Goal: Contribute content: Contribute content

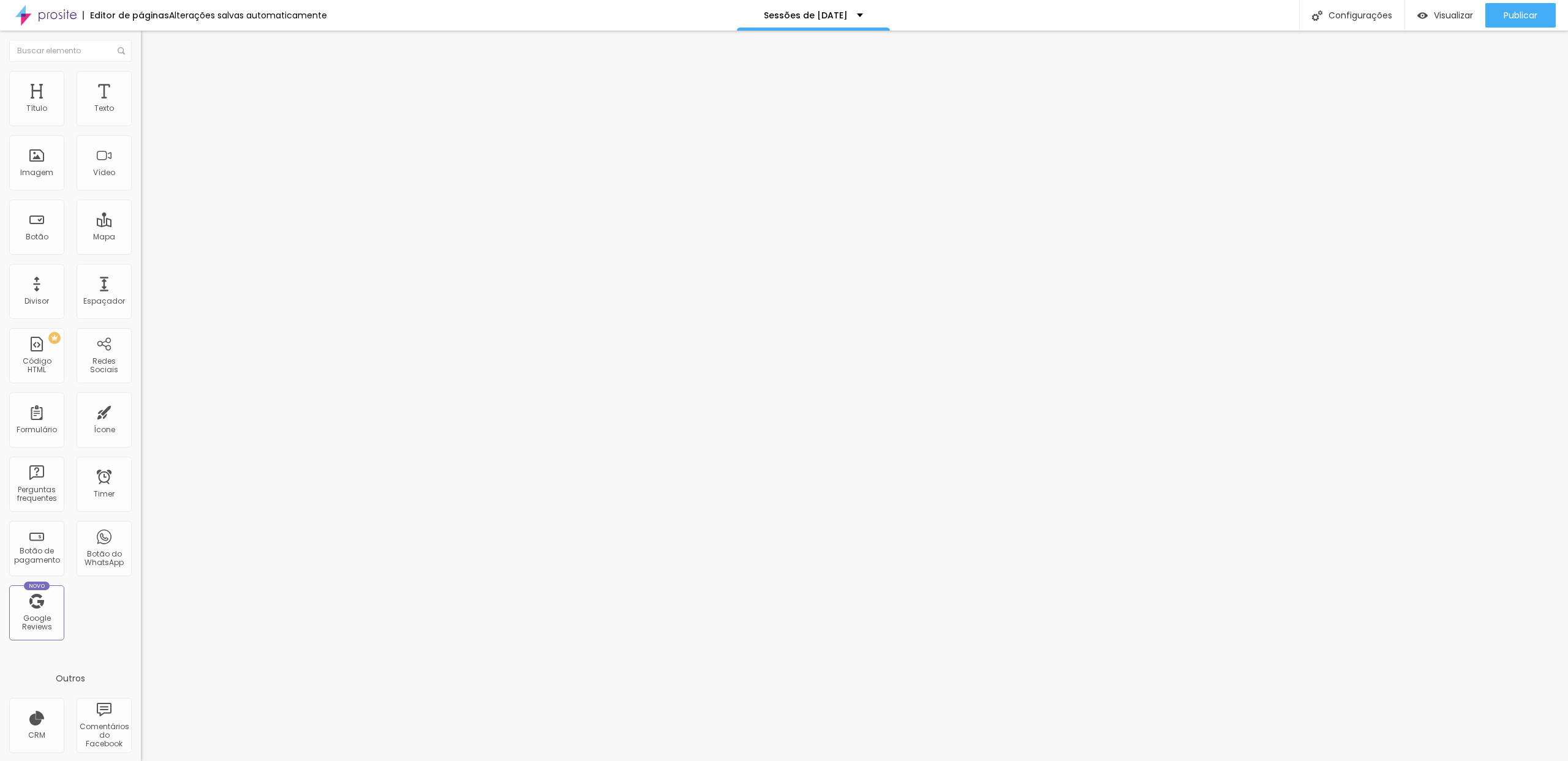
click at [141, 105] on span "Trocar imagem" at bounding box center [174, 100] width 67 height 10
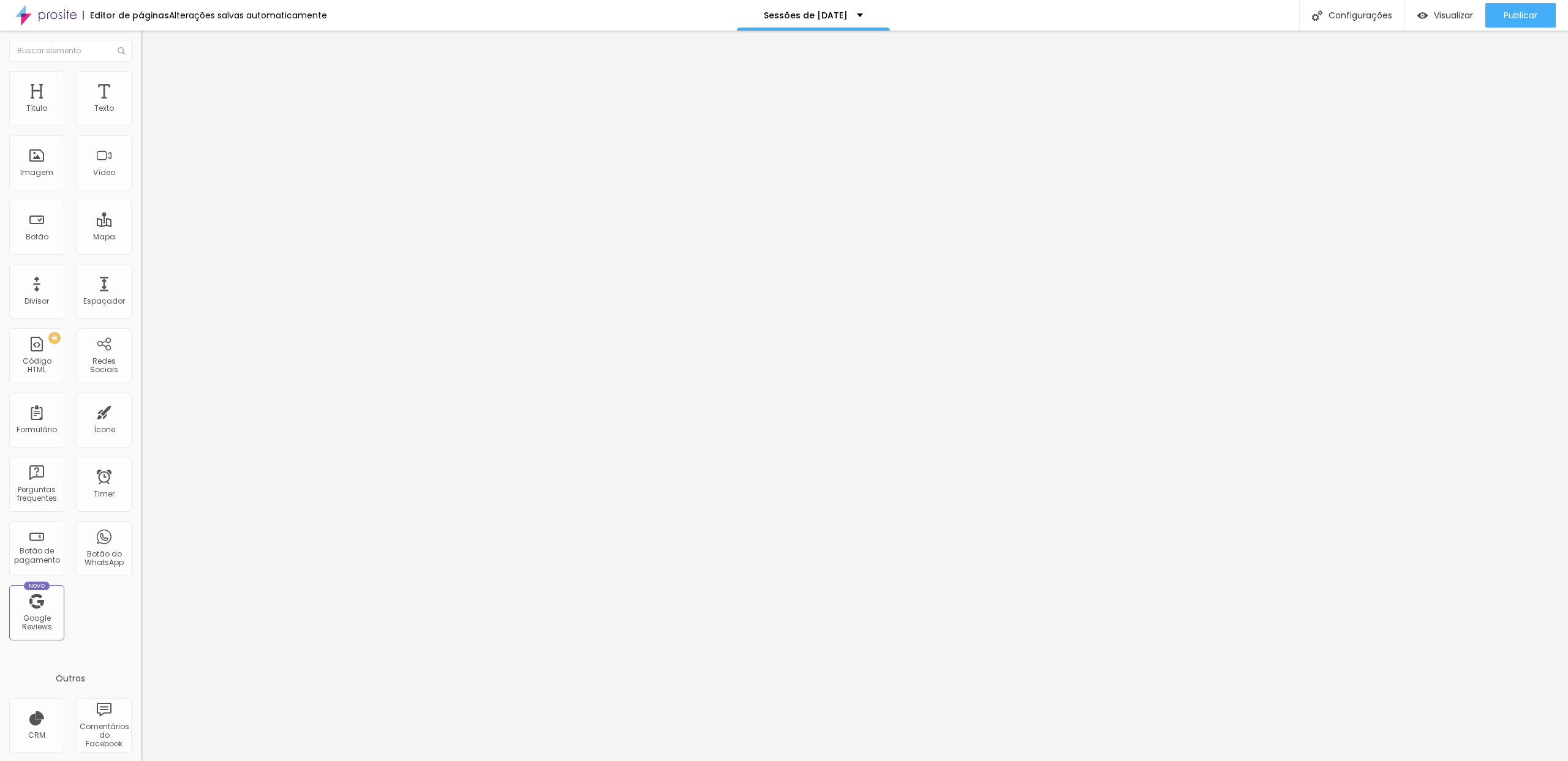
click at [141, 105] on span "Trocar imagem" at bounding box center [174, 100] width 67 height 10
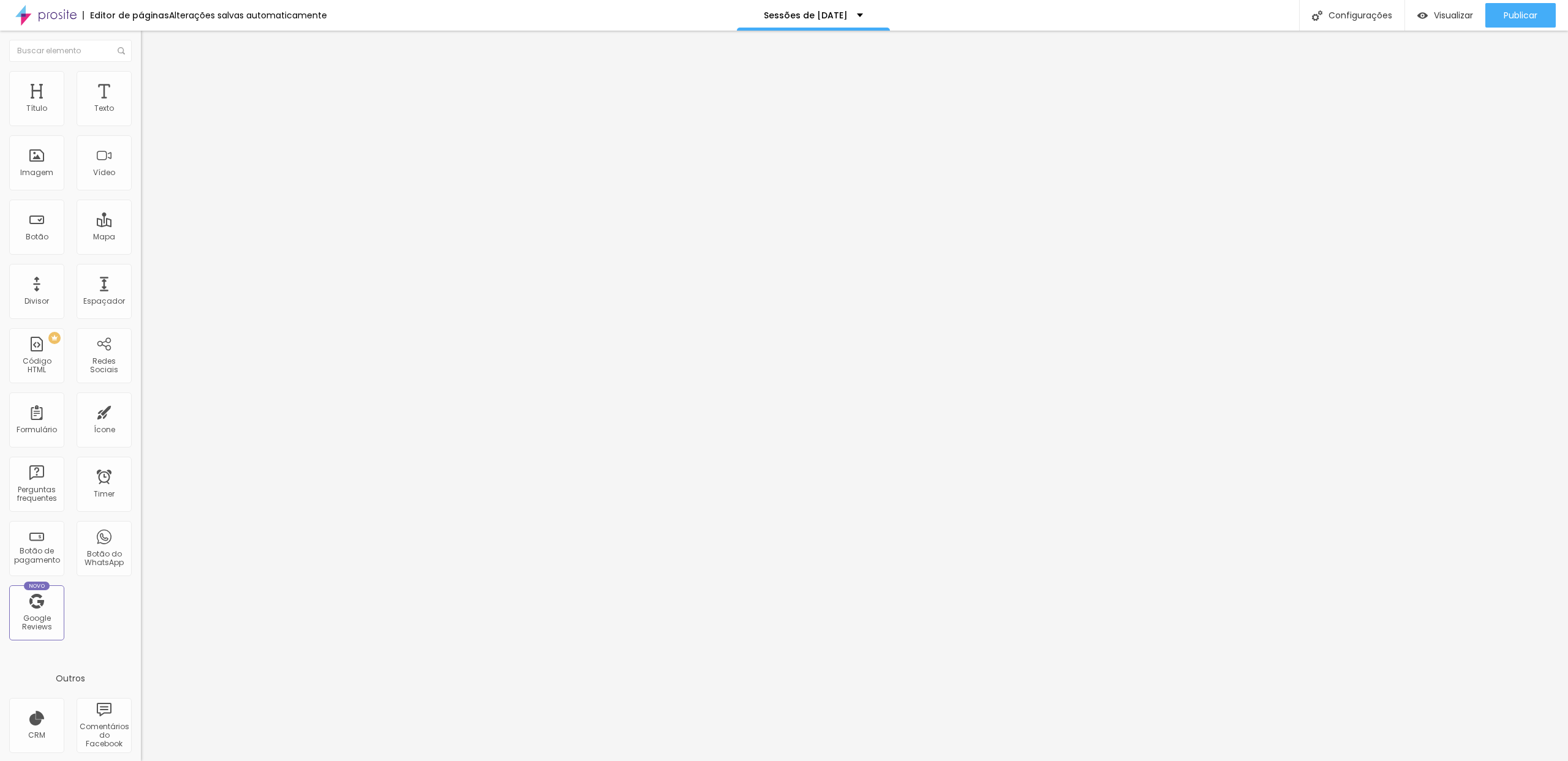
click at [141, 105] on span "Trocar imagem" at bounding box center [174, 100] width 67 height 10
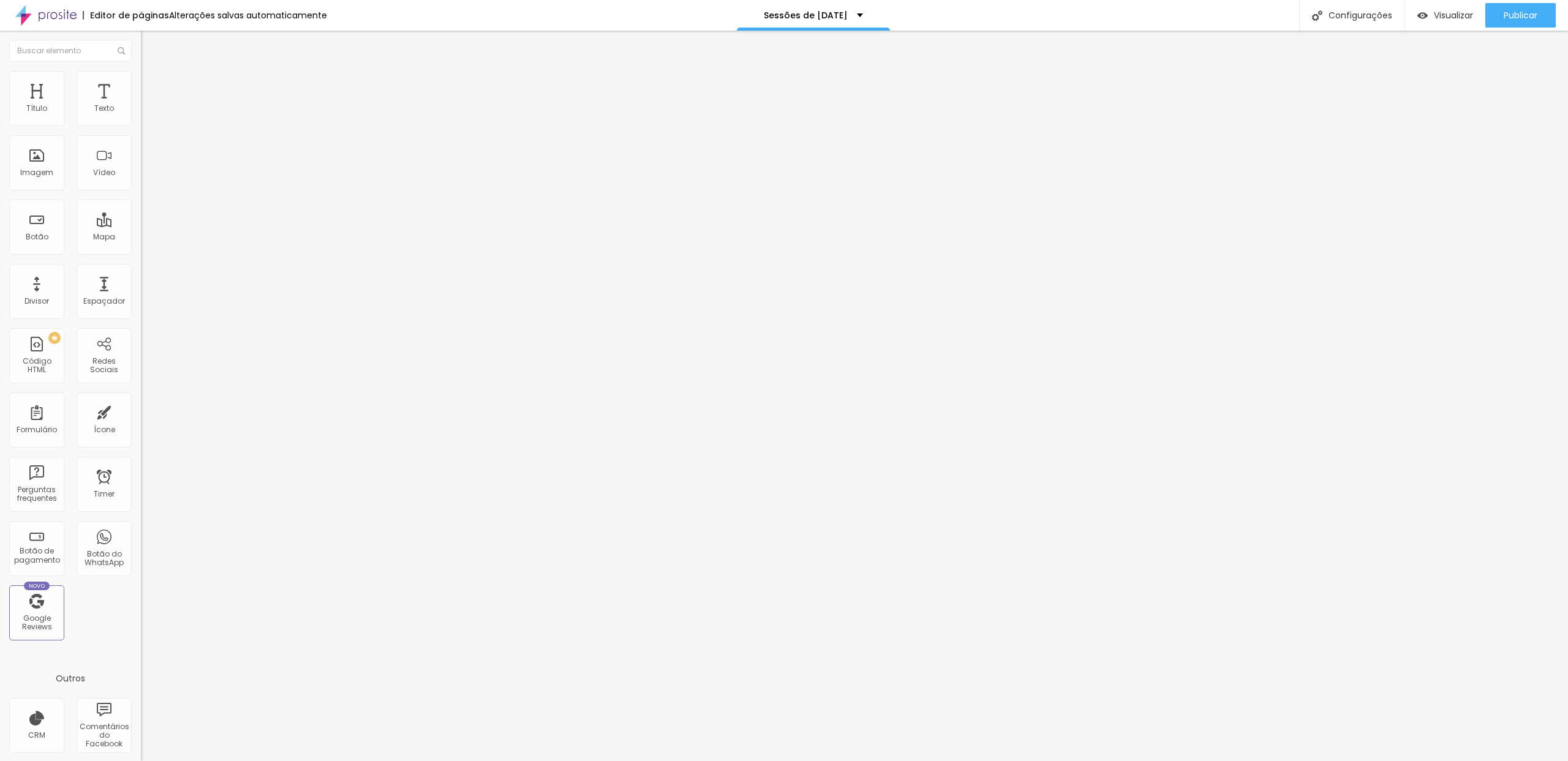
click at [141, 105] on span "Trocar imagem" at bounding box center [174, 100] width 67 height 10
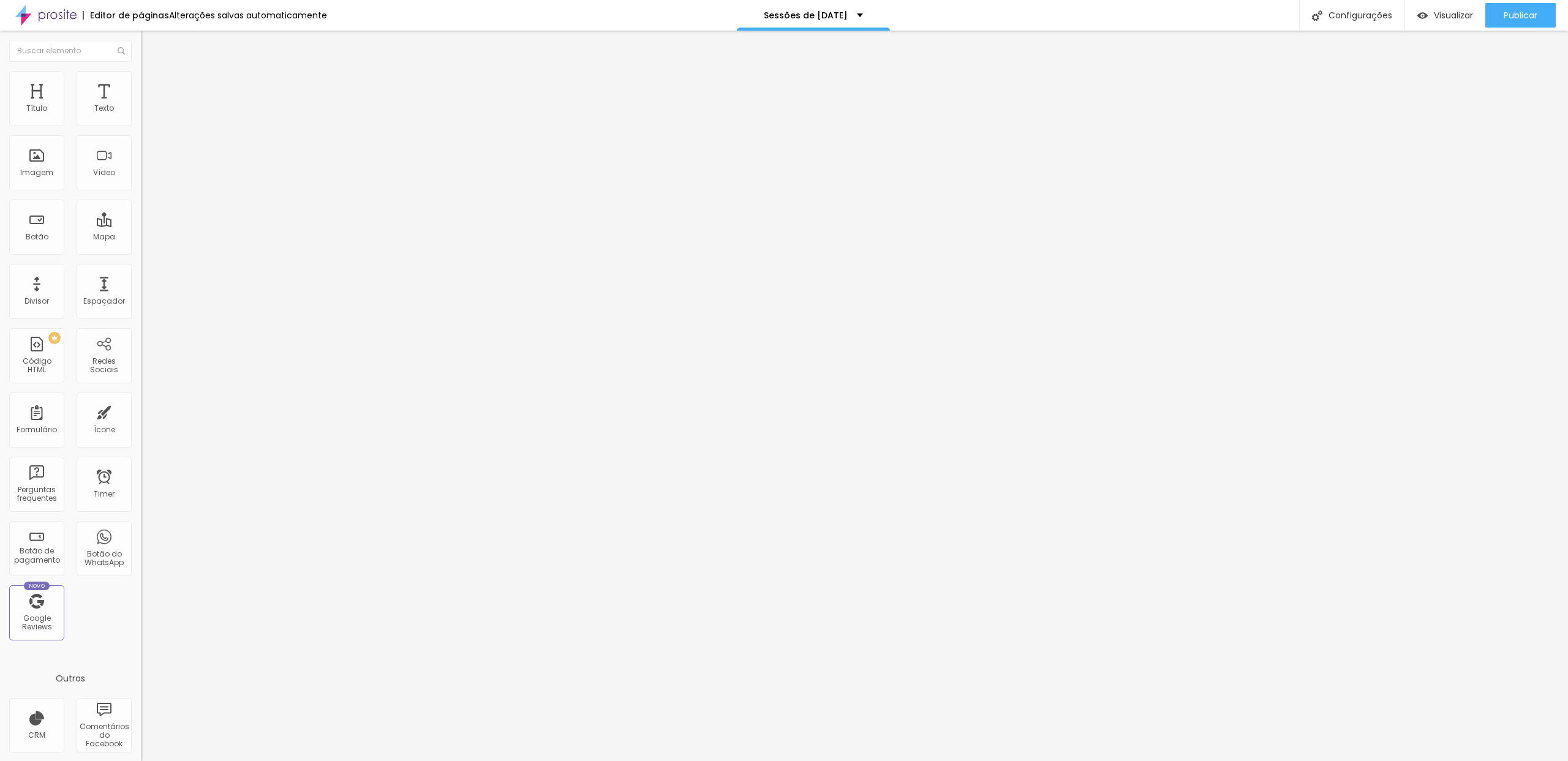
click at [141, 105] on span "Trocar imagem" at bounding box center [174, 100] width 67 height 10
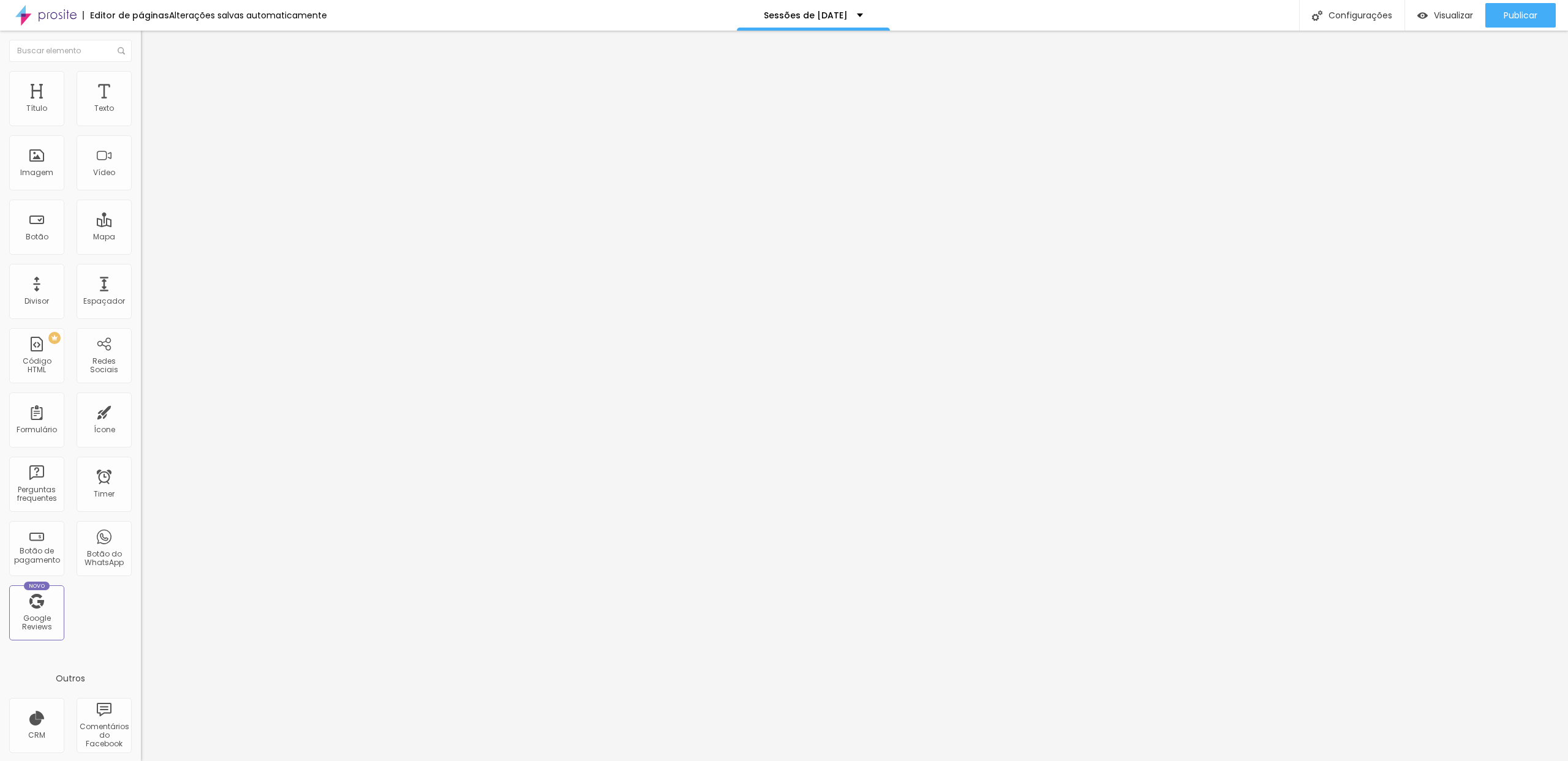
click at [141, 105] on span "Trocar imagem" at bounding box center [174, 100] width 67 height 10
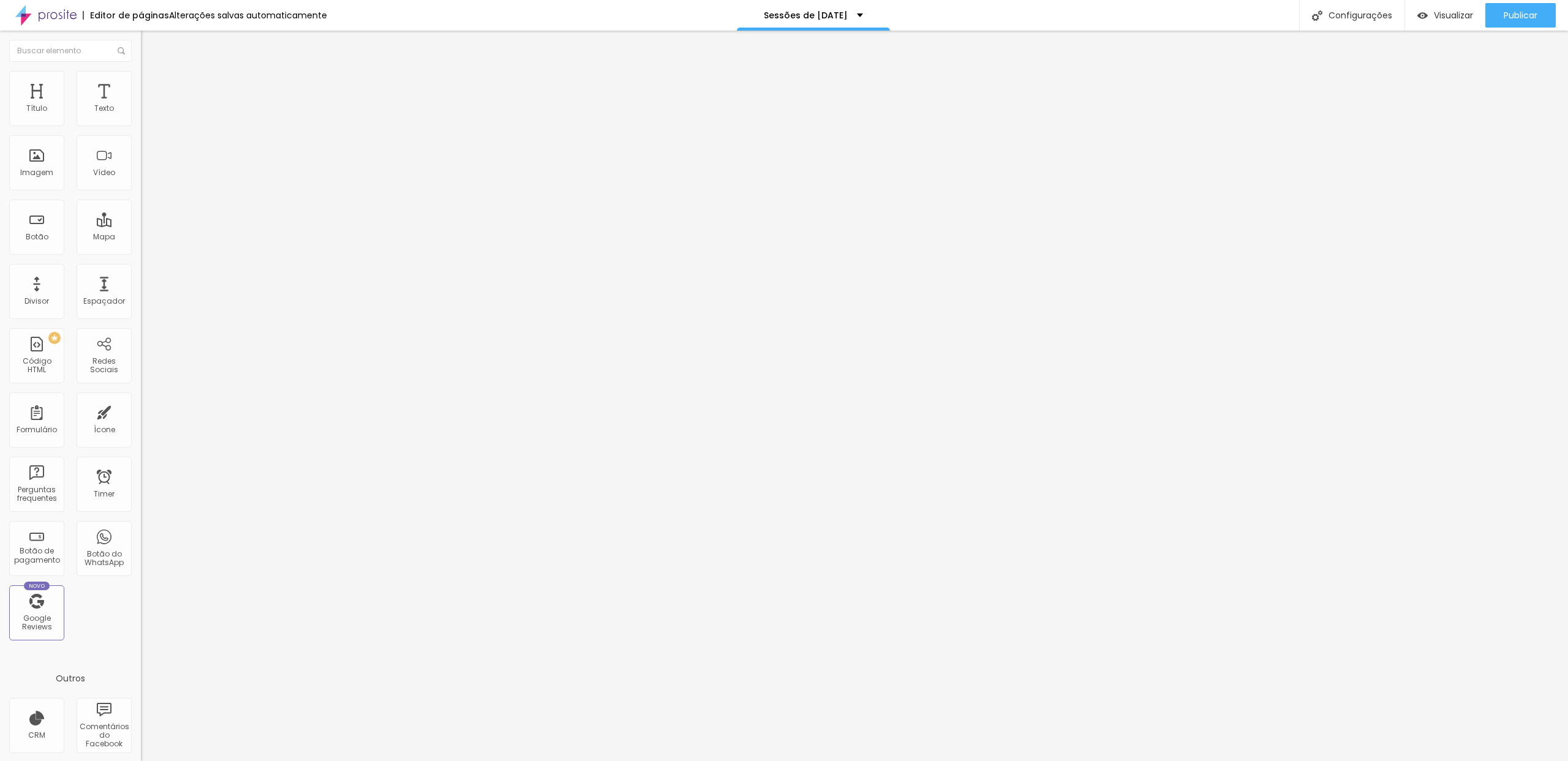
click at [141, 105] on span "Trocar imagem" at bounding box center [174, 100] width 67 height 10
drag, startPoint x: 105, startPoint y: 196, endPoint x: 120, endPoint y: 203, distance: 16.6
click at [141, 105] on span "Trocar imagem" at bounding box center [174, 100] width 67 height 10
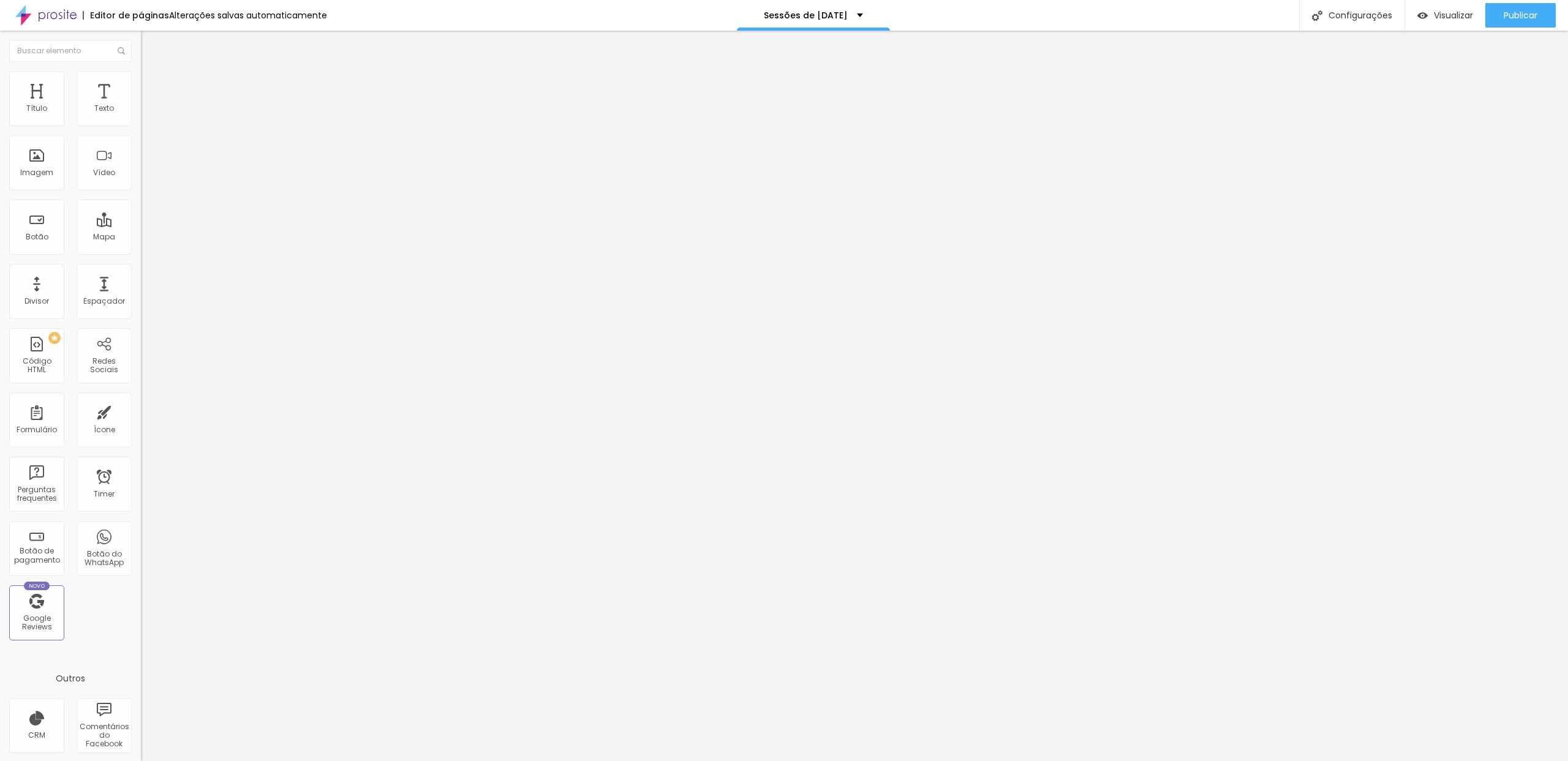
click at [141, 105] on span "Trocar imagem" at bounding box center [174, 100] width 67 height 10
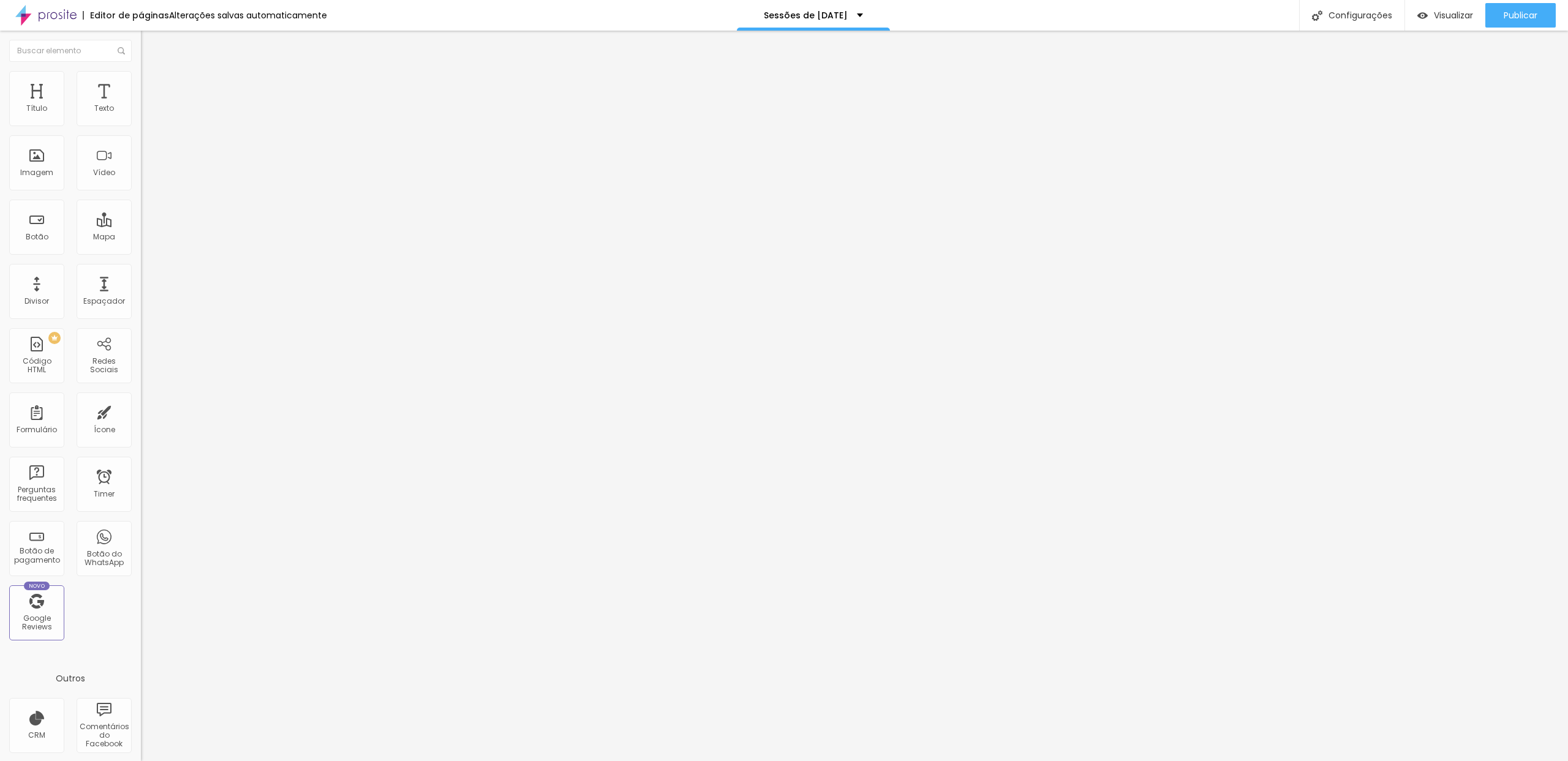
click at [141, 105] on span "Trocar imagem" at bounding box center [174, 100] width 67 height 10
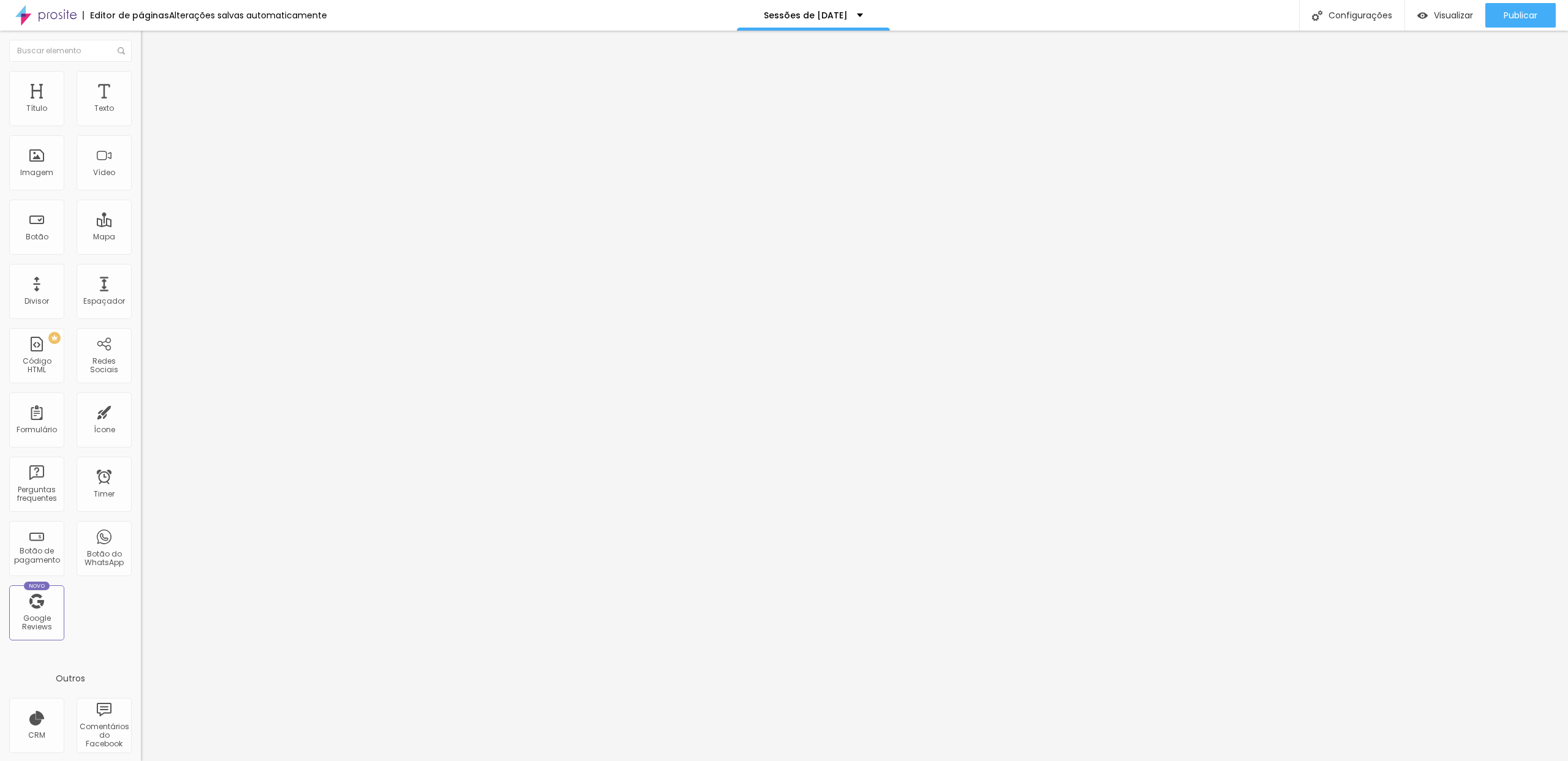
click at [141, 105] on span "Trocar imagem" at bounding box center [174, 100] width 67 height 10
drag, startPoint x: 248, startPoint y: 222, endPoint x: 275, endPoint y: 238, distance: 31.4
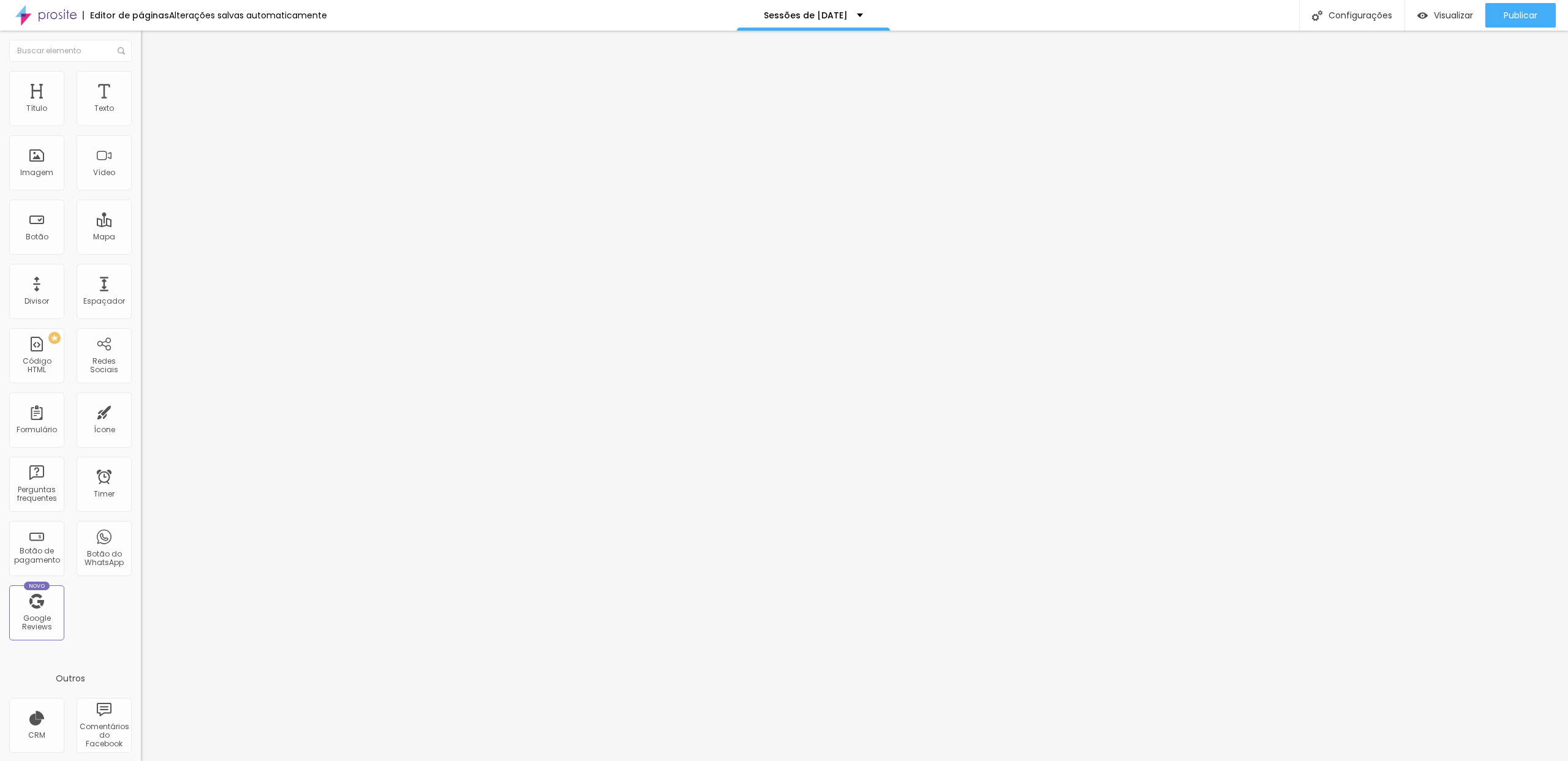
click at [141, 105] on span "Trocar imagem" at bounding box center [174, 100] width 67 height 10
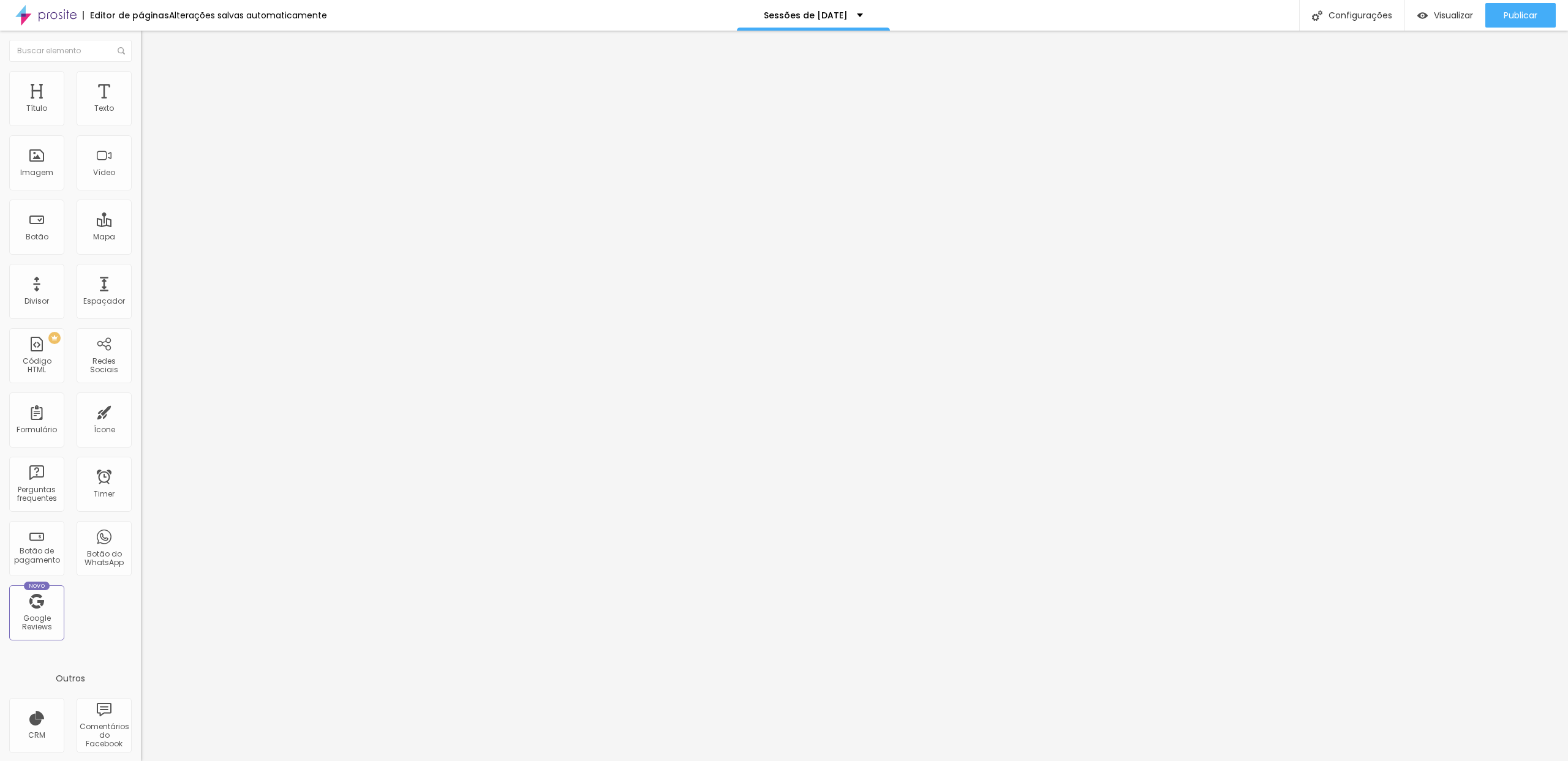
click at [141, 105] on span "Trocar imagem" at bounding box center [174, 100] width 67 height 10
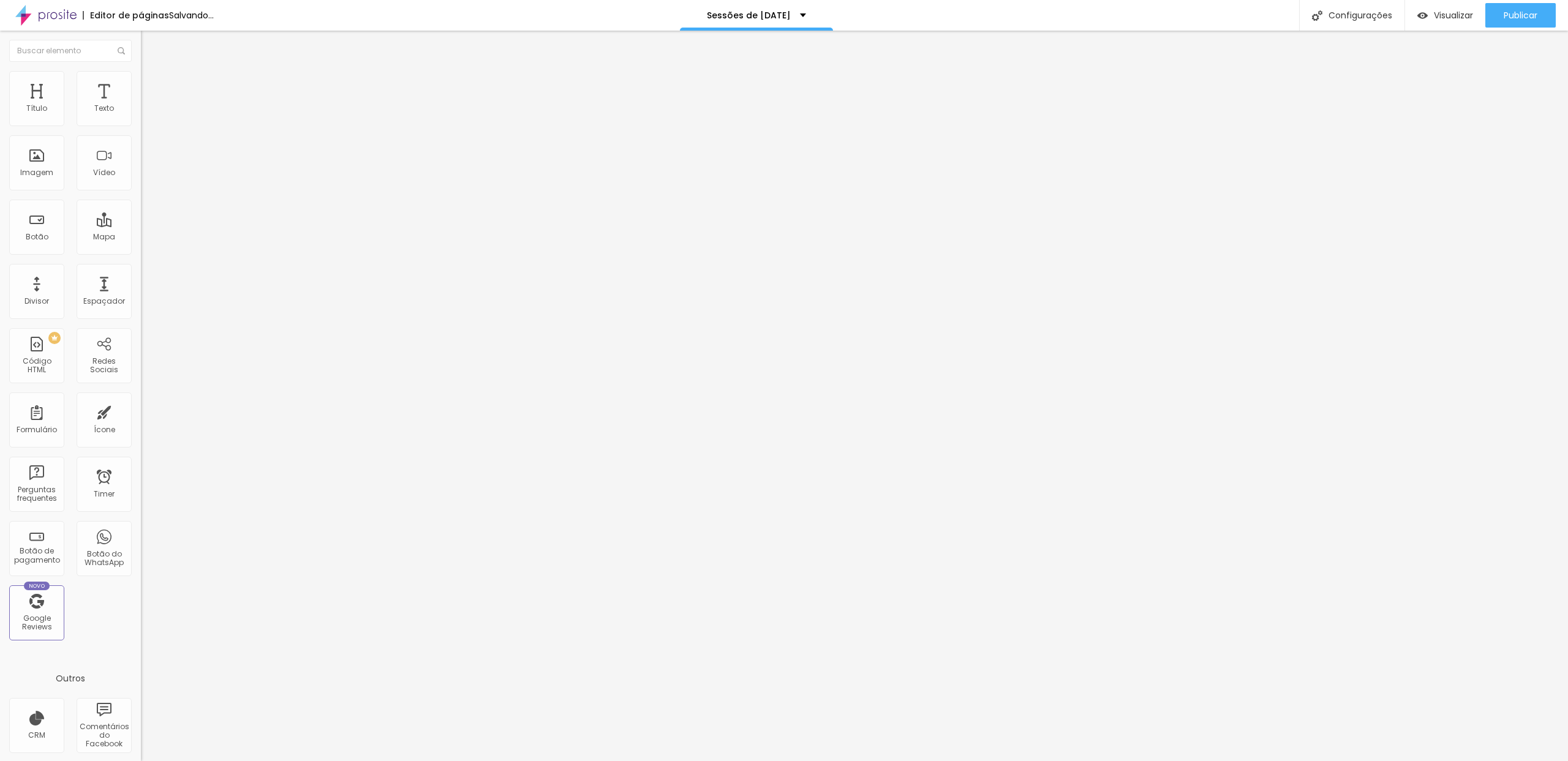
click at [141, 105] on span "Trocar imagem" at bounding box center [174, 100] width 67 height 10
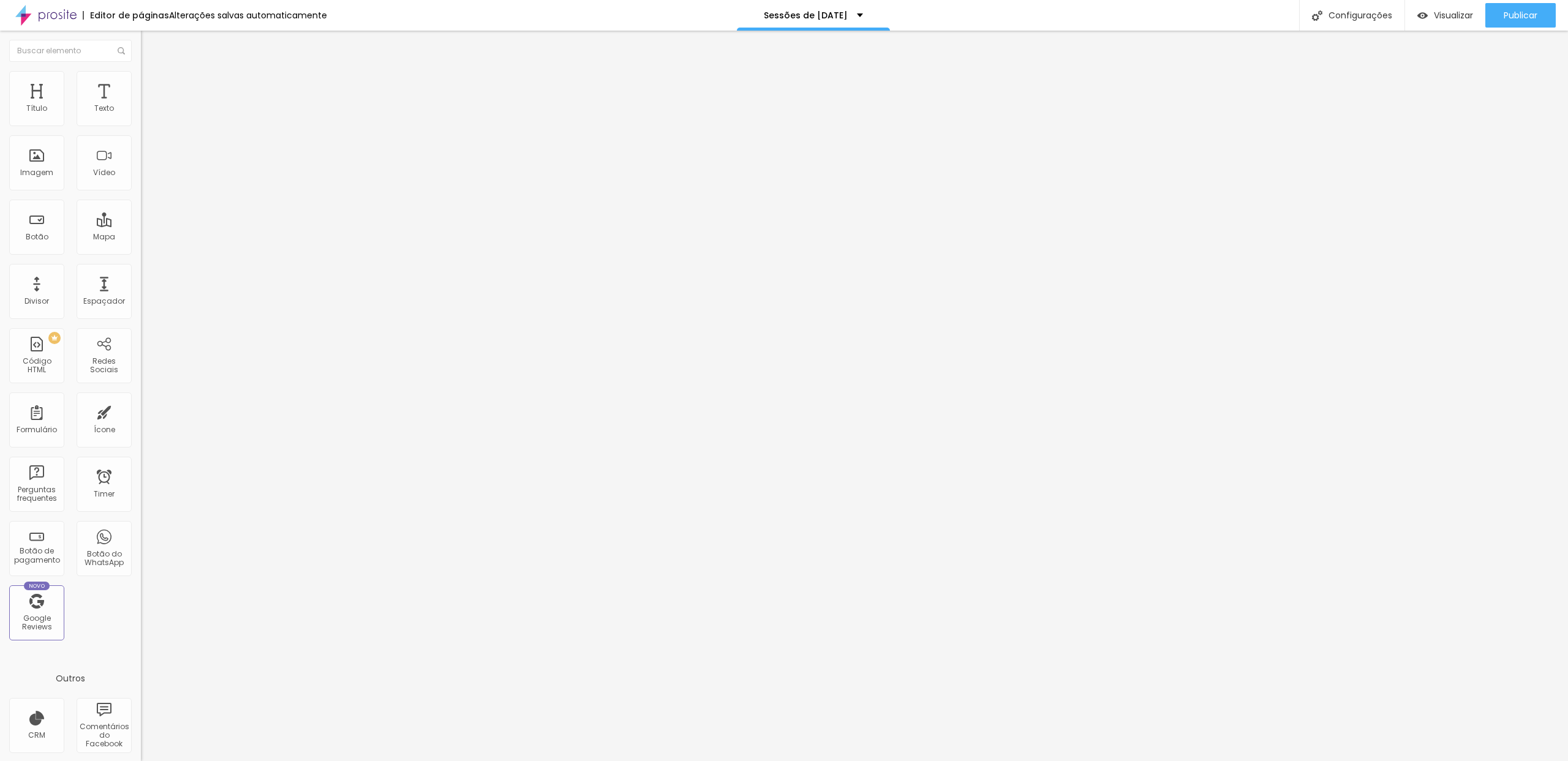
click at [141, 105] on span "Trocar imagem" at bounding box center [174, 100] width 67 height 10
drag, startPoint x: 153, startPoint y: 195, endPoint x: 368, endPoint y: 292, distance: 235.9
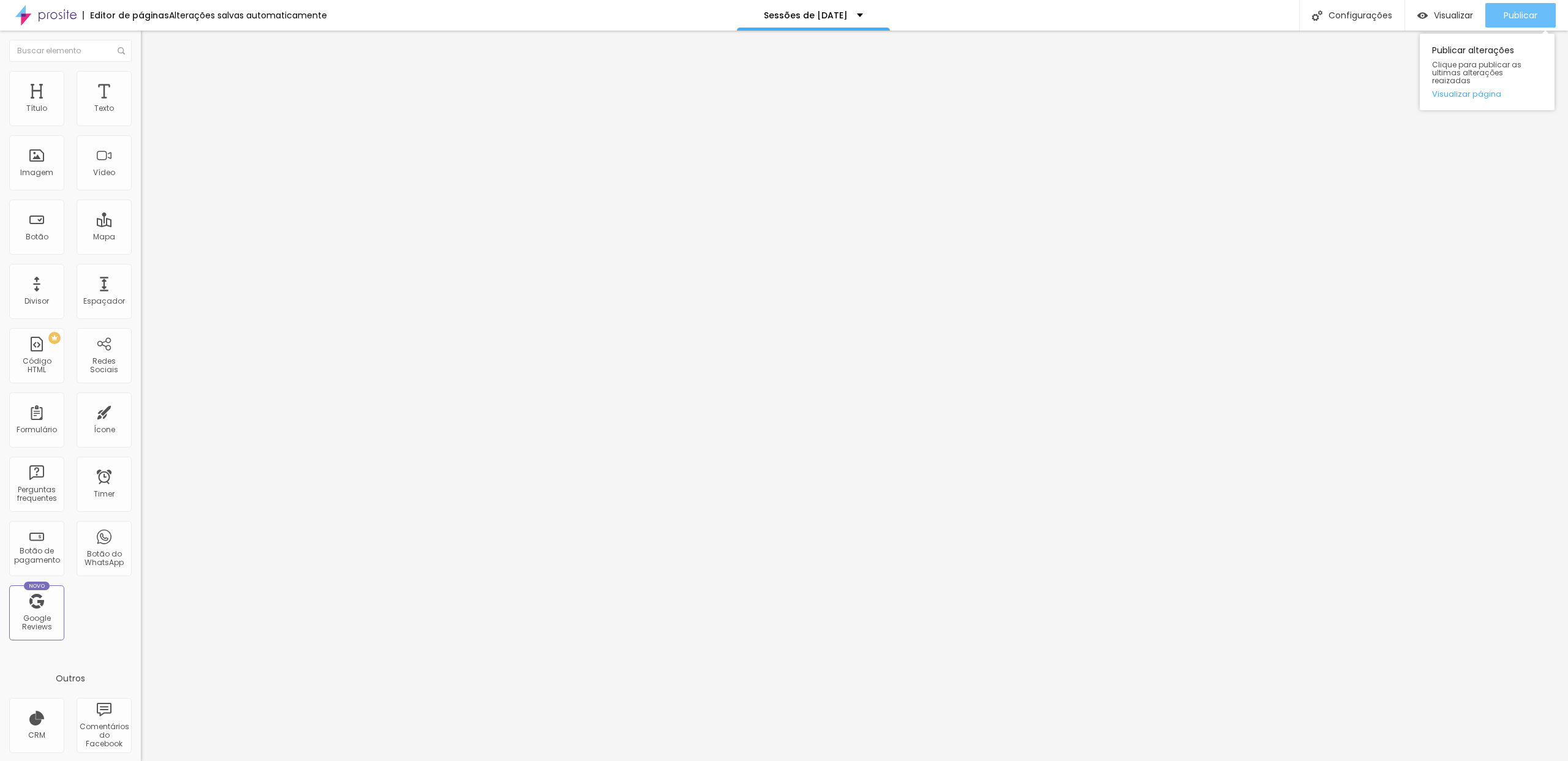
drag, startPoint x: 1510, startPoint y: 9, endPoint x: 1490, endPoint y: 10, distance: 20.0
click at [1510, 10] on span "Publicar" at bounding box center [1521, 15] width 34 height 10
click at [1463, 13] on span "Visualizar" at bounding box center [1442, 15] width 40 height 10
drag, startPoint x: 68, startPoint y: 79, endPoint x: 69, endPoint y: 87, distance: 8.1
click at [141, 79] on li "Estilo" at bounding box center [211, 77] width 141 height 13
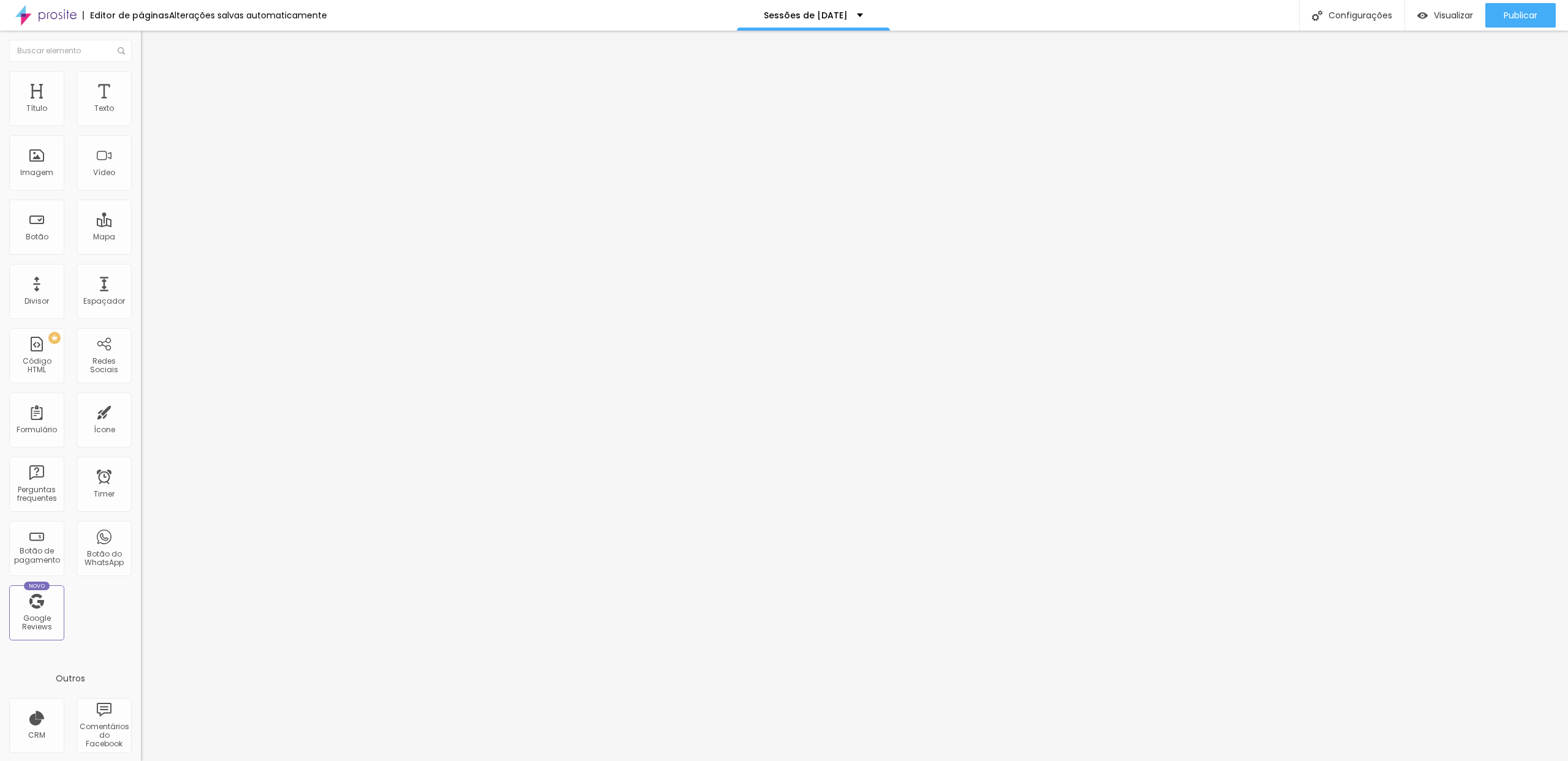
click at [141, 83] on li "Avançado" at bounding box center [211, 89] width 141 height 13
type input "1"
type input "2"
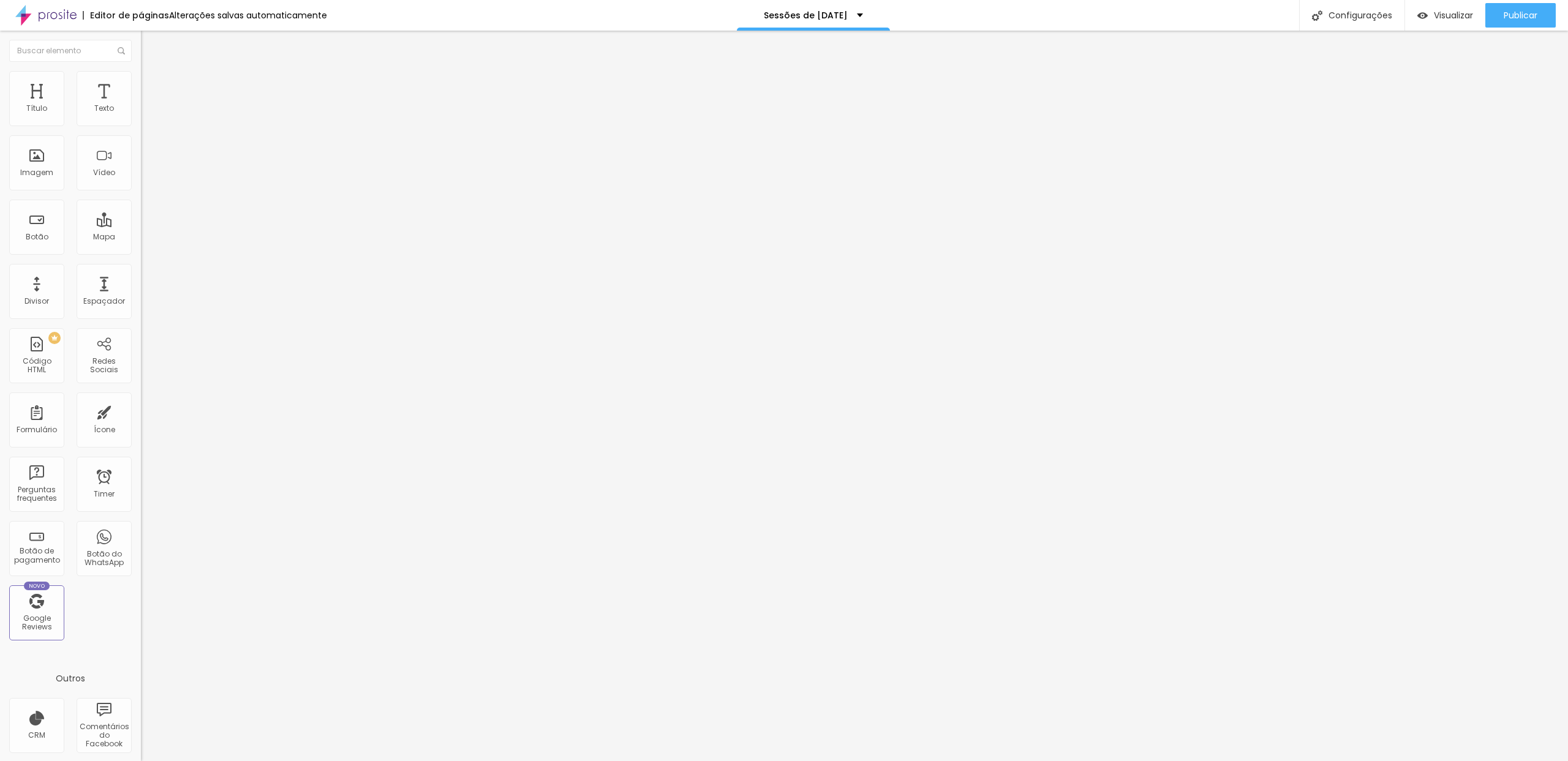
type input "3"
type input "4"
type input "5"
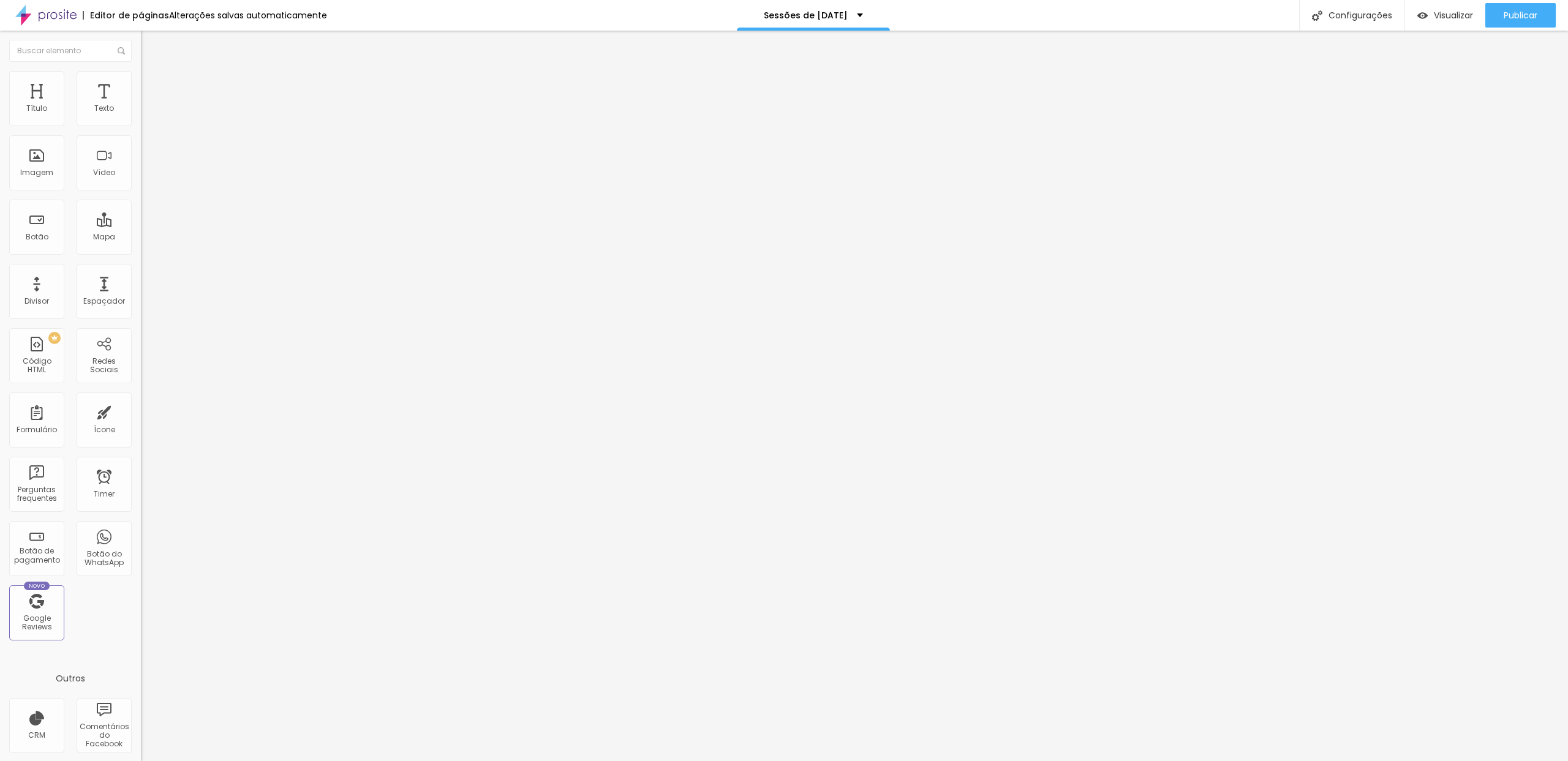
type input "5"
type input "6"
type input "7"
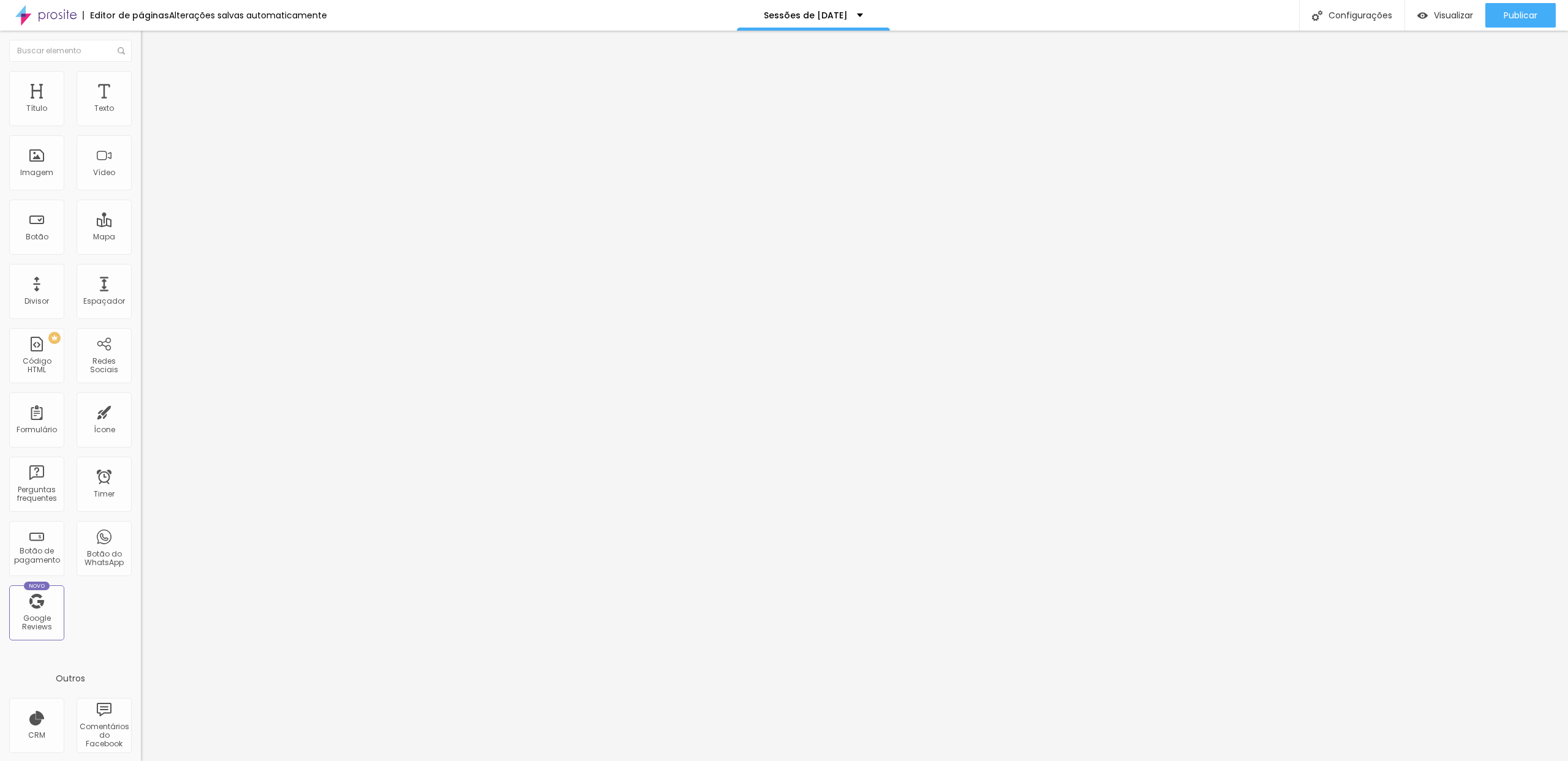
type input "8"
type input "9"
type input "10"
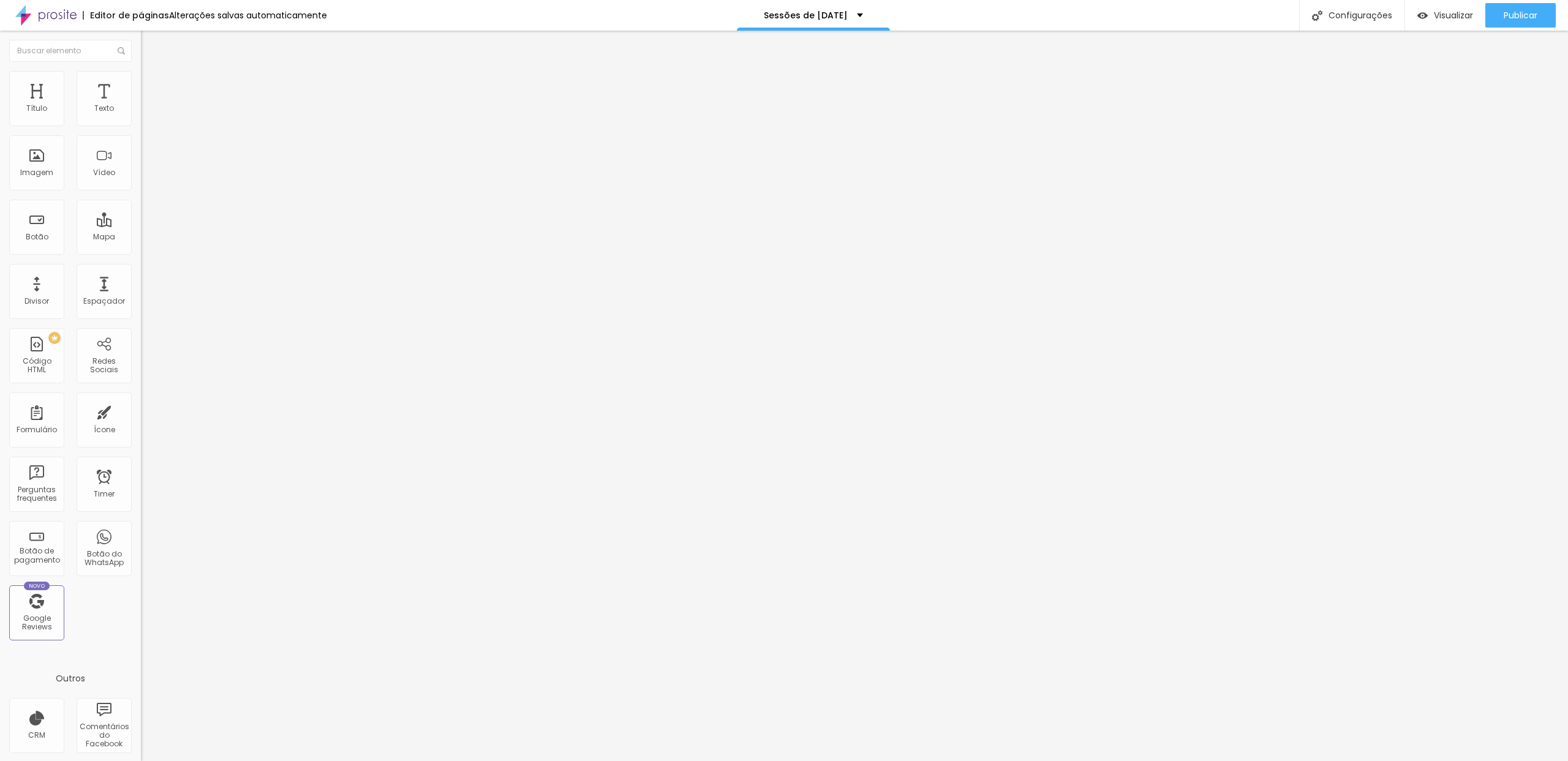
type input "10"
type input "11"
drag, startPoint x: 28, startPoint y: 118, endPoint x: 37, endPoint y: 120, distance: 9.2
click at [141, 238] on input "range" at bounding box center [180, 243] width 79 height 10
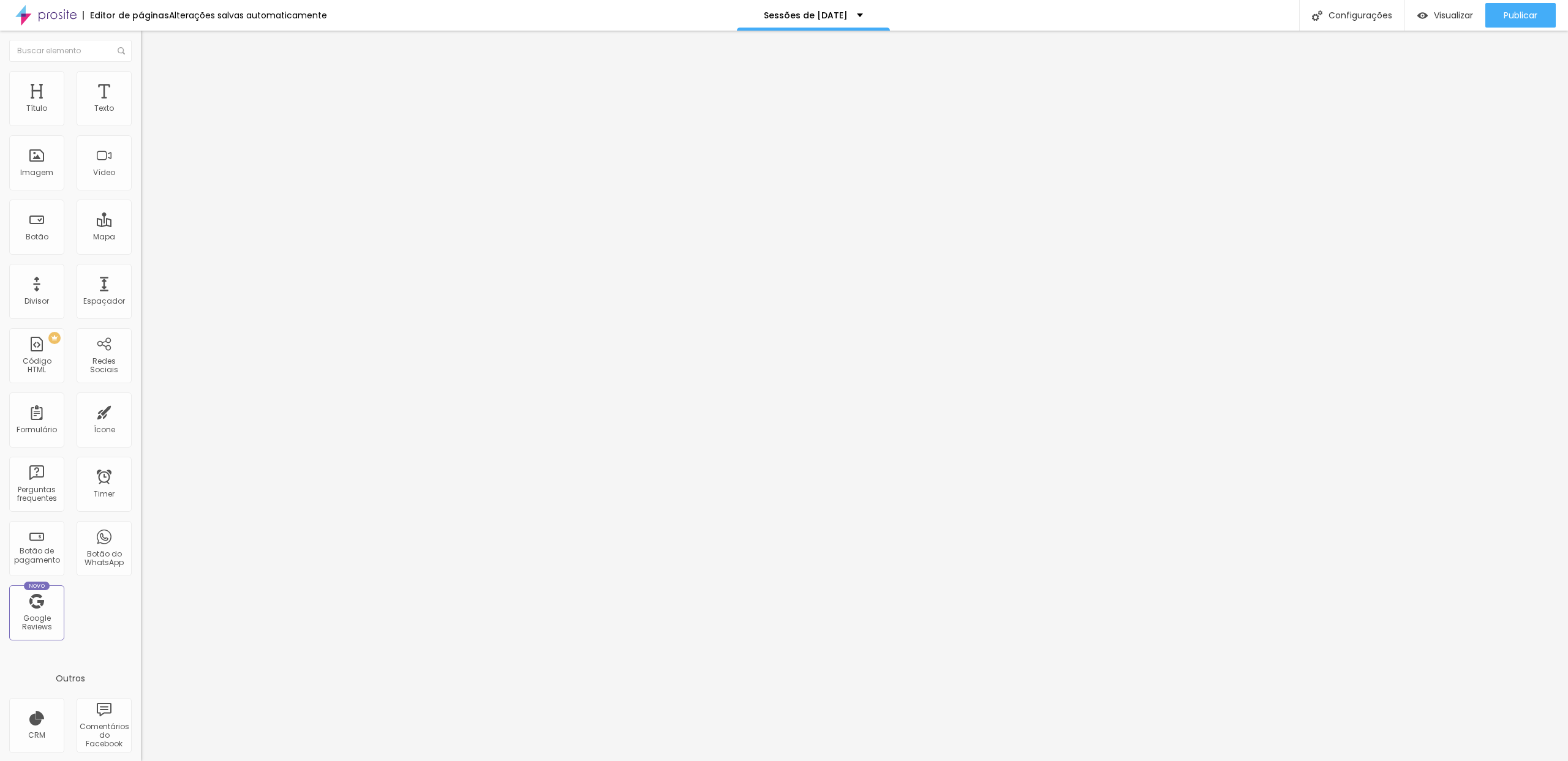
drag, startPoint x: 35, startPoint y: 125, endPoint x: 51, endPoint y: 125, distance: 16.0
click at [141, 238] on div at bounding box center [211, 243] width 141 height 11
type input "8"
type input "0"
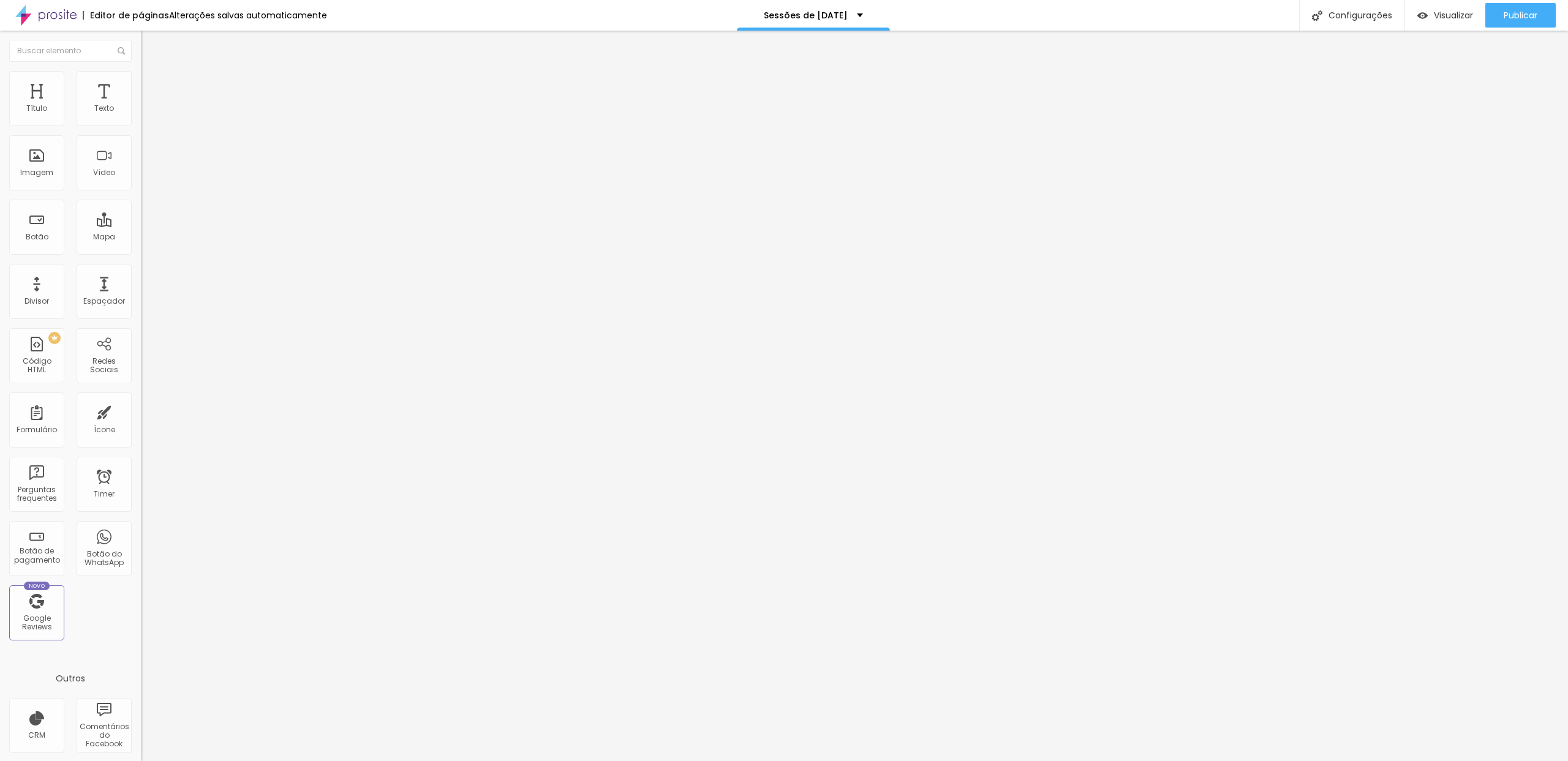
type input "0"
drag, startPoint x: 37, startPoint y: 119, endPoint x: 10, endPoint y: 122, distance: 27.2
click at [141, 121] on div "0 Espaço de cima" at bounding box center [211, 182] width 141 height 174
type input "1"
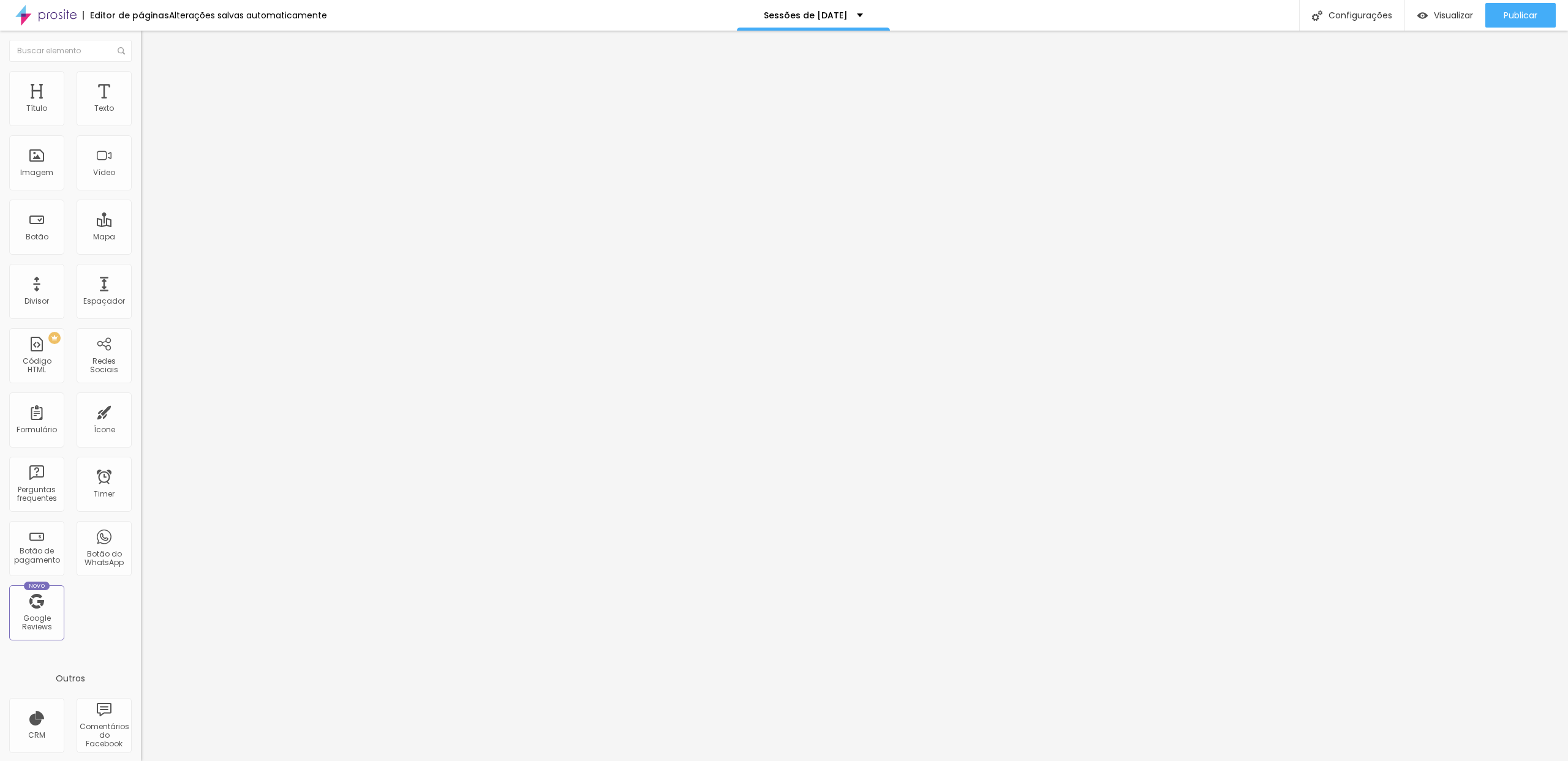
type input "2"
type input "4"
type input "6"
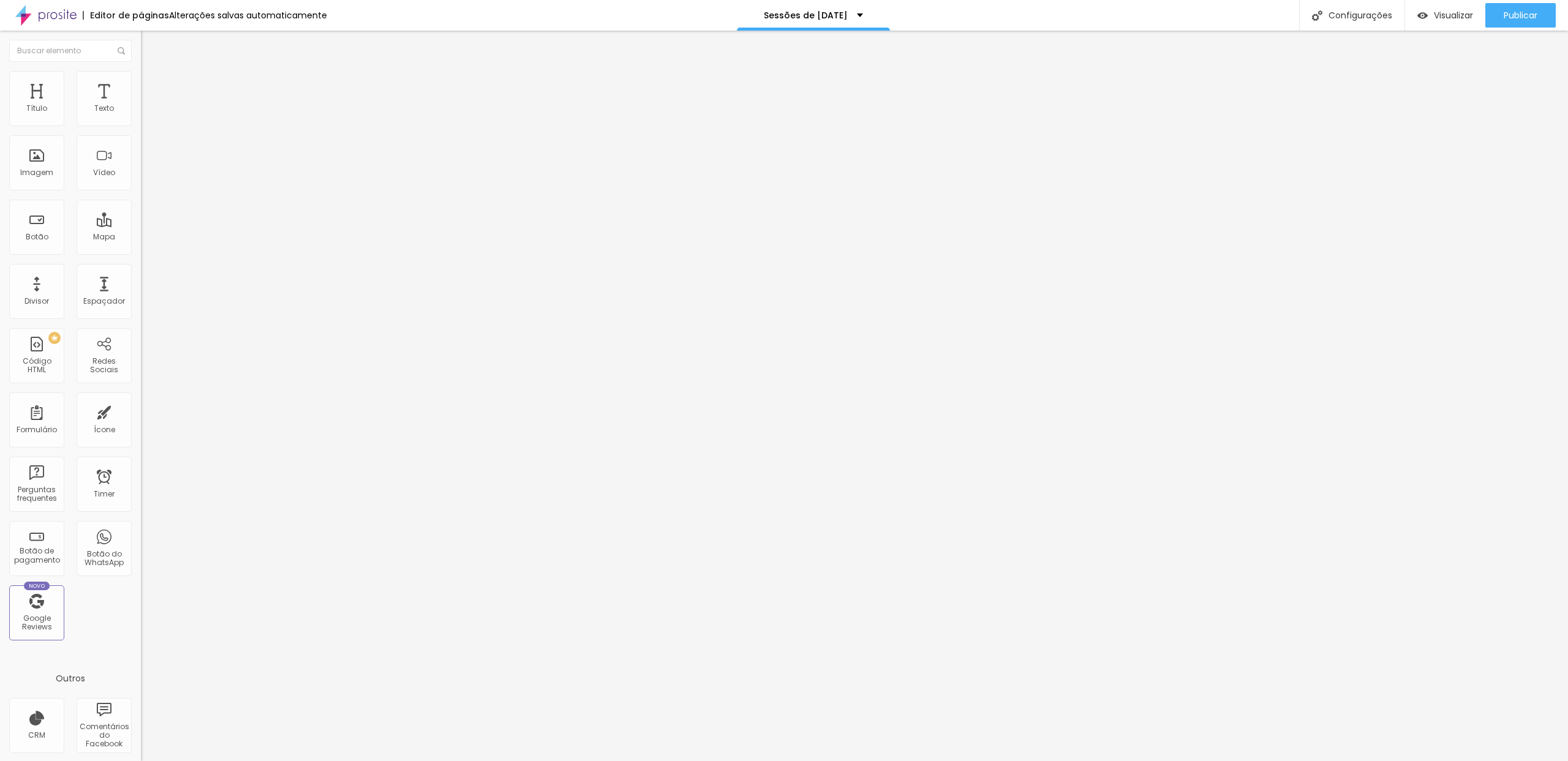
type input "6"
type input "8"
type input "9"
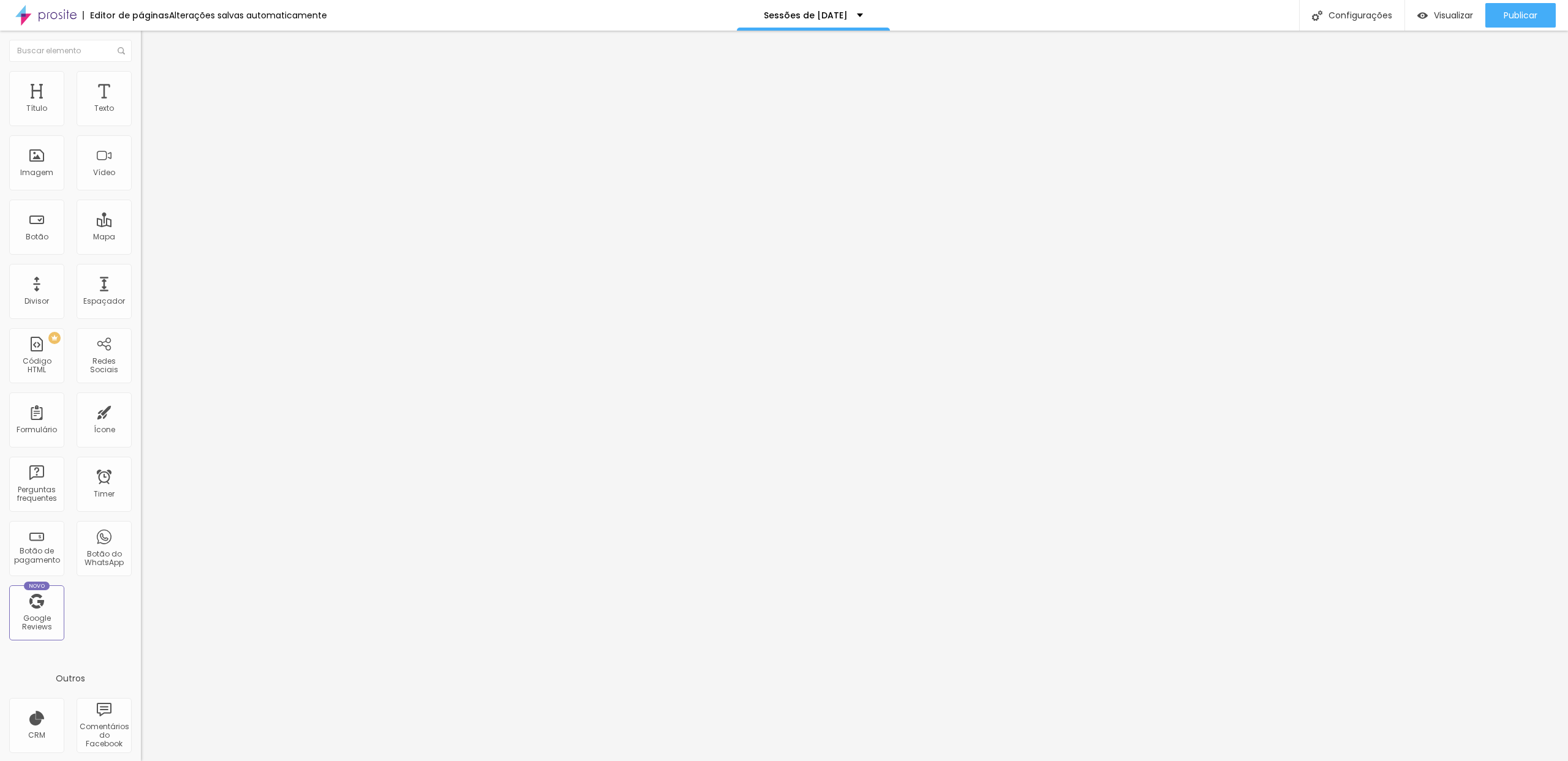
type input "11"
type input "13"
type input "14"
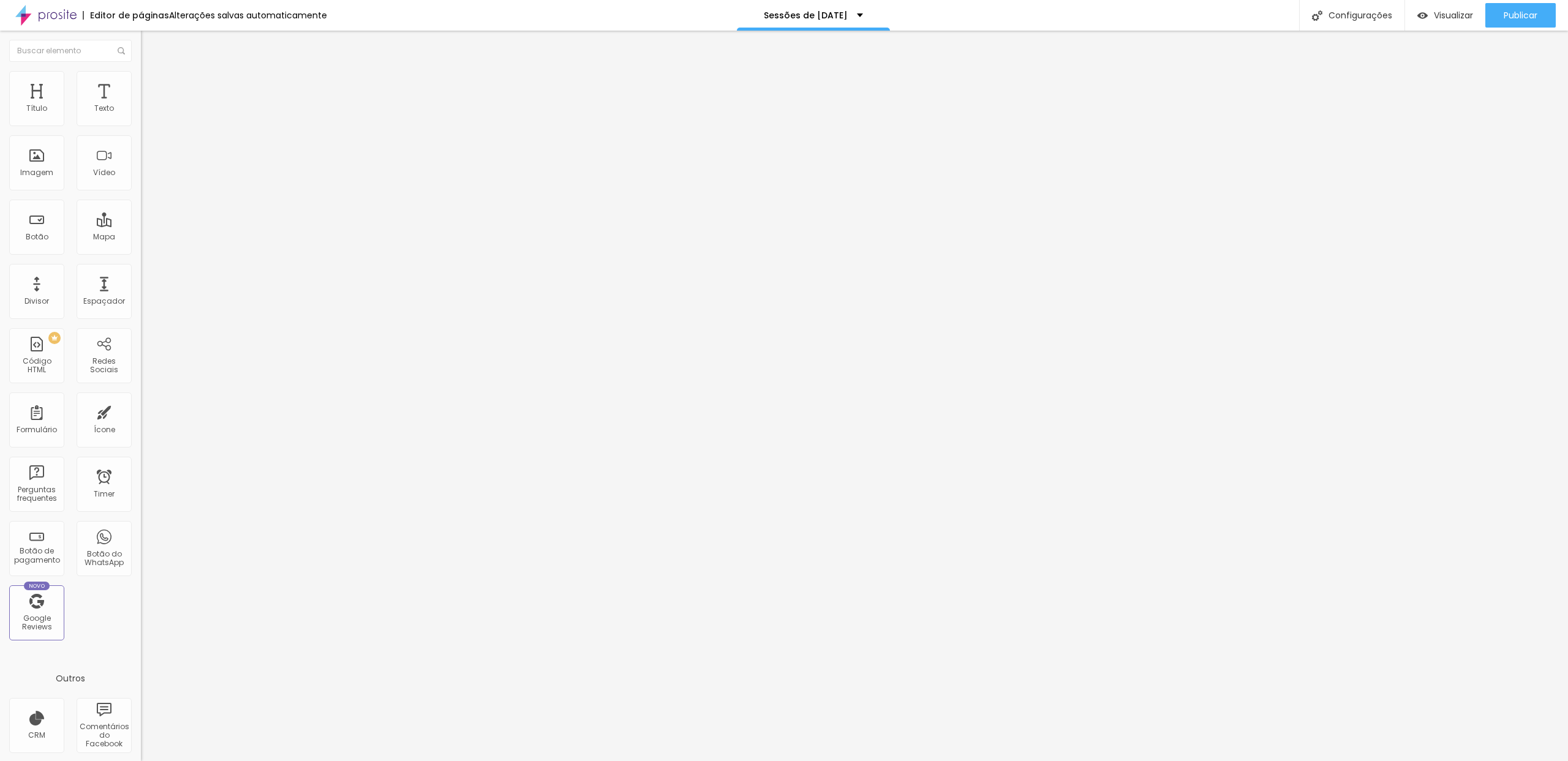
type input "14"
type input "16"
type input "18"
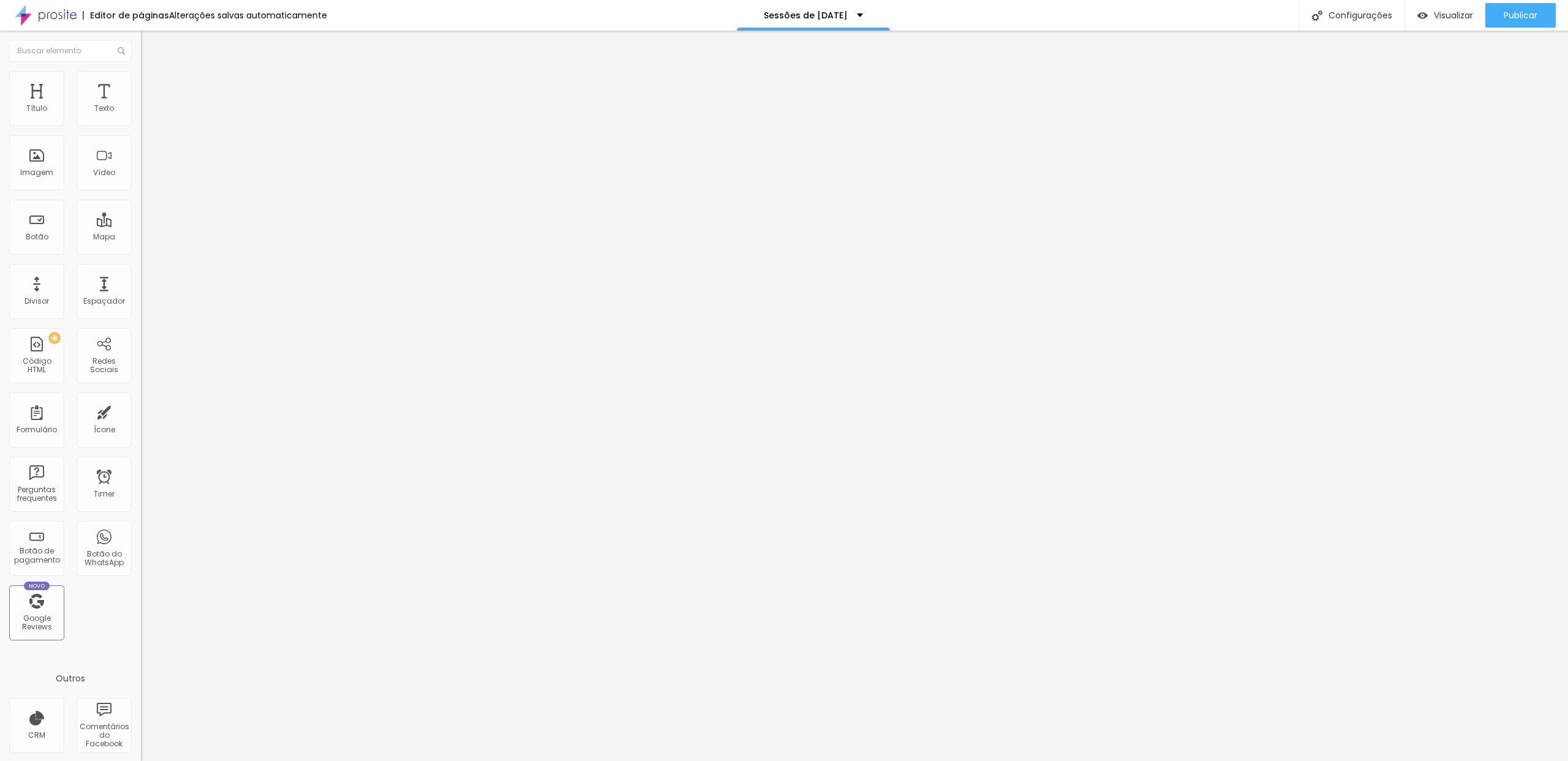
type input "21"
type input "23"
type input "26"
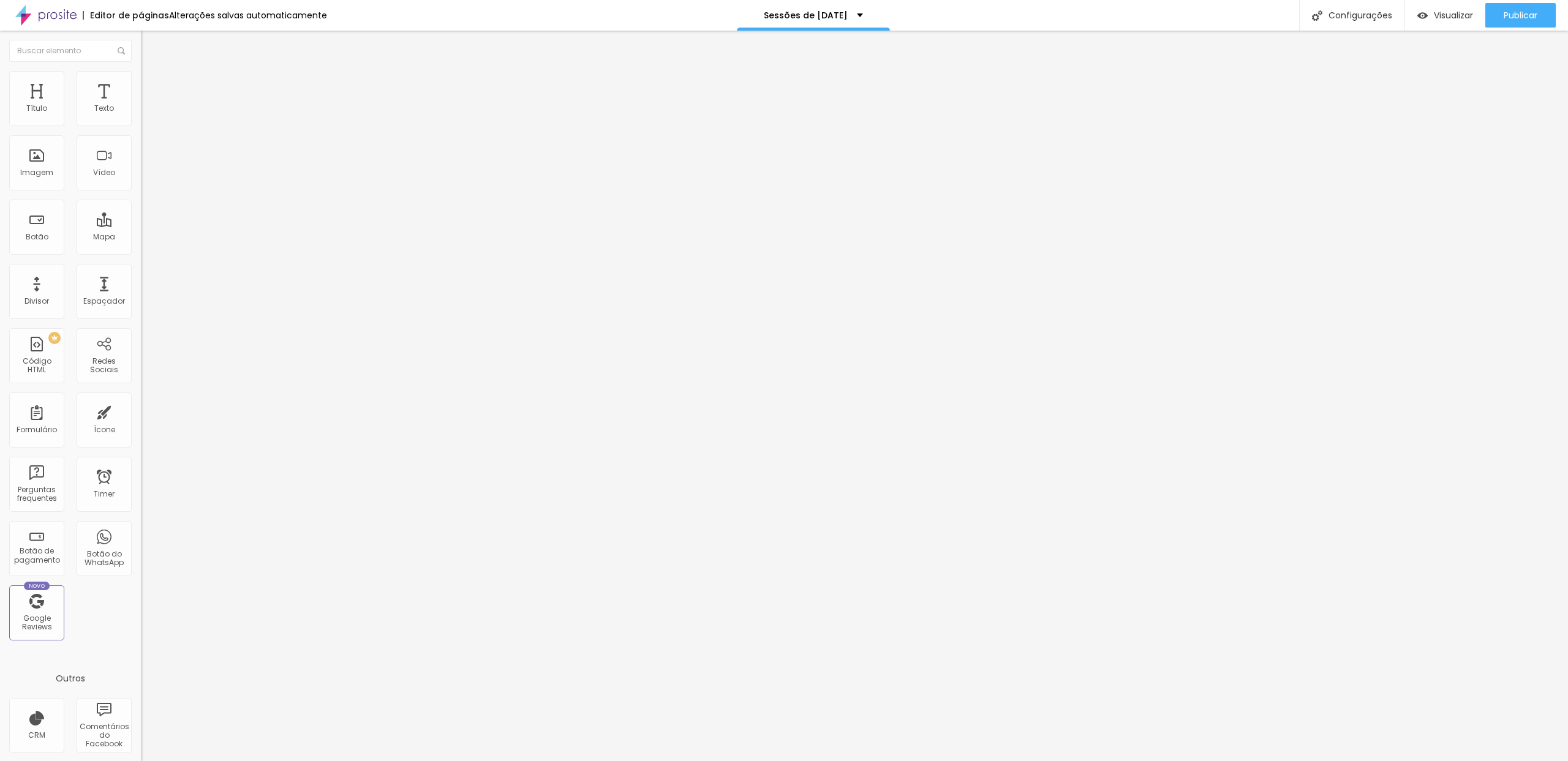
type input "26"
type input "29"
type input "32"
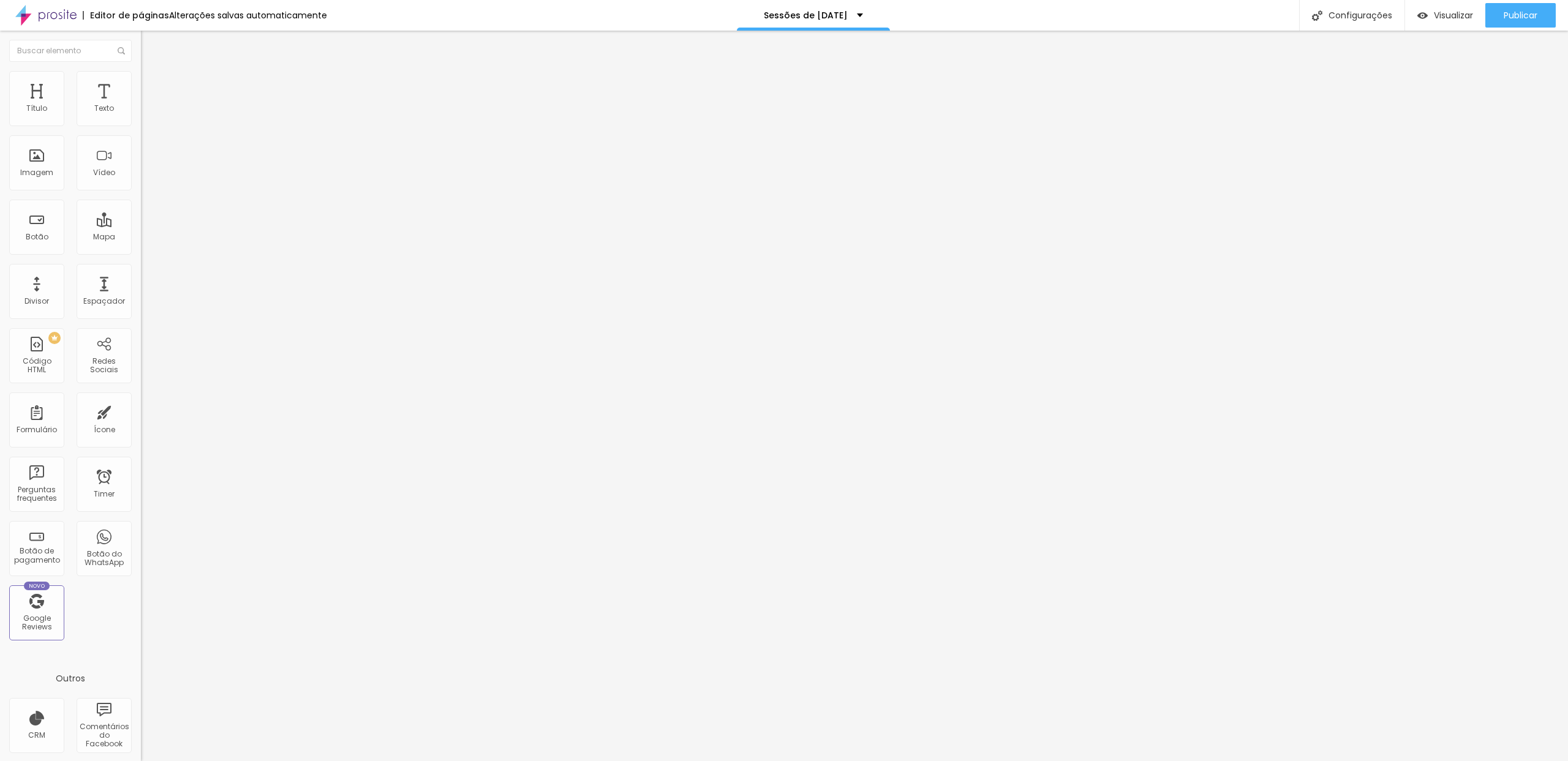
type input "35"
type input "40"
type input "43"
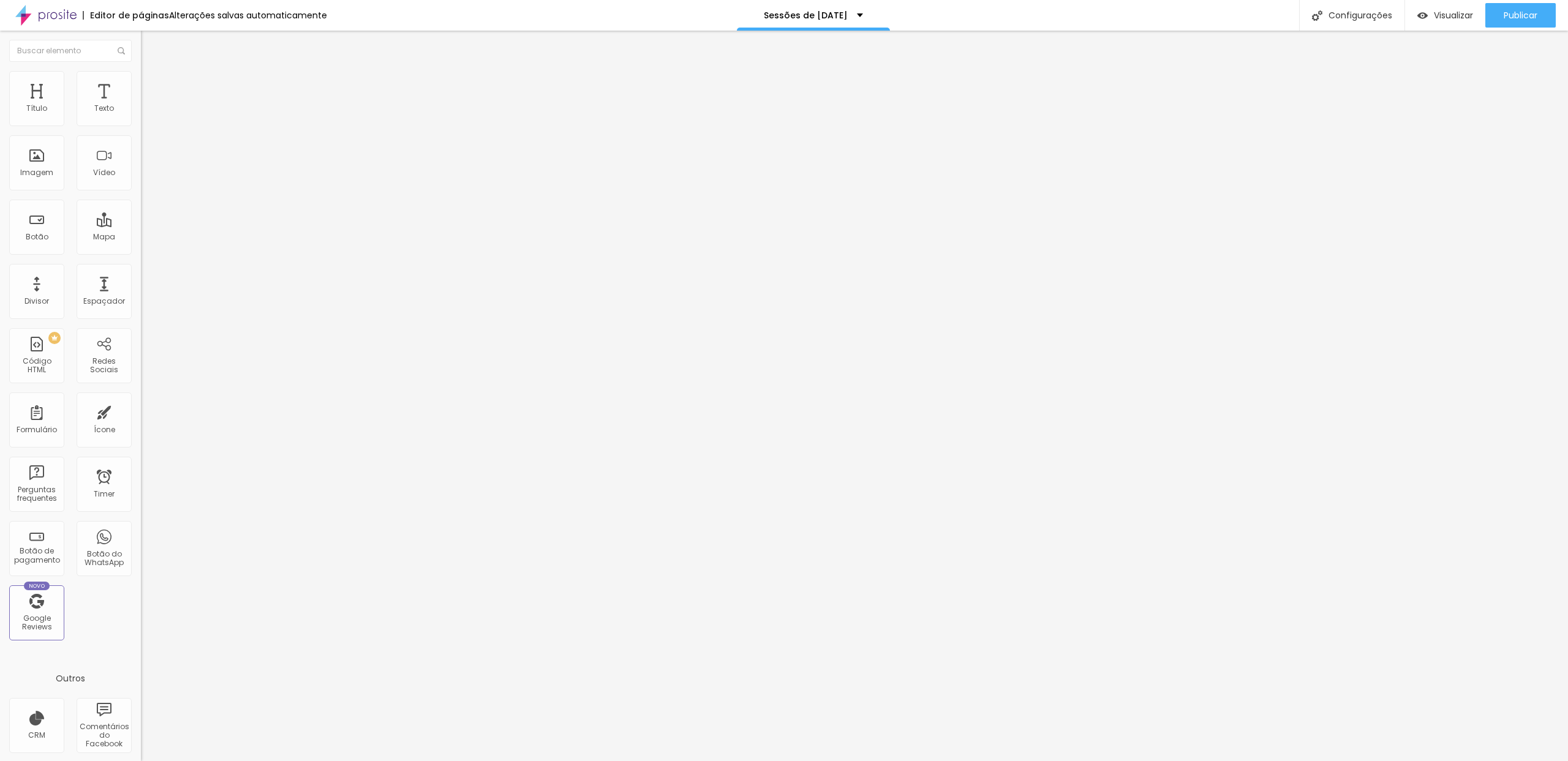
type input "43"
type input "47"
type input "51"
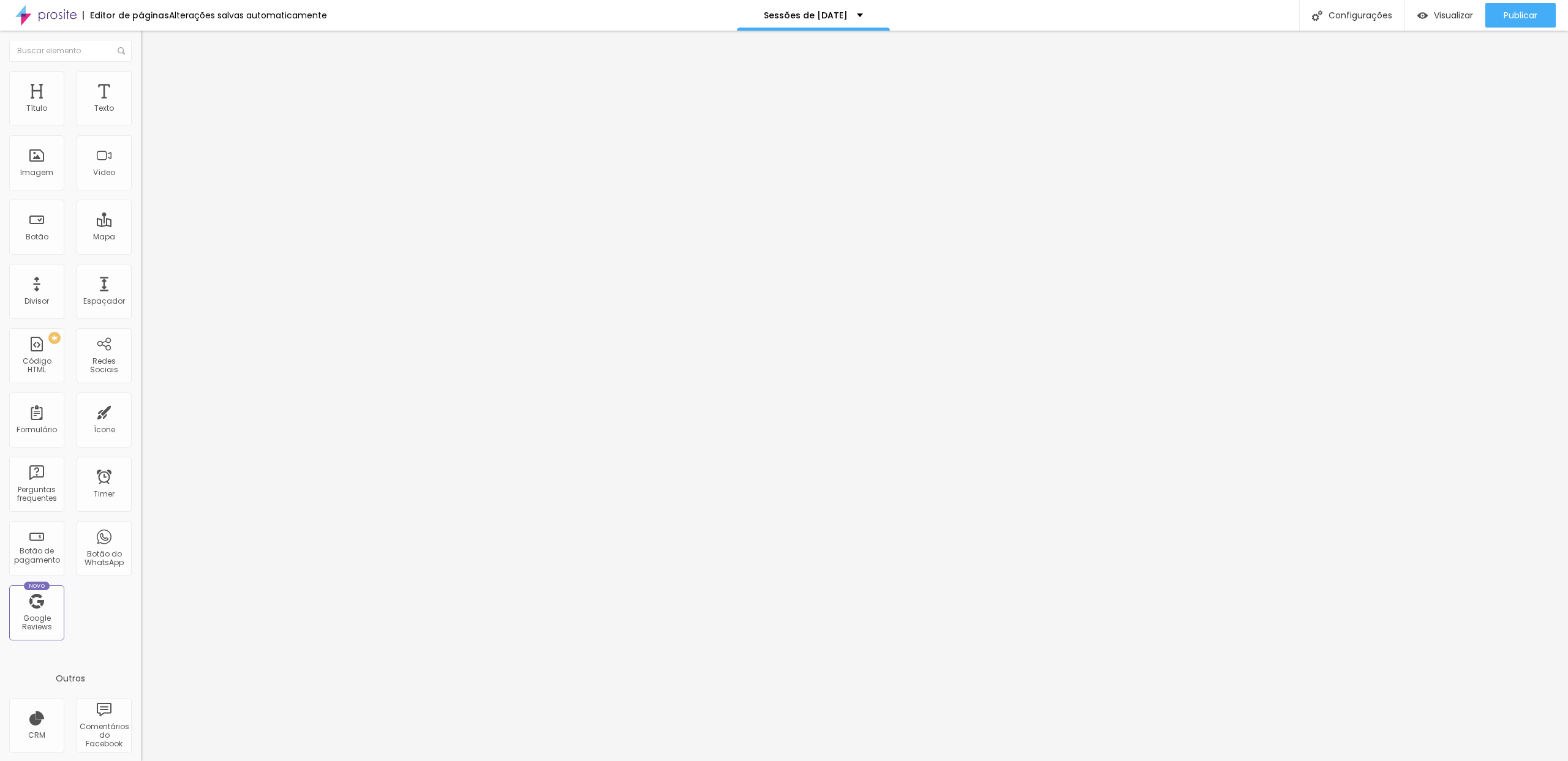
type input "54"
type input "57"
type input "60"
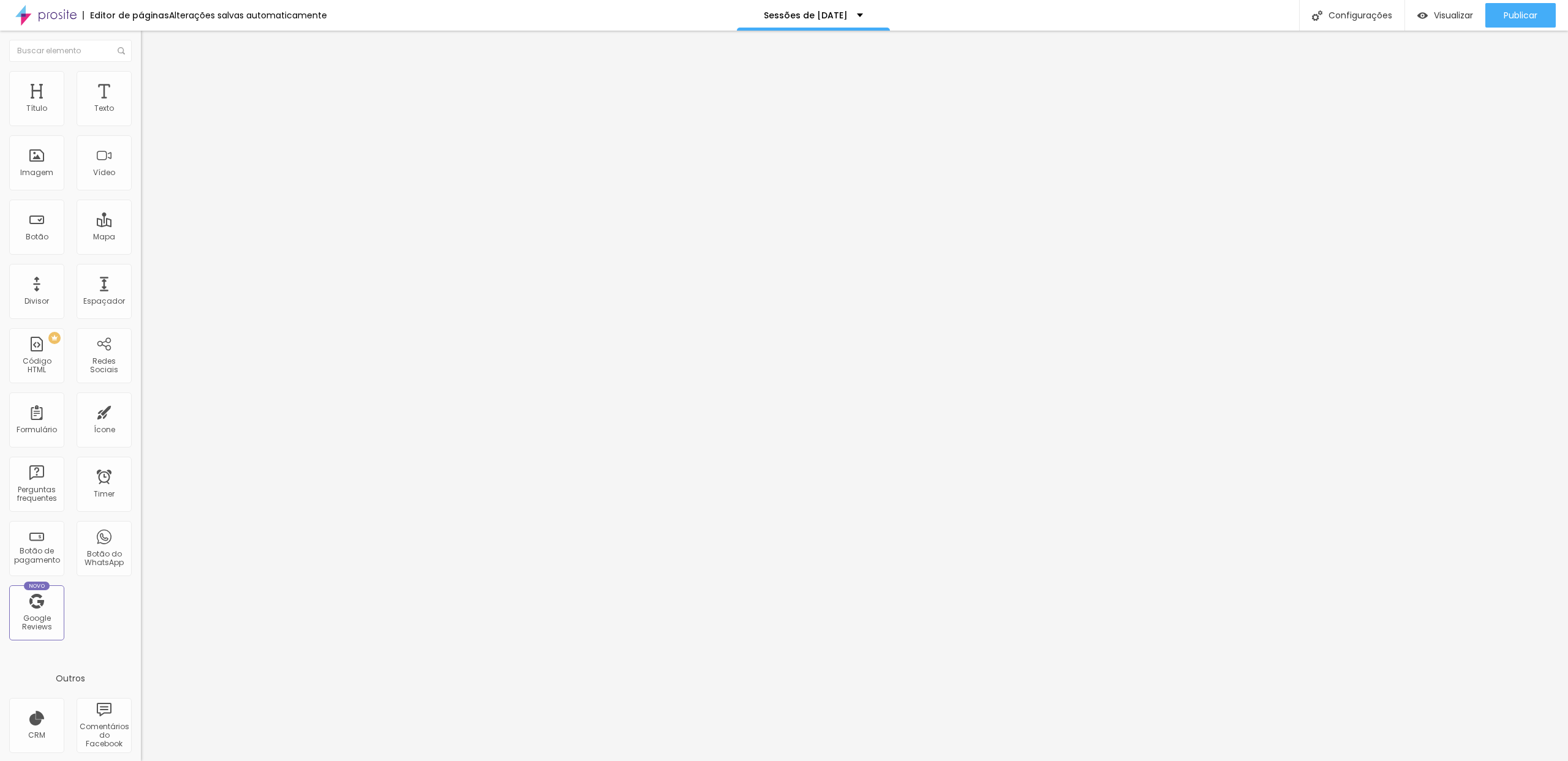
type input "60"
type input "61"
type input "62"
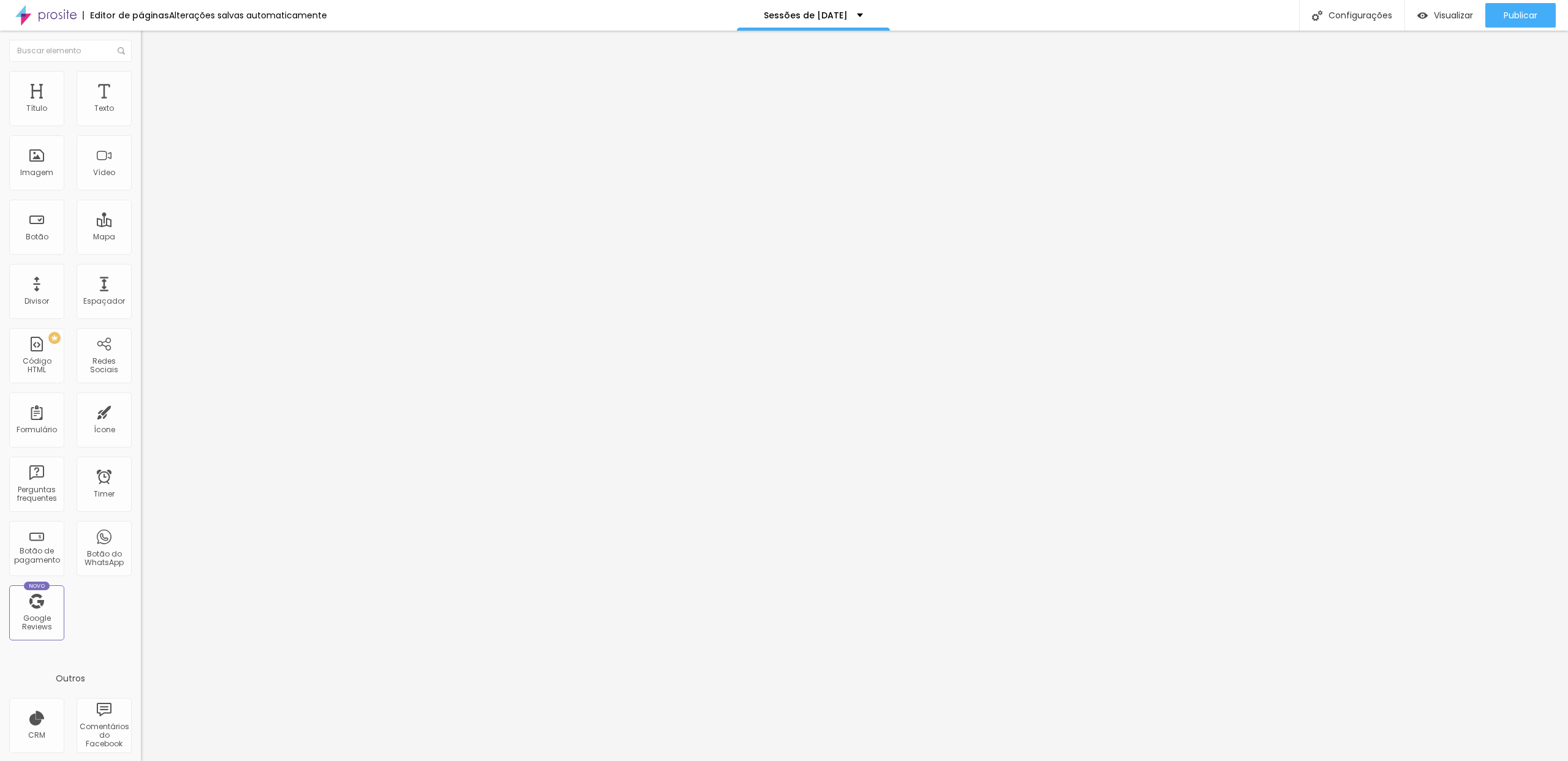
type input "63"
type input "64"
type input "65"
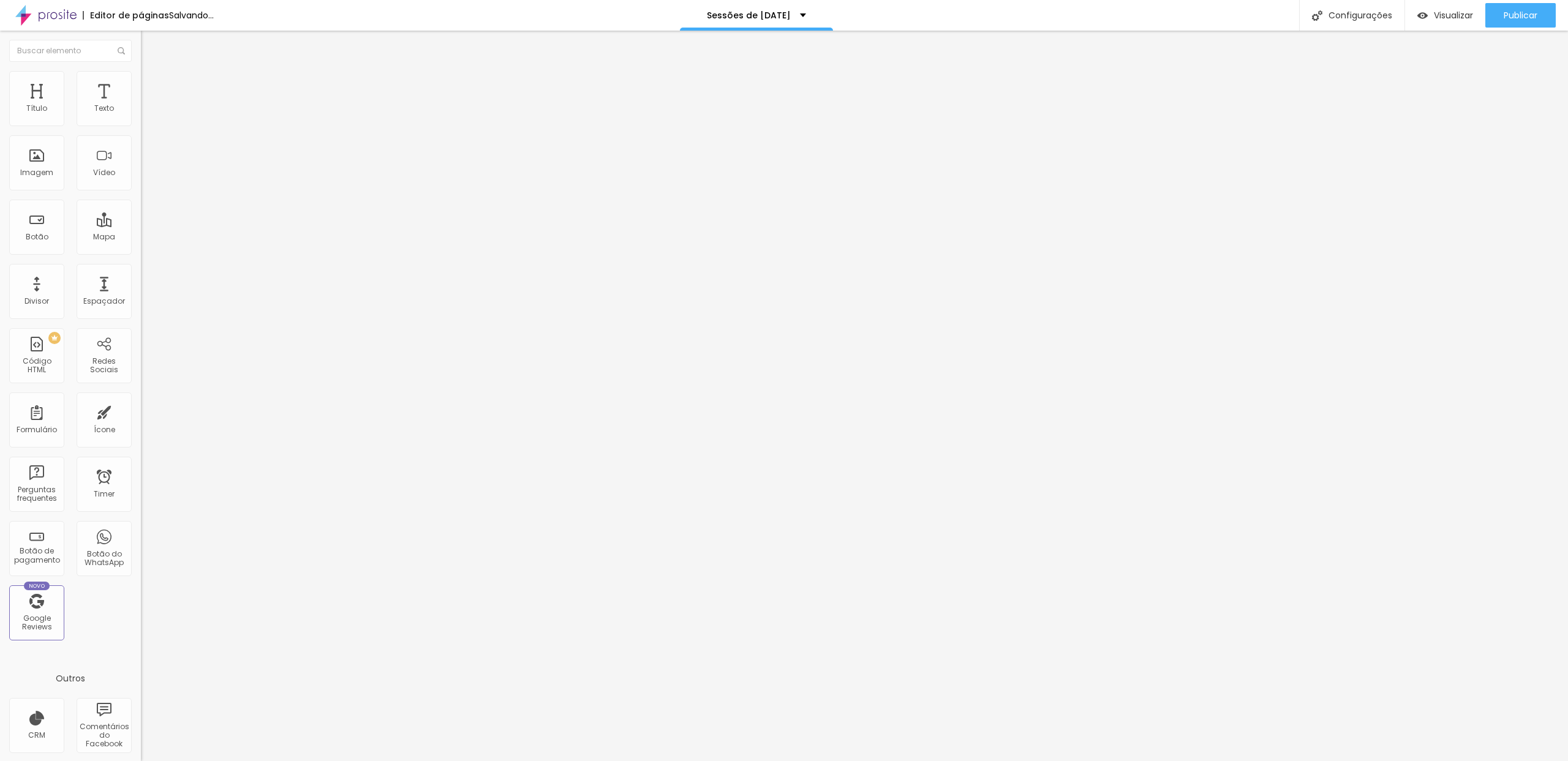
type input "65"
type input "66"
type input "67"
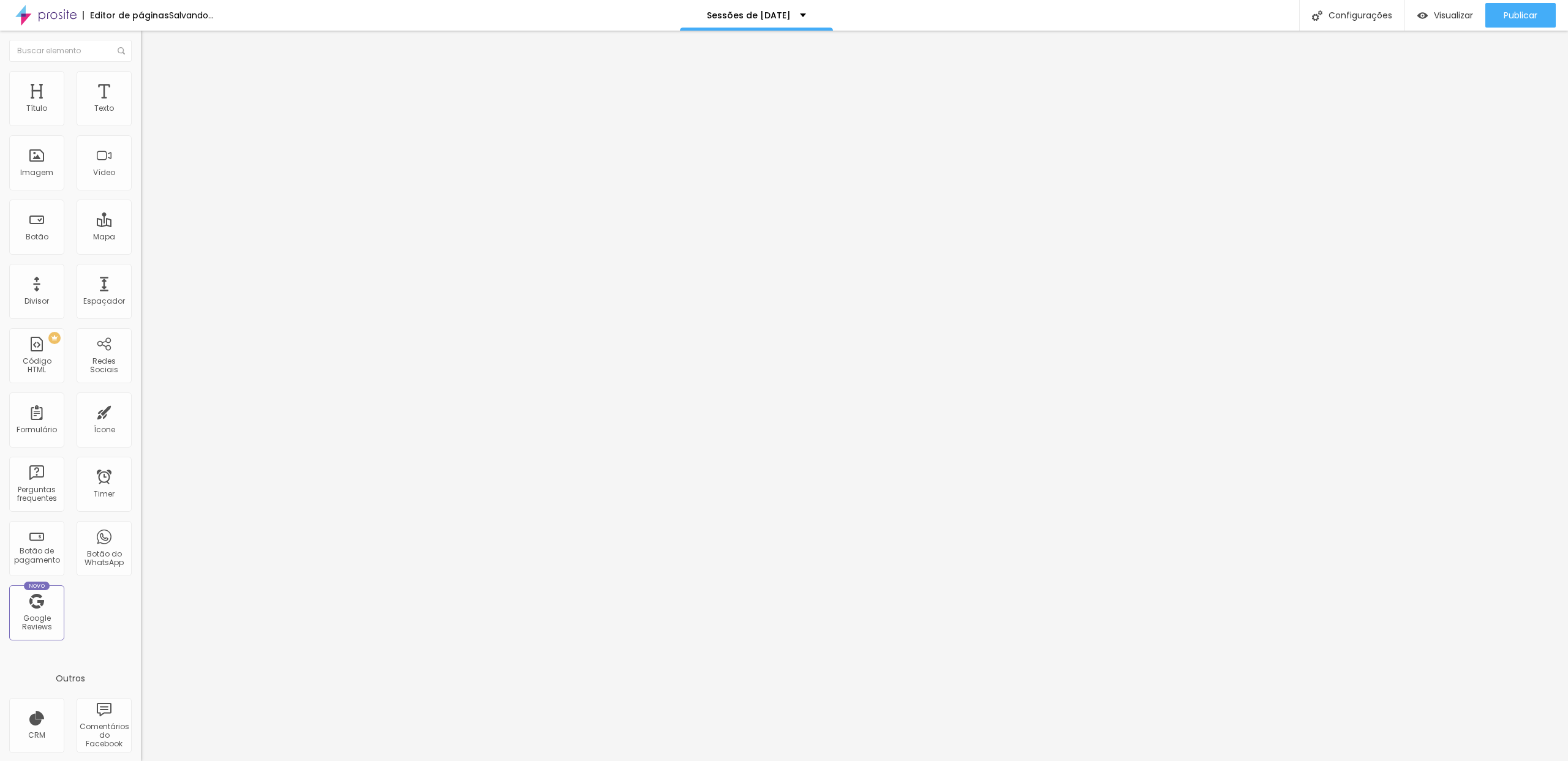
type input "74"
type input "80"
type input "86"
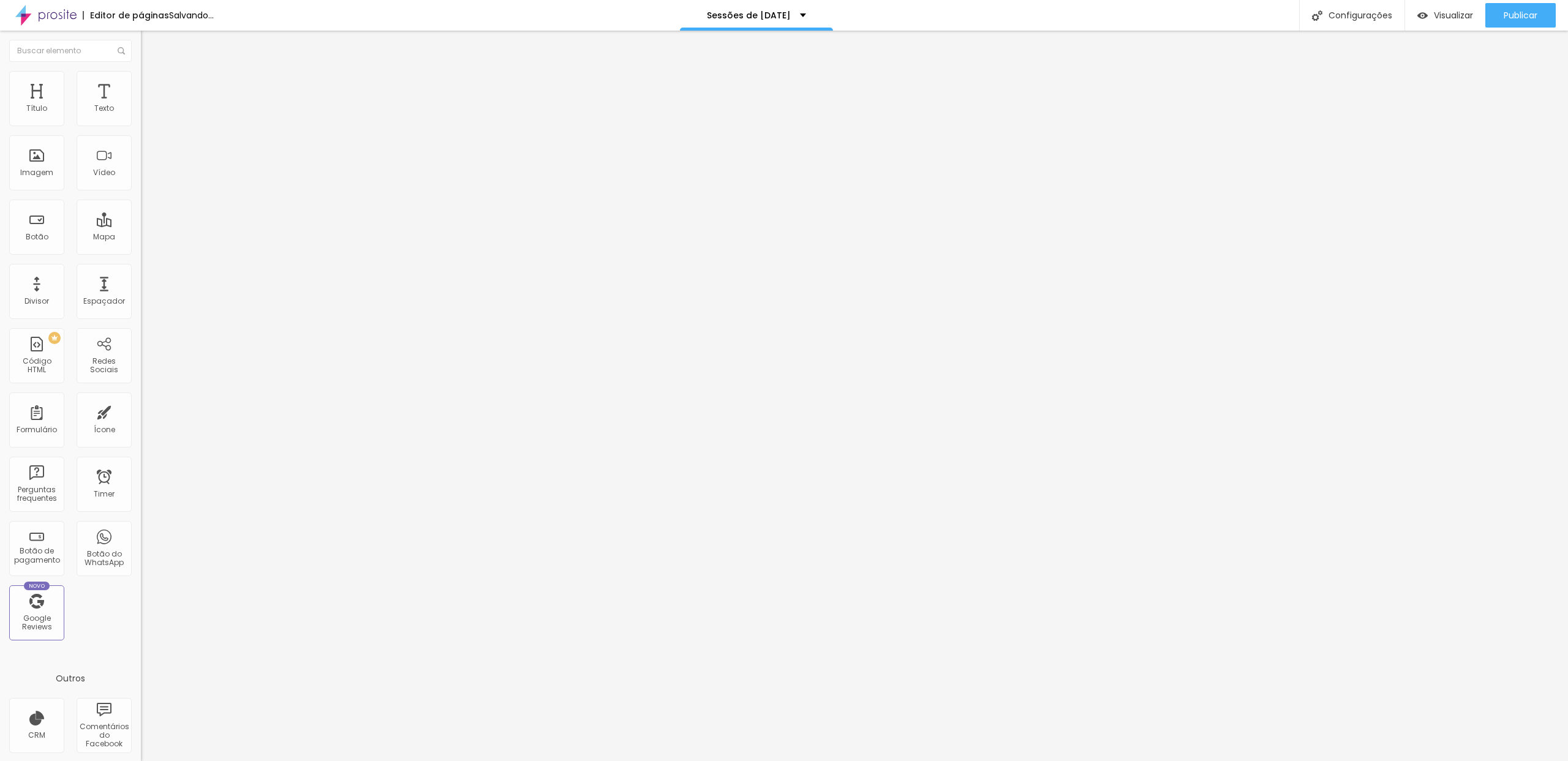
type input "86"
type input "91"
type input "100"
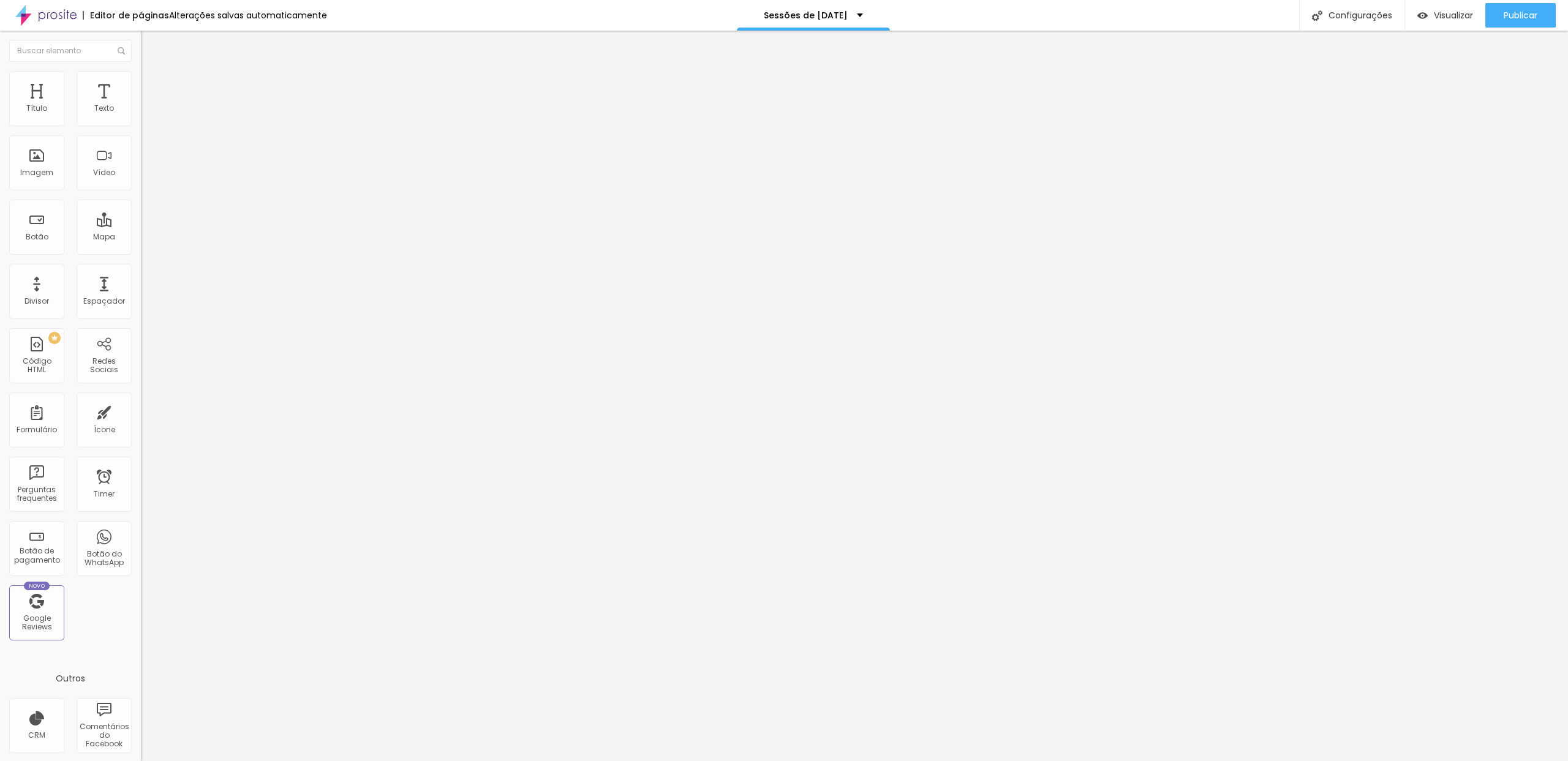
type input "61"
type input "43"
type input "20"
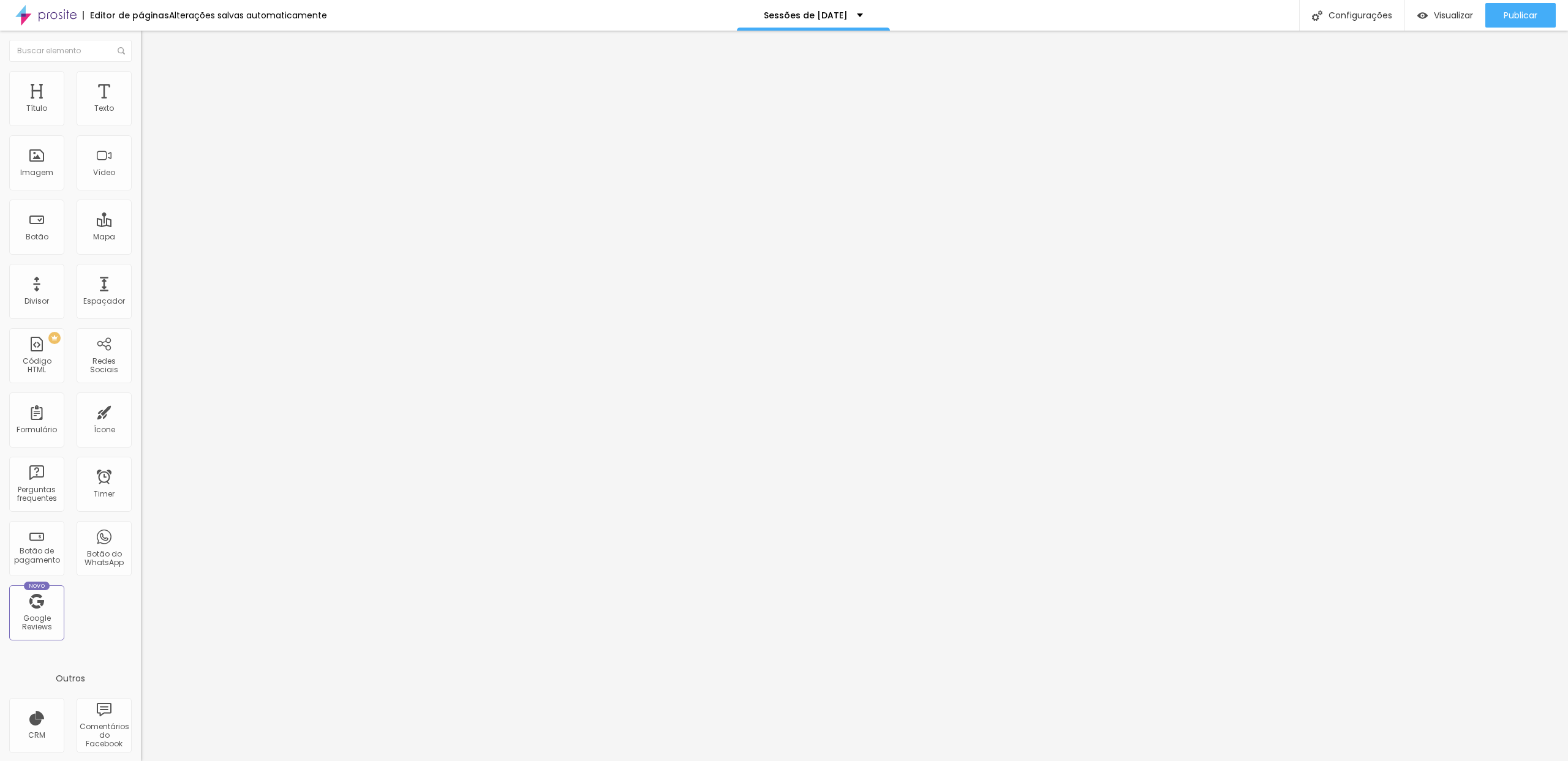
type input "20"
type input "0"
drag, startPoint x: 30, startPoint y: 120, endPoint x: 0, endPoint y: 124, distance: 30.3
click at [141, 238] on input "range" at bounding box center [180, 243] width 79 height 10
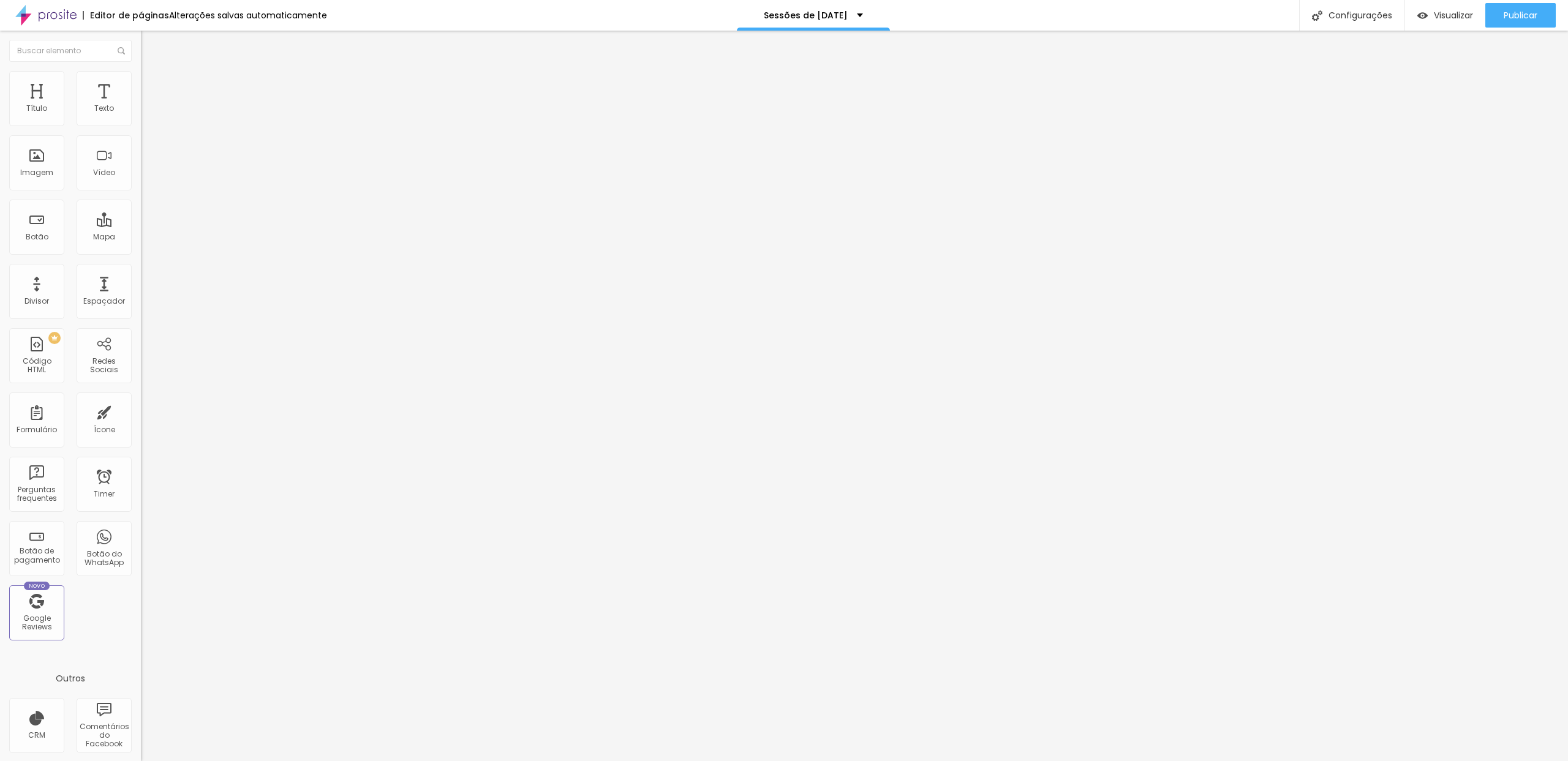
type input "4"
type input "6"
type input "8"
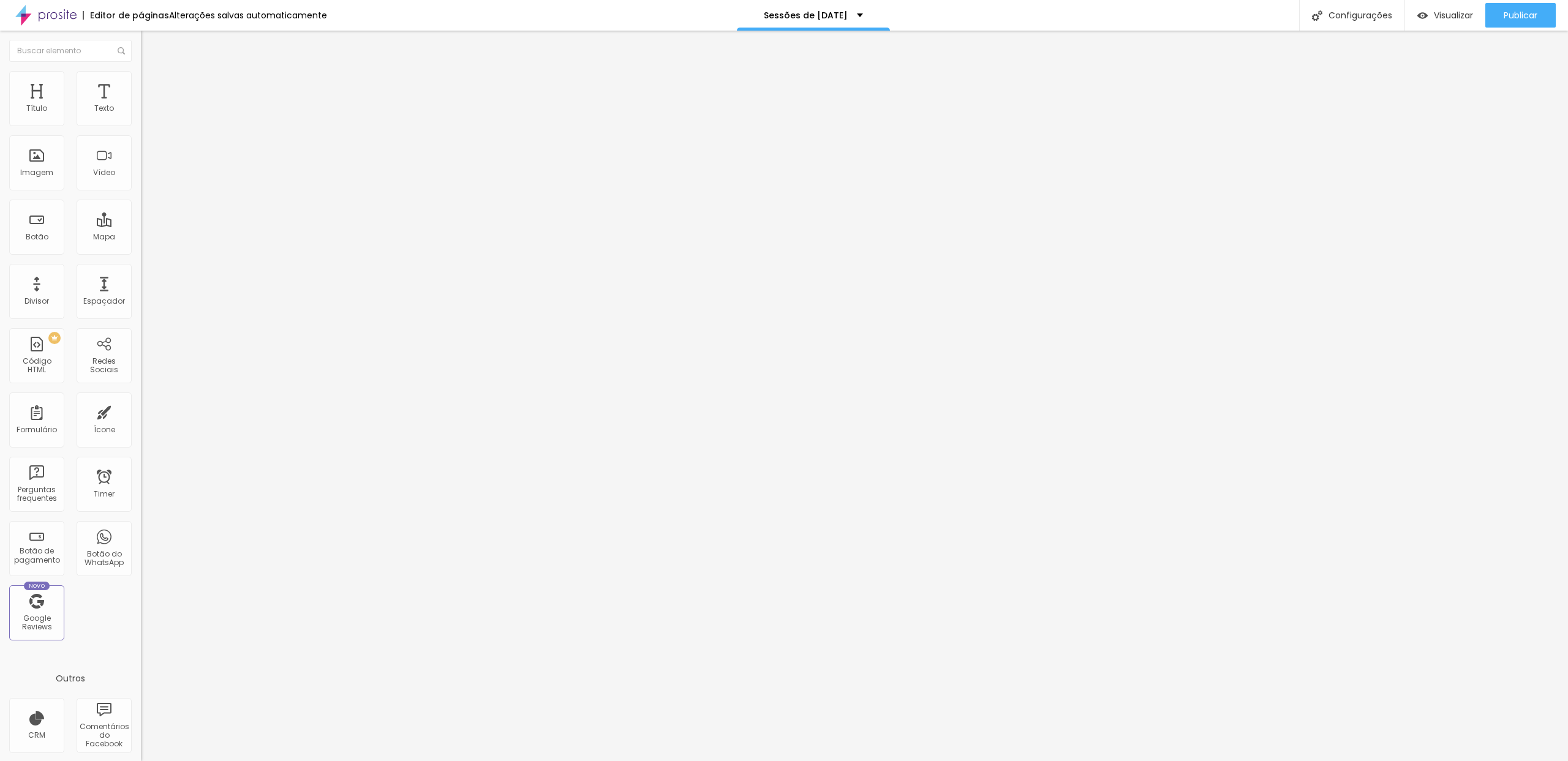
type input "8"
type input "10"
type input "13"
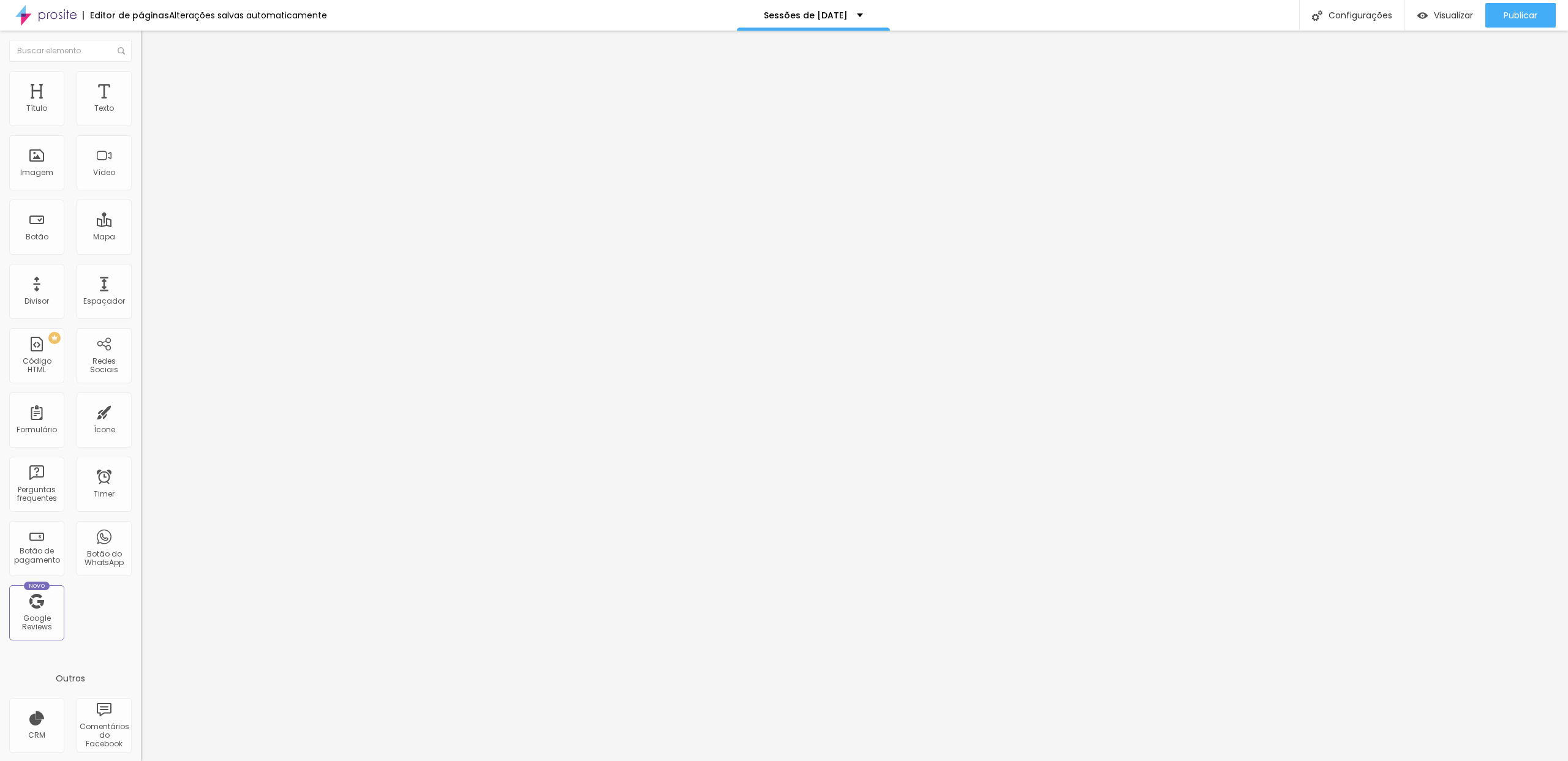
type input "16"
type input "19"
type input "22"
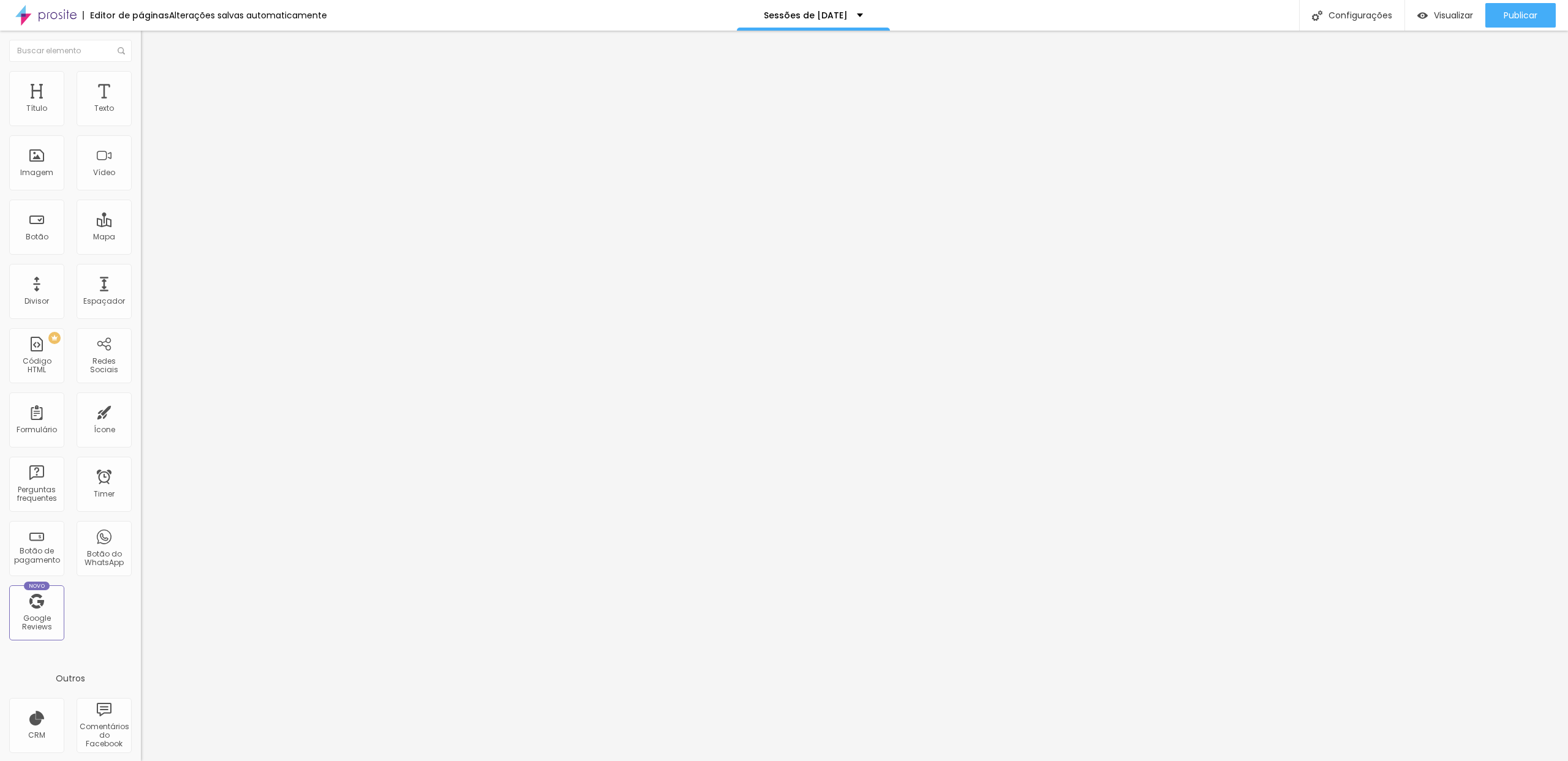
type input "22"
type input "27"
type input "31"
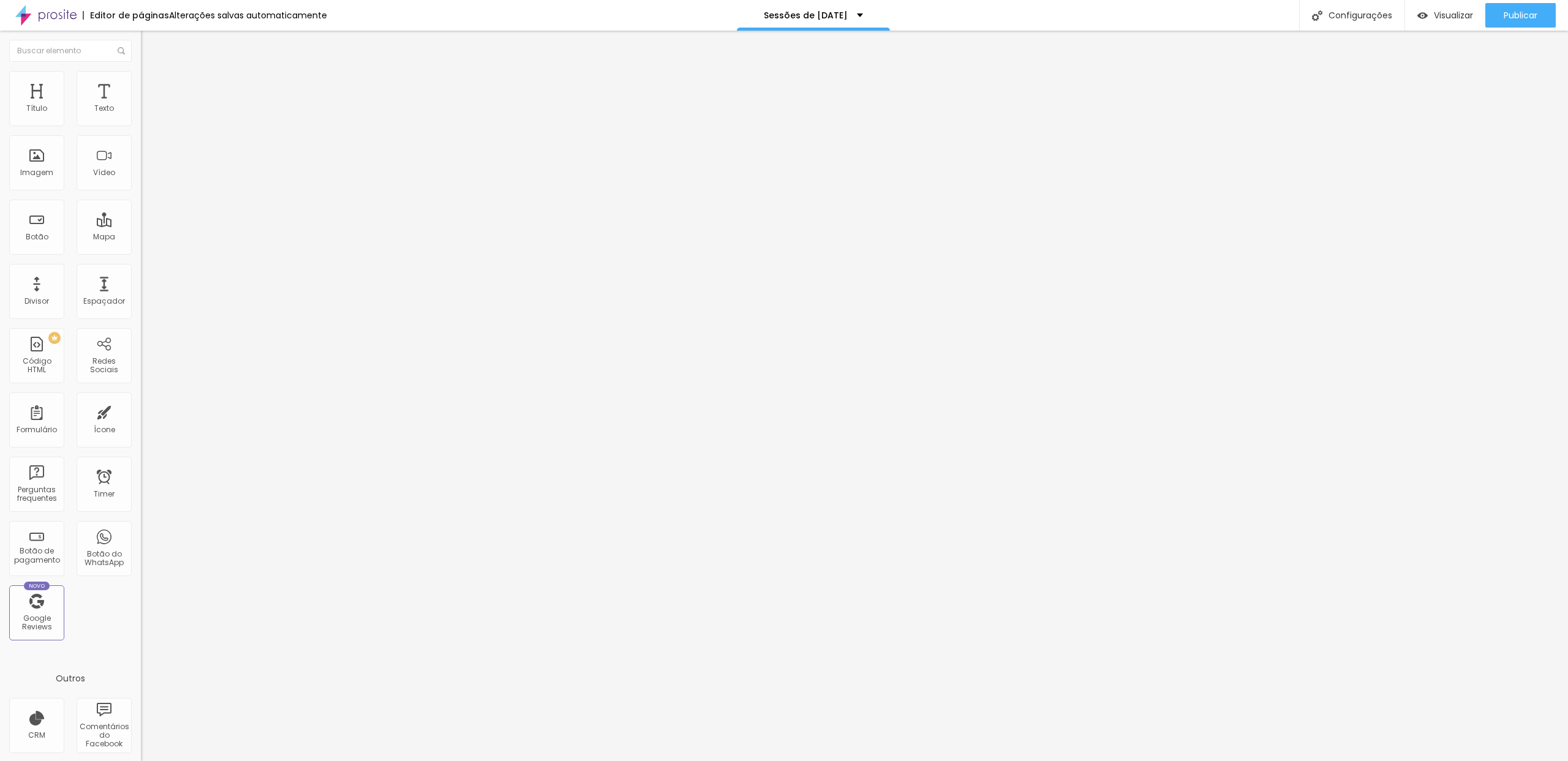
type input "35"
type input "42"
type input "48"
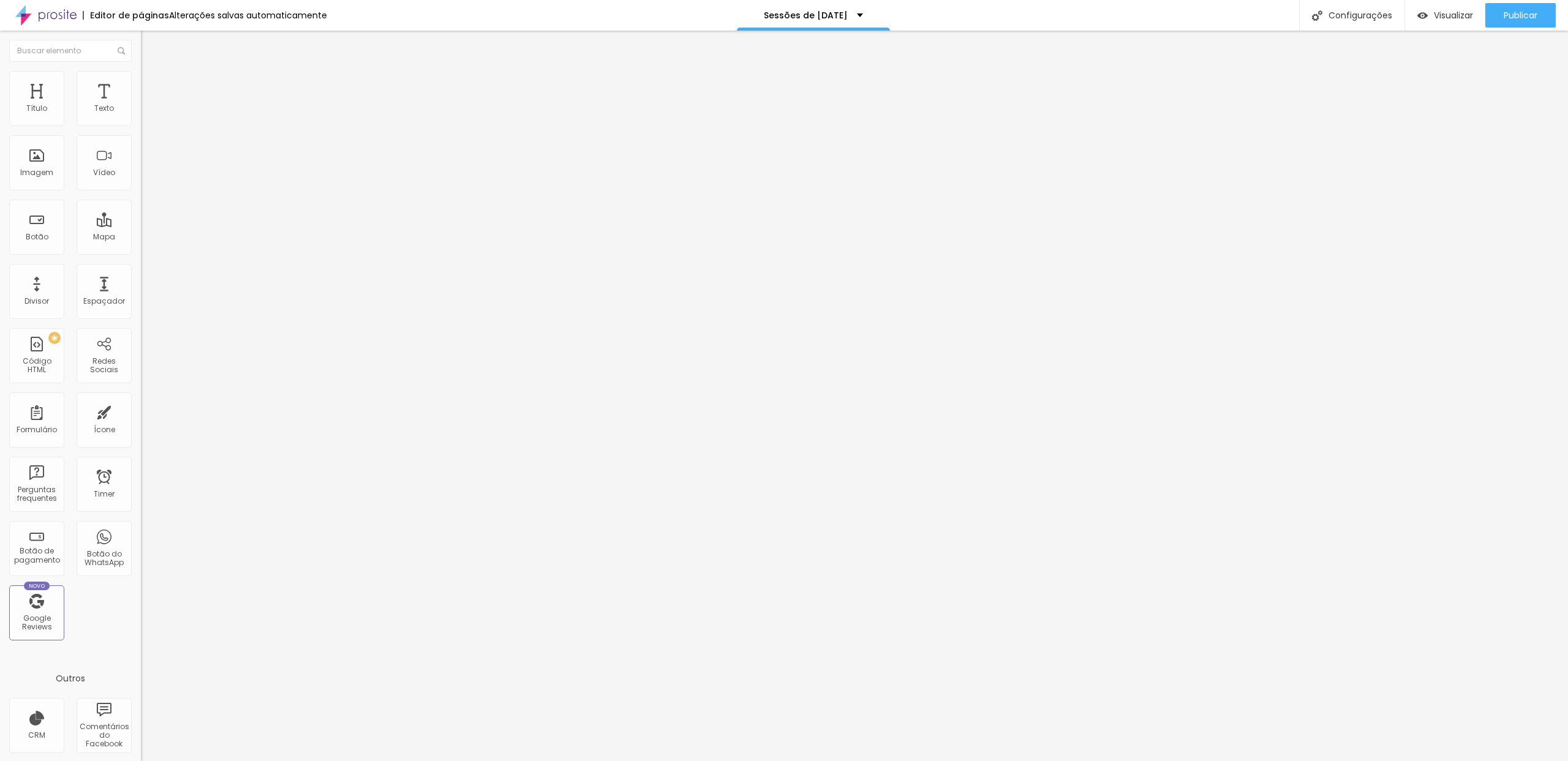
type input "48"
type input "52"
type input "56"
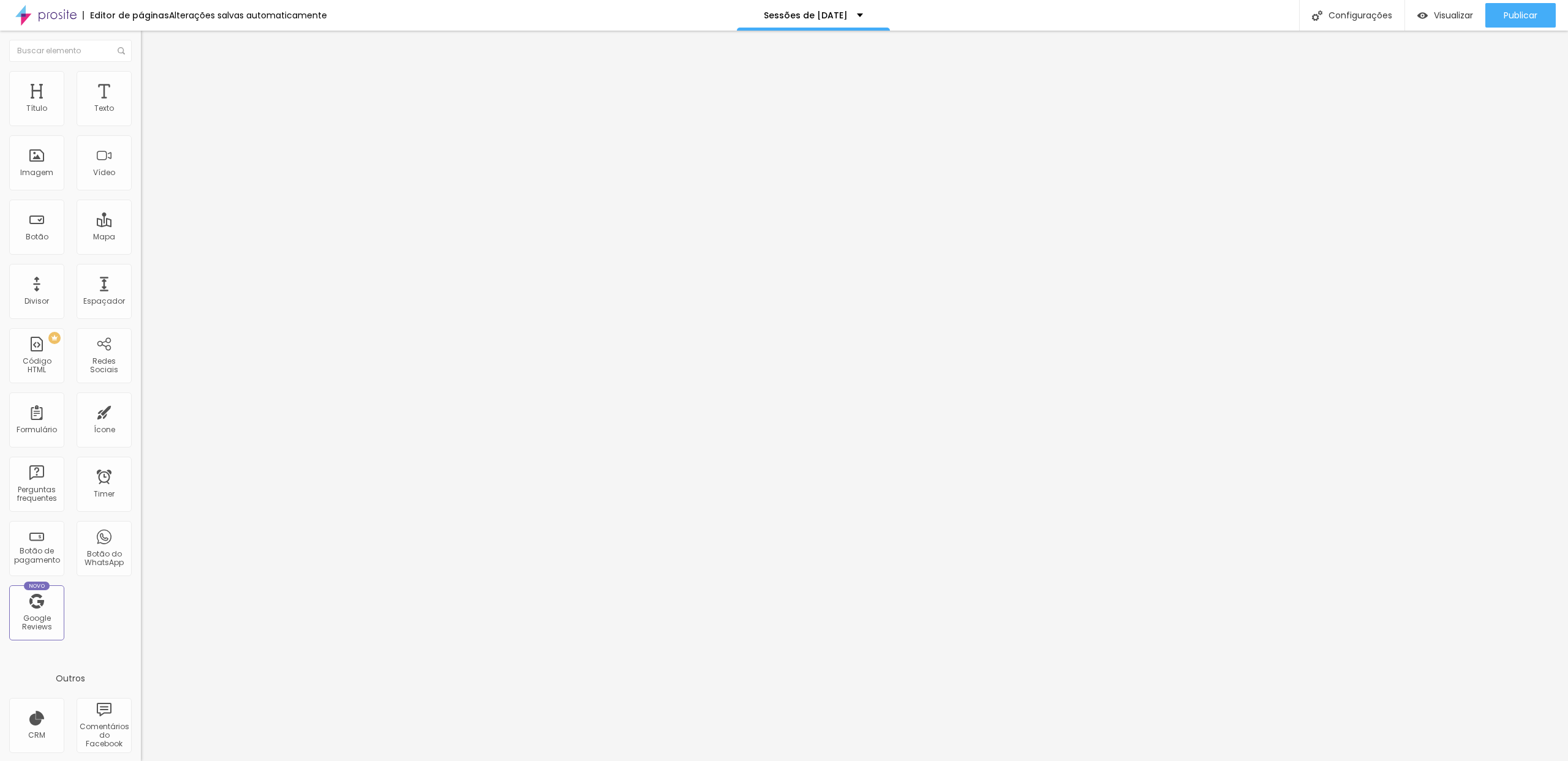
type input "60"
type input "63"
type input "66"
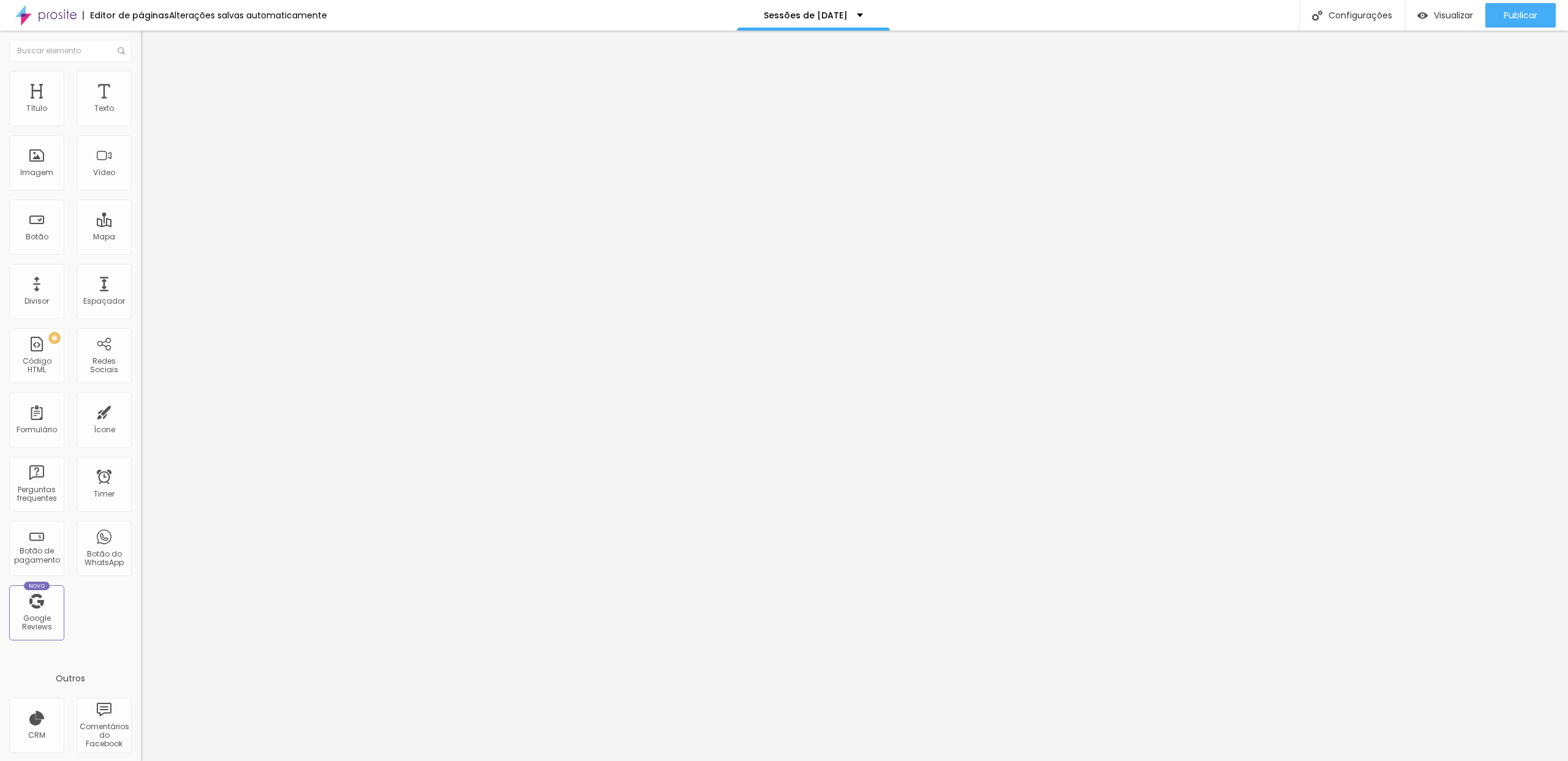
type input "66"
type input "68"
type input "69"
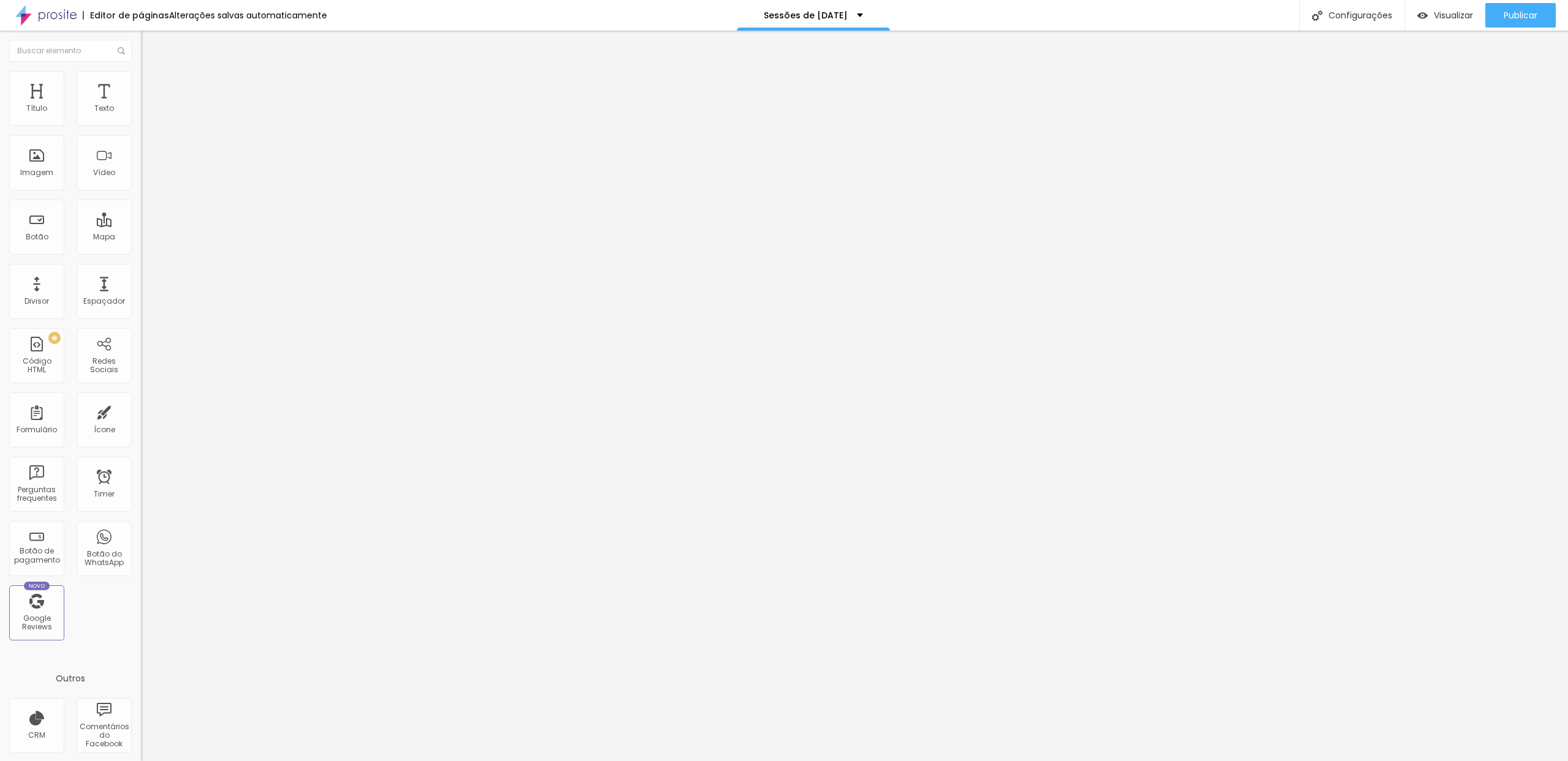
type input "68"
type input "65"
type input "61"
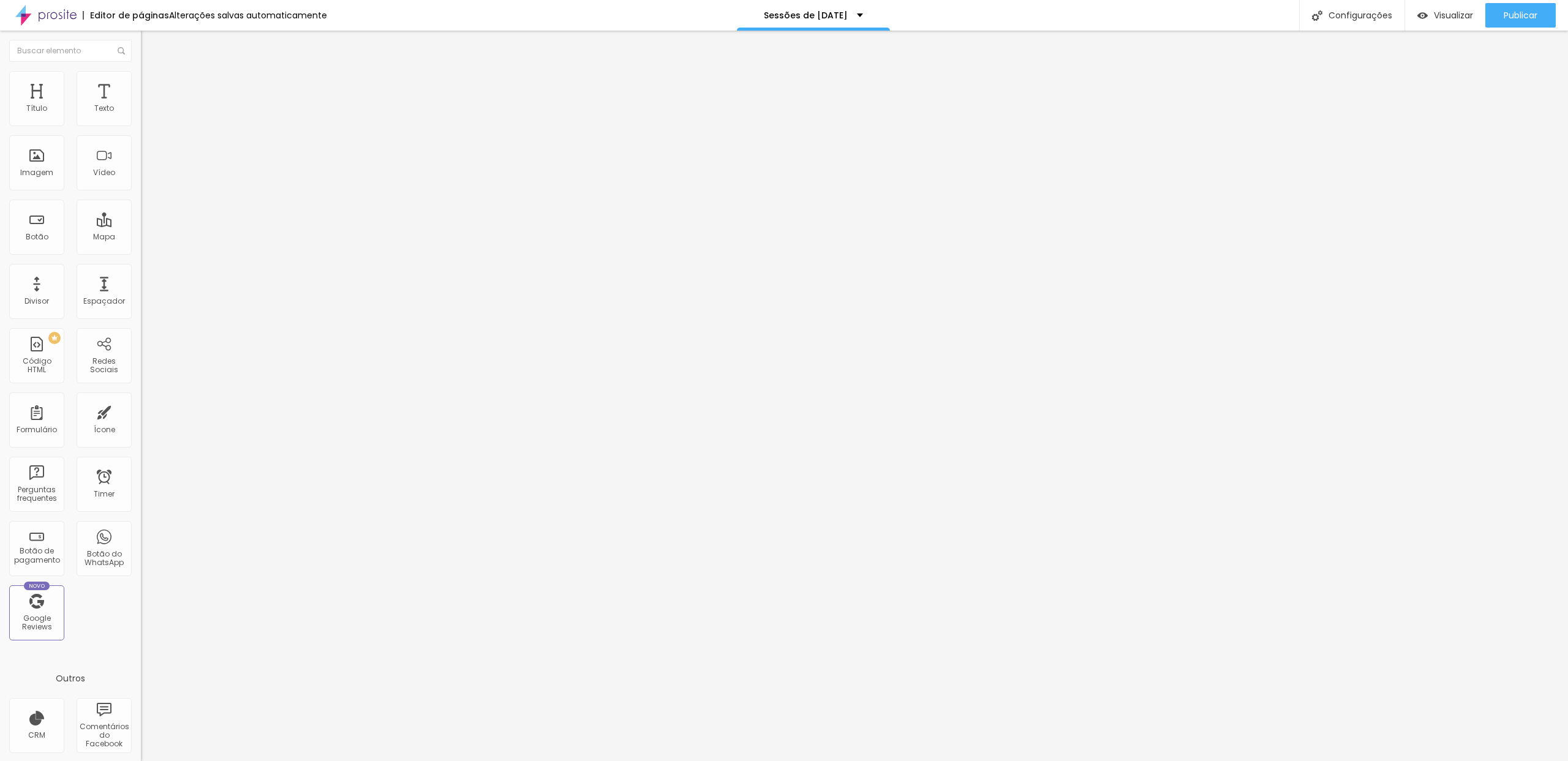
type input "61"
type input "51"
type input "39"
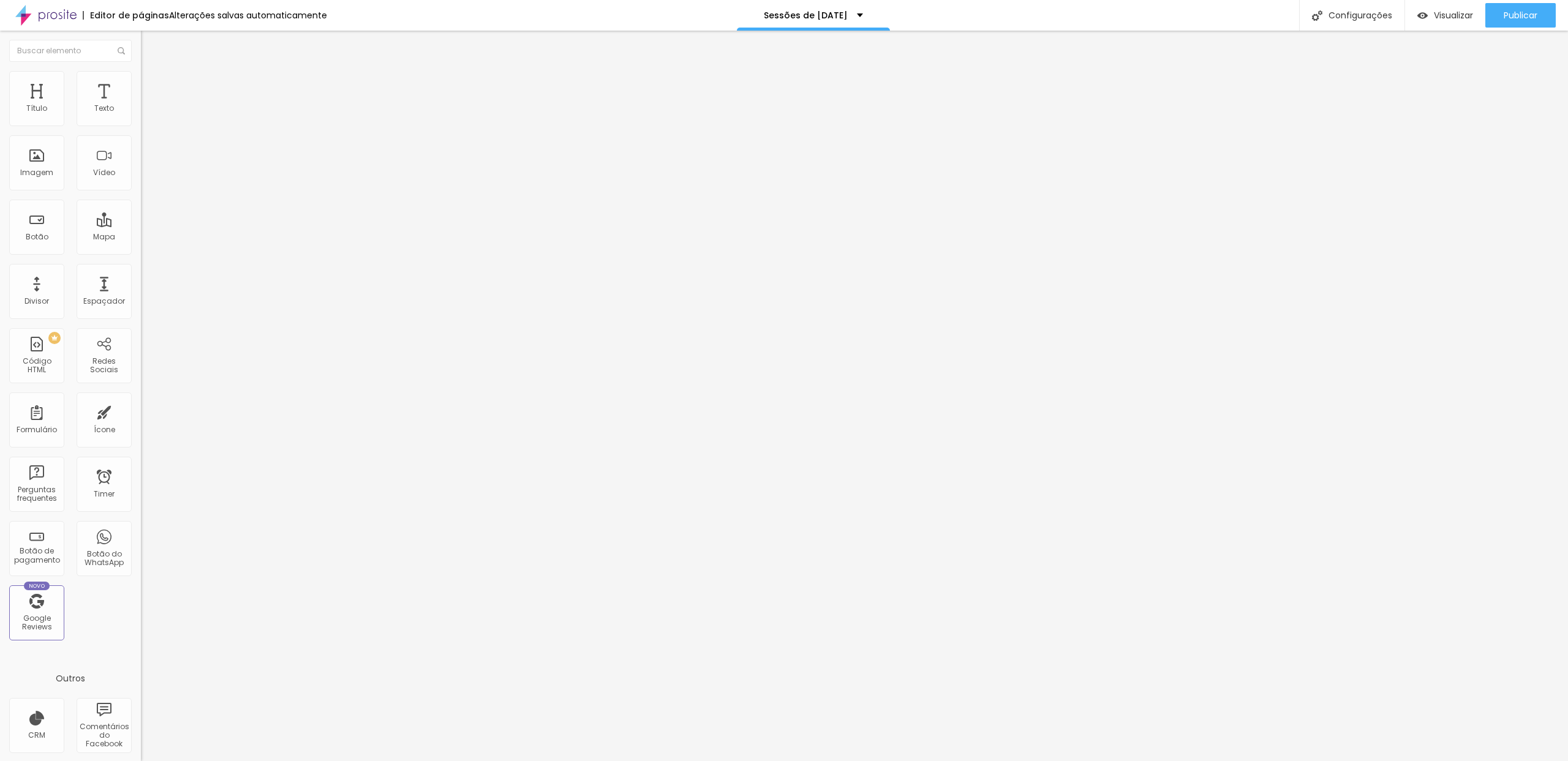
type input "25"
type input "10"
type input "0"
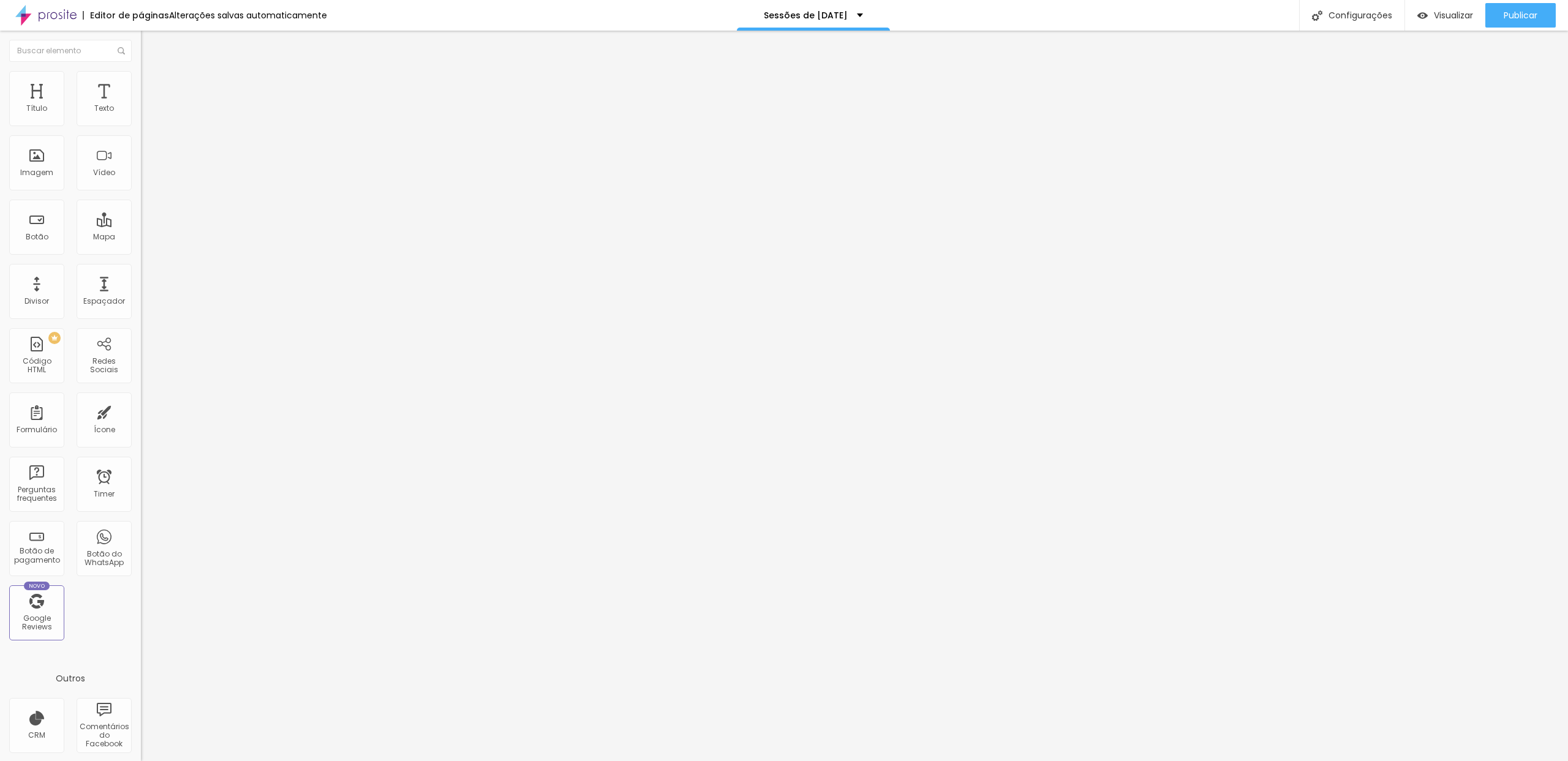
type input "0"
drag, startPoint x: 29, startPoint y: 144, endPoint x: 0, endPoint y: 141, distance: 29.2
click at [141, 141] on div "0 Espaço de cima 0 Espaço de baixo ID Html Classes Html Visível nos dispositivo…" at bounding box center [211, 352] width 141 height 515
type input "2"
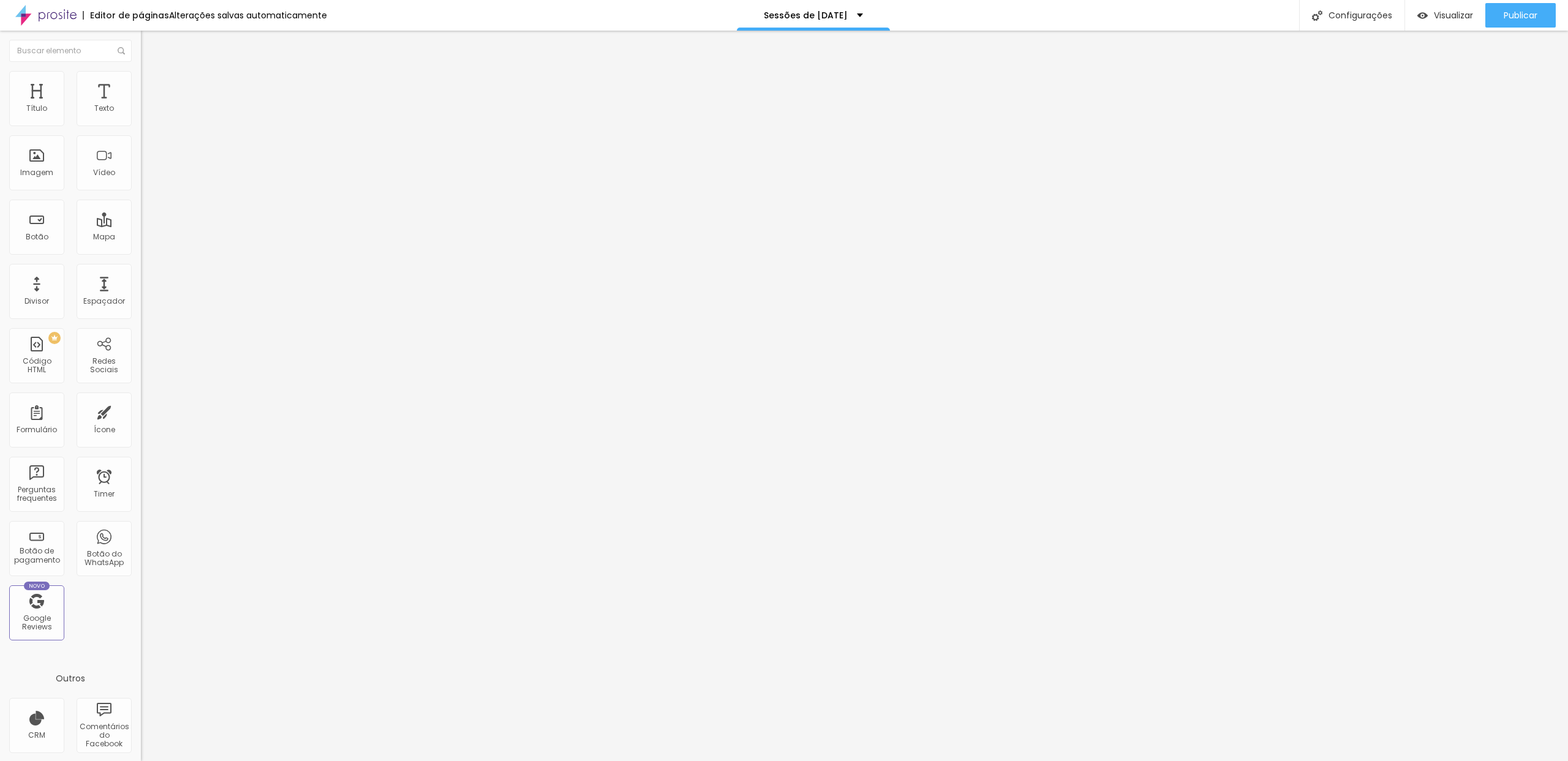
type input "41"
type input "56"
type input "68"
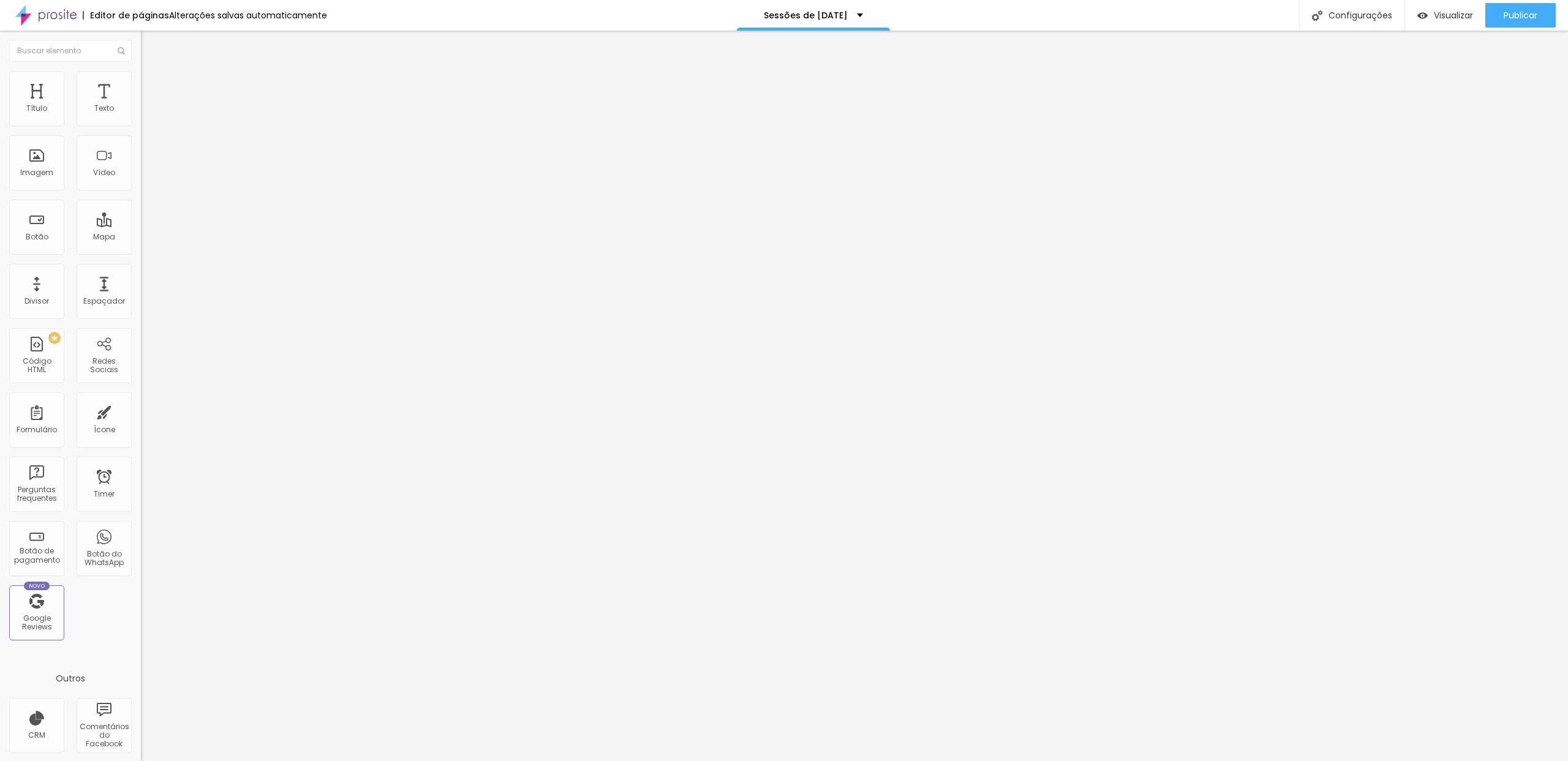
type input "68"
type input "84"
type input "93"
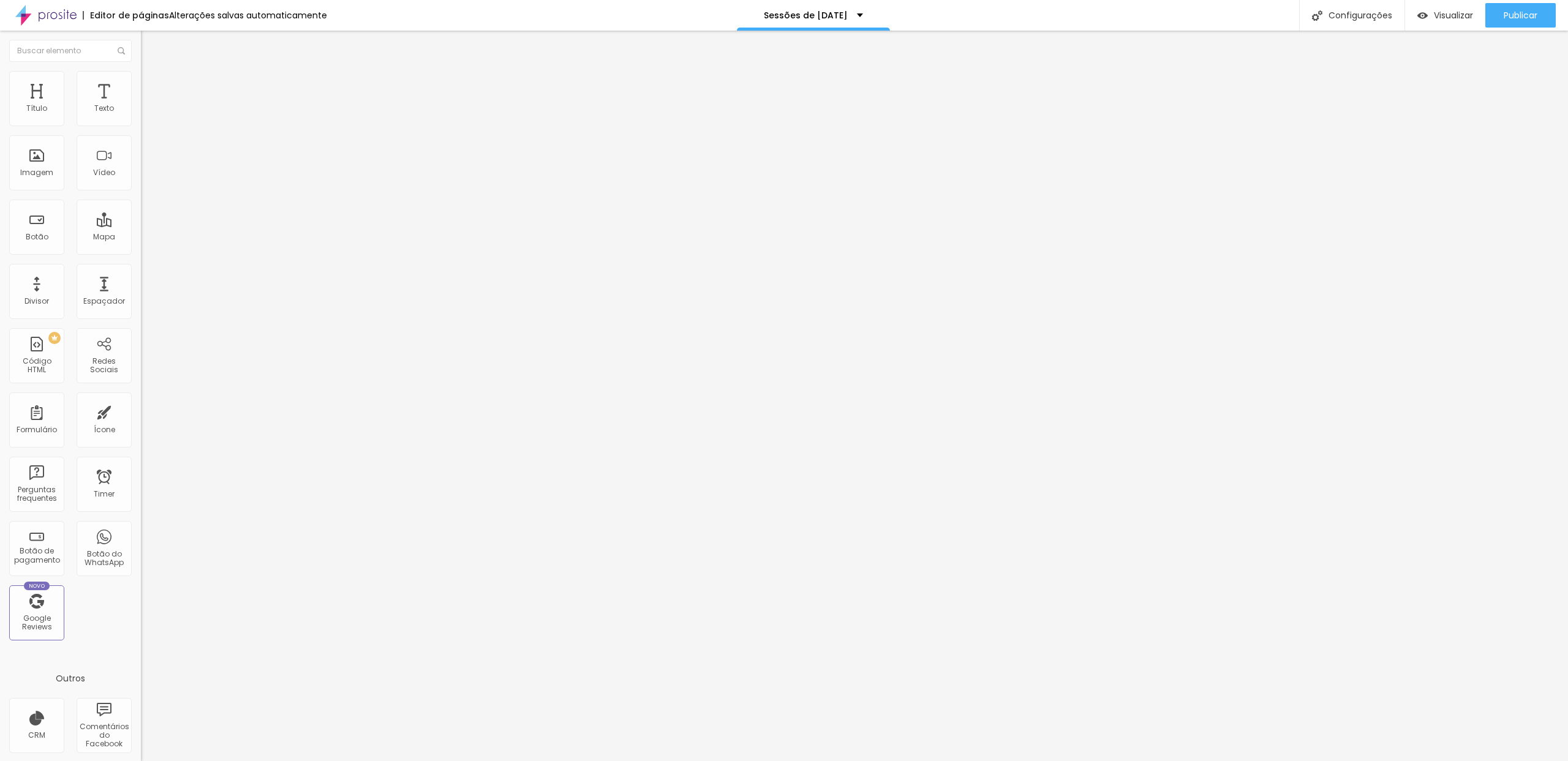
type input "100"
type input "58"
type input "24"
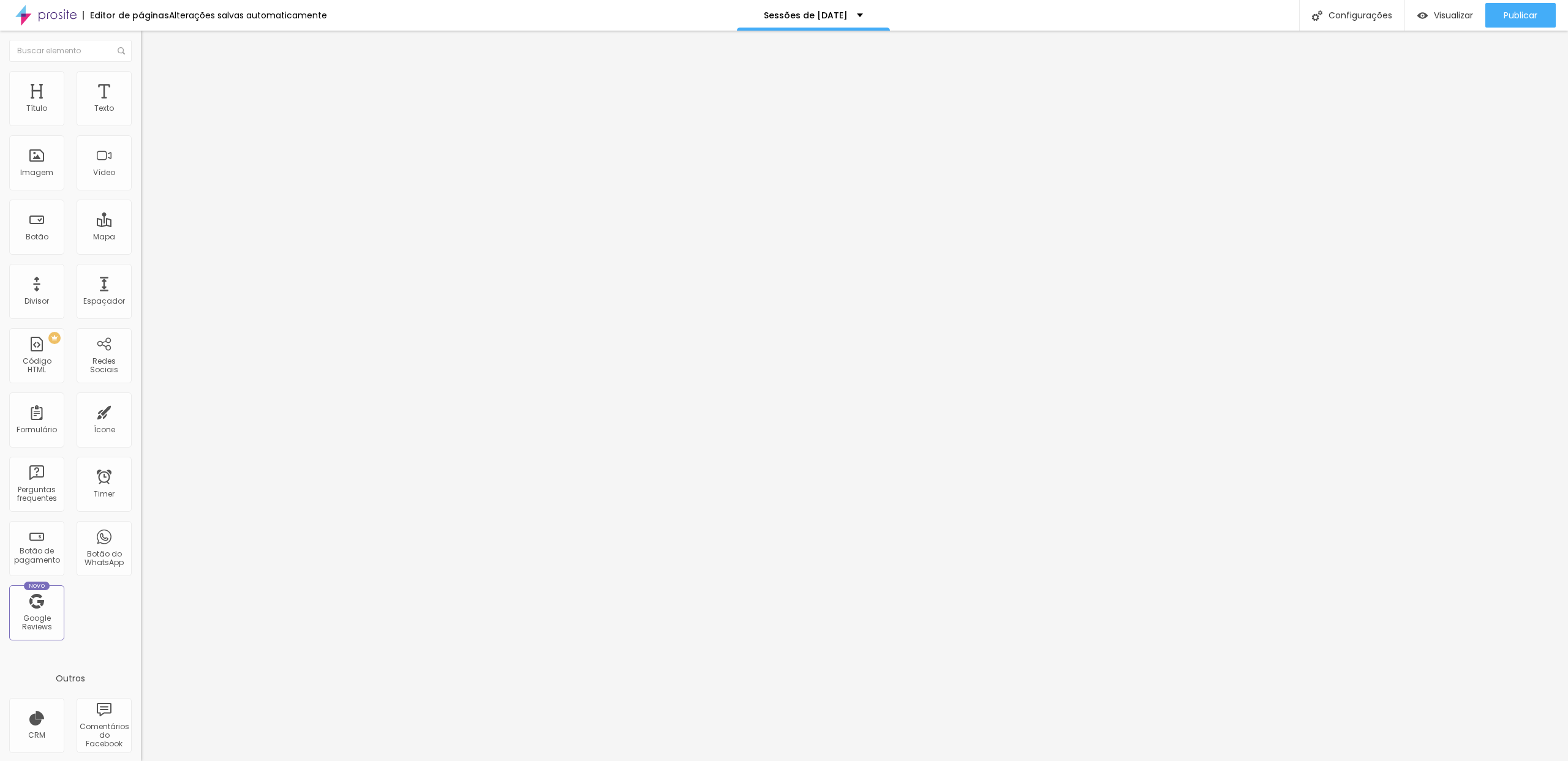
type input "24"
type input "14"
type input "0"
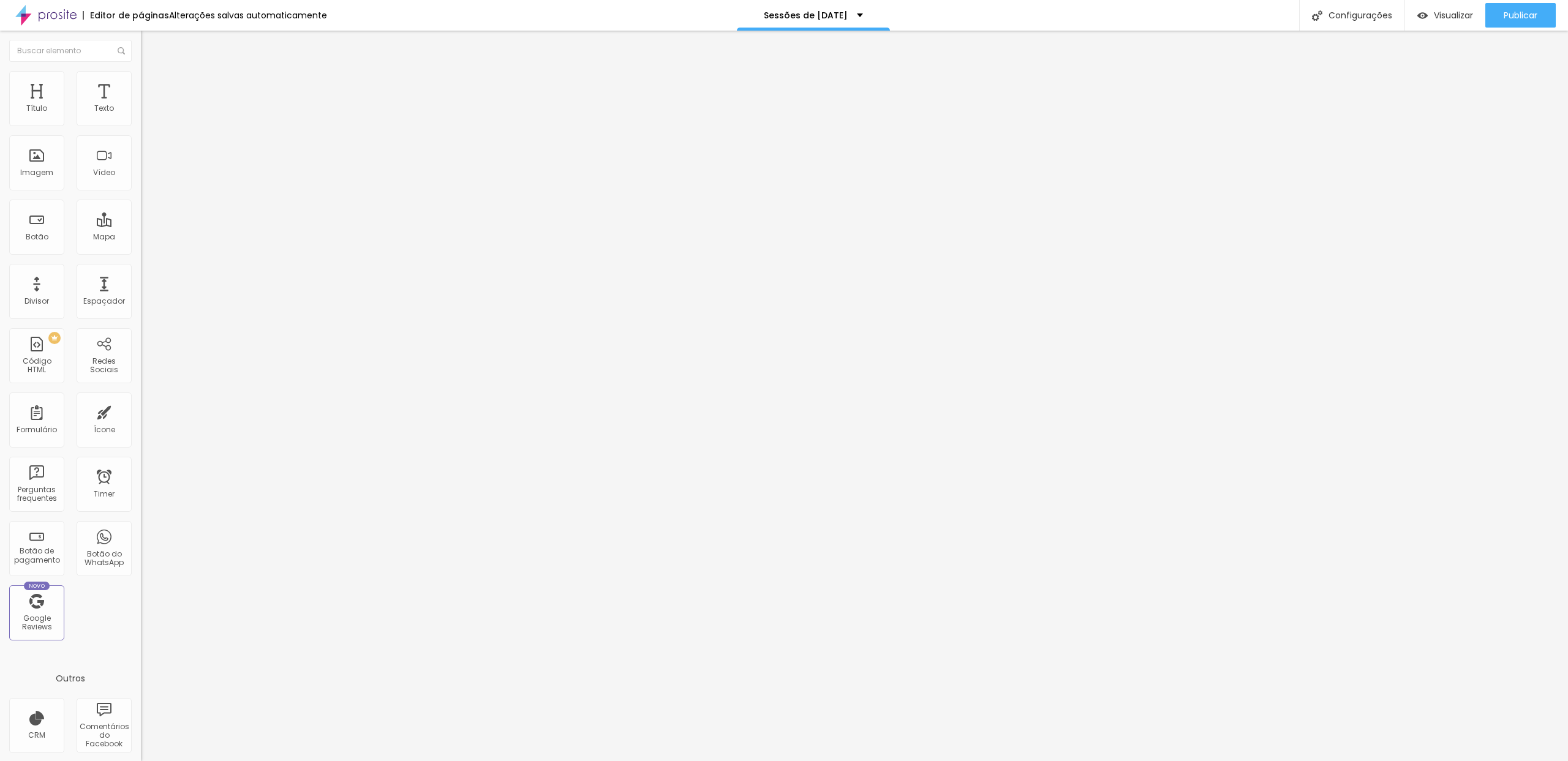
drag, startPoint x: 30, startPoint y: 118, endPoint x: 0, endPoint y: 128, distance: 31.6
click at [141, 238] on input "range" at bounding box center [180, 243] width 79 height 10
click at [141, 79] on ul "Conteúdo Estilo Avançado" at bounding box center [211, 78] width 141 height 37
click at [141, 78] on li "Estilo" at bounding box center [211, 77] width 141 height 13
type input "85"
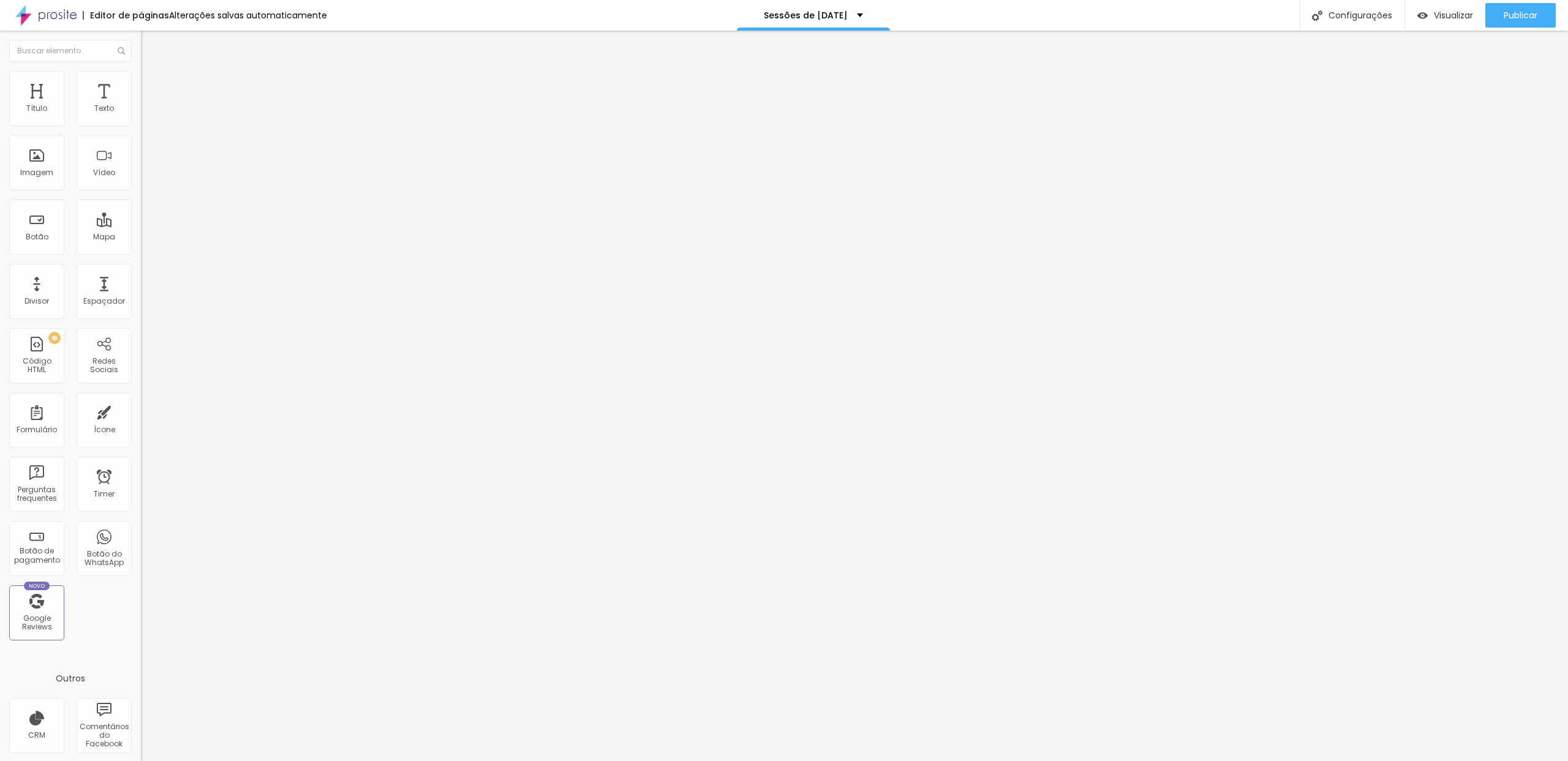
type input "85"
type input "70"
type input "60"
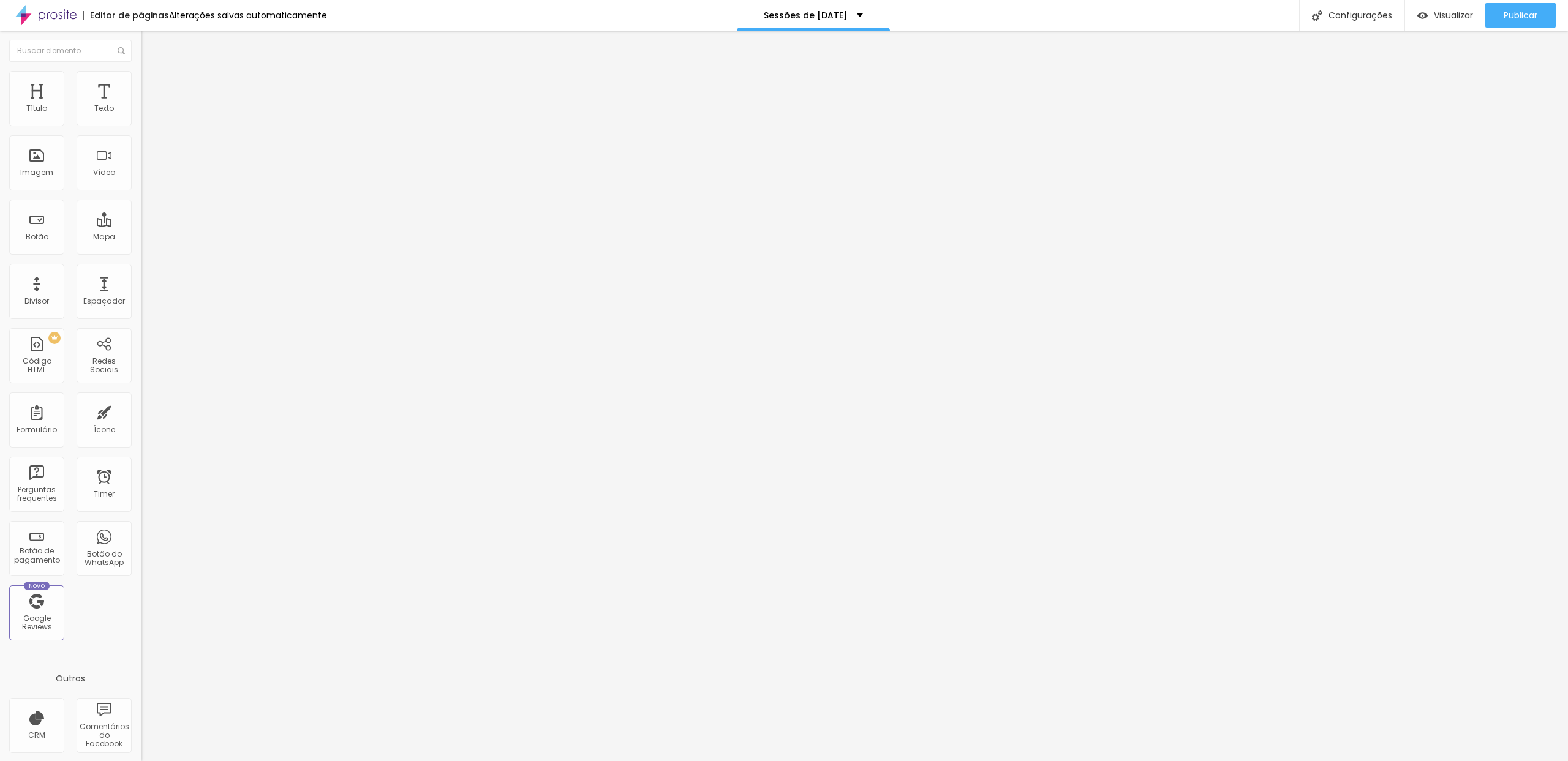
type input "55"
type input "50"
type input "45"
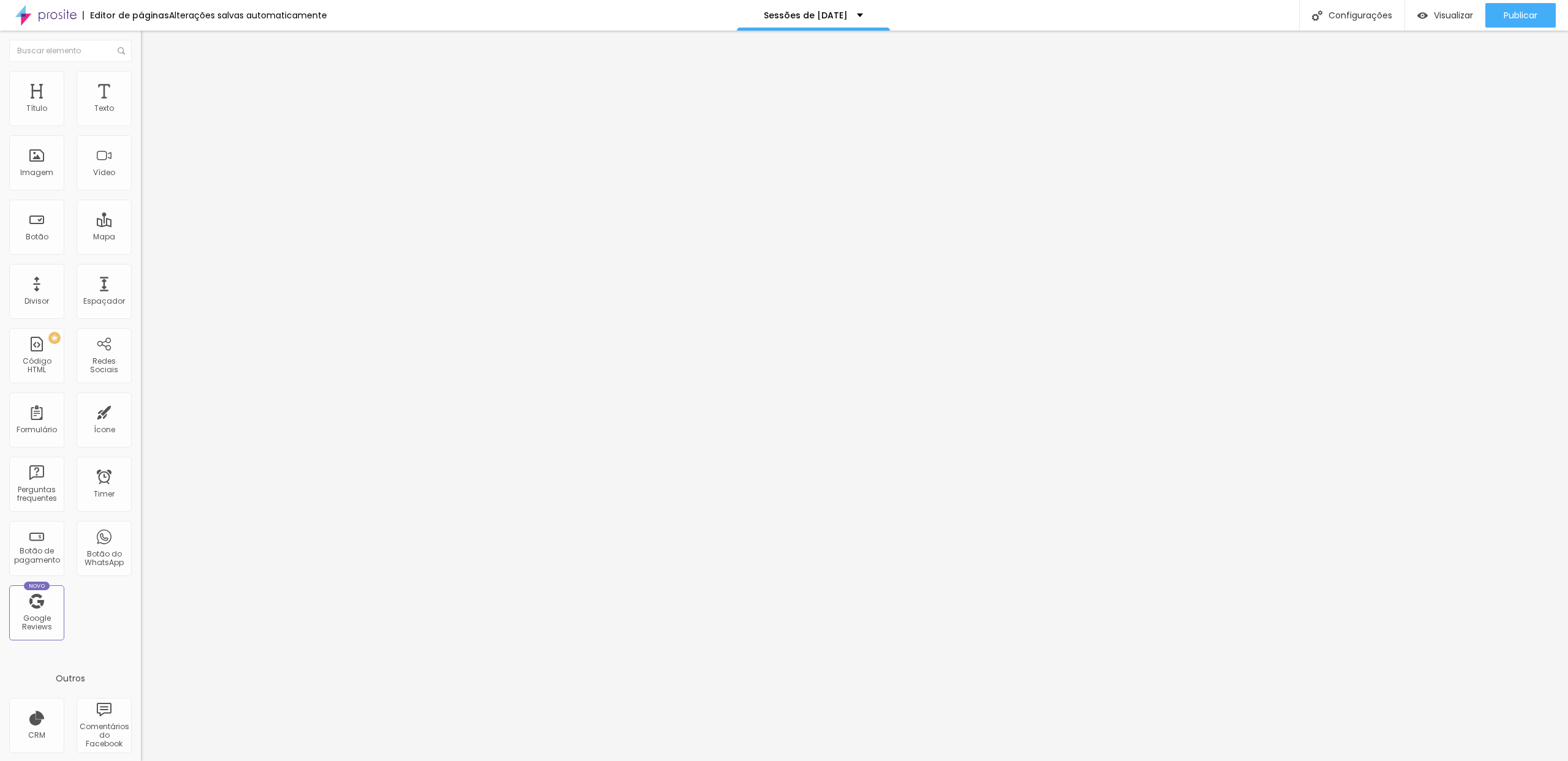
type input "45"
type input "40"
type input "35"
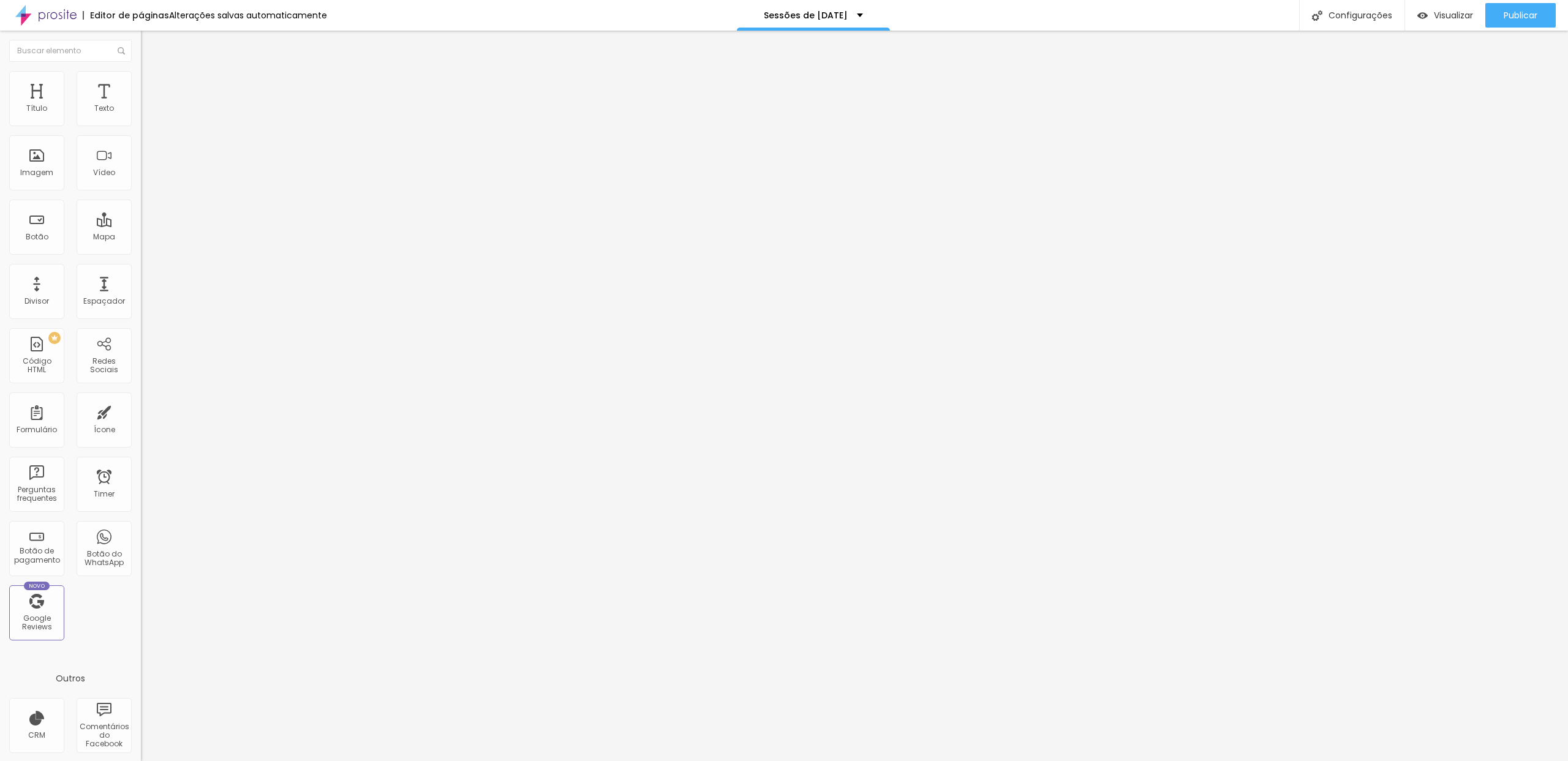
drag, startPoint x: 126, startPoint y: 132, endPoint x: 203, endPoint y: 132, distance: 77.0
click at [203, 126] on input "range" at bounding box center [180, 121] width 79 height 10
click at [152, 72] on span "Conteúdo" at bounding box center [170, 67] width 38 height 10
click at [141, 39] on button "Editar Imagem" at bounding box center [211, 44] width 141 height 28
click at [150, 46] on div "Editar Imagem" at bounding box center [191, 45] width 82 height 10
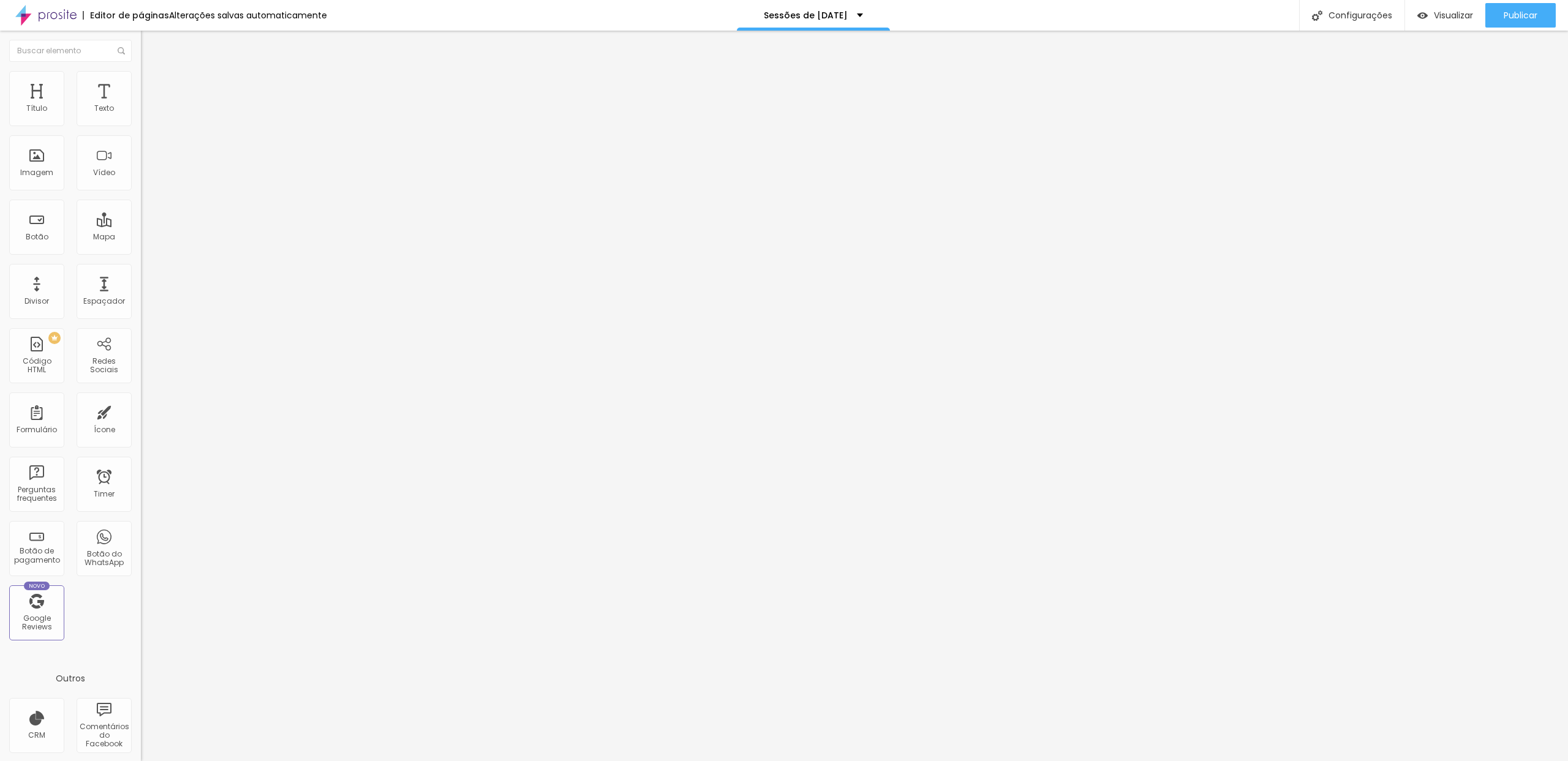
drag, startPoint x: 30, startPoint y: 122, endPoint x: 23, endPoint y: 123, distance: 7.1
click at [141, 225] on input "range" at bounding box center [180, 230] width 79 height 10
drag, startPoint x: 30, startPoint y: 123, endPoint x: 21, endPoint y: 125, distance: 9.2
click at [141, 125] on div "10 px Tamanho" at bounding box center [211, 170] width 141 height 174
drag, startPoint x: 26, startPoint y: 120, endPoint x: 8, endPoint y: 122, distance: 18.1
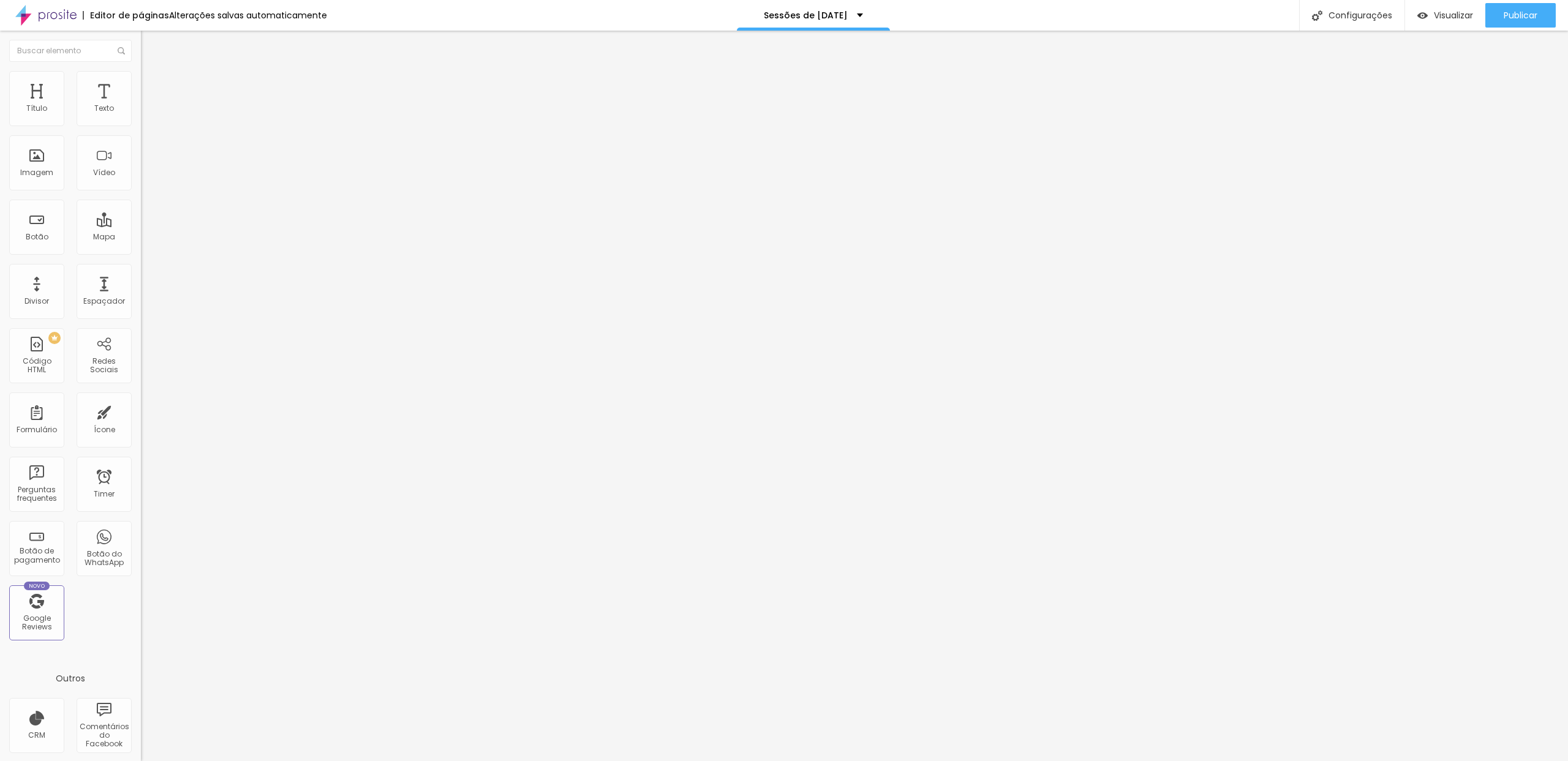
click at [141, 225] on input "range" at bounding box center [180, 230] width 79 height 10
drag, startPoint x: 26, startPoint y: 120, endPoint x: 14, endPoint y: 120, distance: 12.0
click at [141, 225] on input "range" at bounding box center [180, 230] width 79 height 10
click at [108, 313] on div "Espaçador" at bounding box center [104, 291] width 55 height 55
drag, startPoint x: 27, startPoint y: 118, endPoint x: 20, endPoint y: 119, distance: 7.1
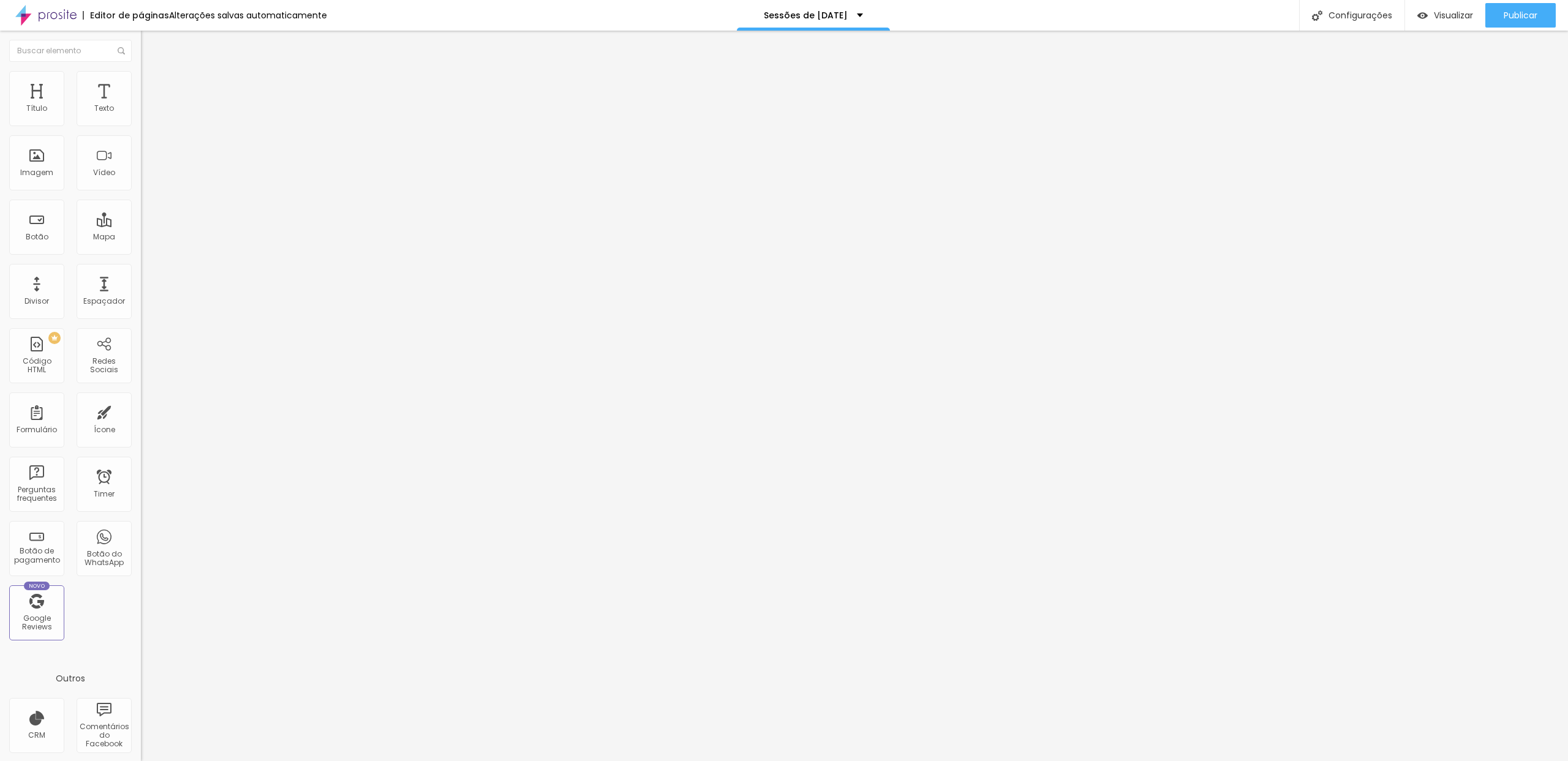
click at [141, 225] on input "range" at bounding box center [180, 230] width 79 height 10
drag, startPoint x: 29, startPoint y: 120, endPoint x: 10, endPoint y: 121, distance: 19.0
click at [141, 225] on input "range" at bounding box center [180, 230] width 79 height 10
drag, startPoint x: 30, startPoint y: 120, endPoint x: 3, endPoint y: 118, distance: 27.1
click at [141, 225] on input "range" at bounding box center [180, 230] width 79 height 10
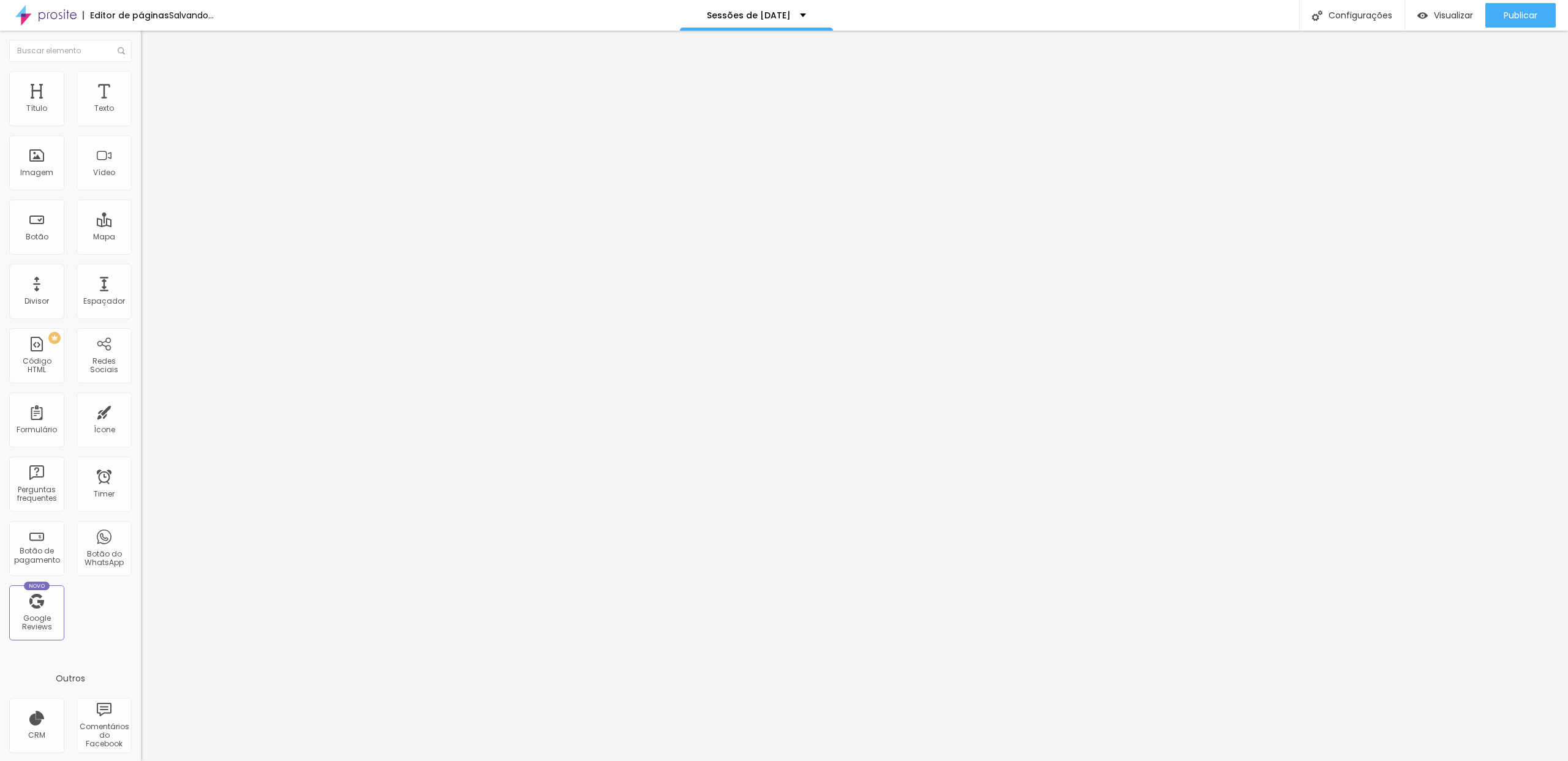
drag, startPoint x: 30, startPoint y: 119, endPoint x: 10, endPoint y: 119, distance: 20.0
click at [141, 225] on input "range" at bounding box center [180, 230] width 79 height 10
drag, startPoint x: 31, startPoint y: 119, endPoint x: 16, endPoint y: 125, distance: 16.2
click at [141, 120] on div "10 px Tamanho" at bounding box center [211, 170] width 141 height 174
drag, startPoint x: 26, startPoint y: 122, endPoint x: 35, endPoint y: 156, distance: 35.2
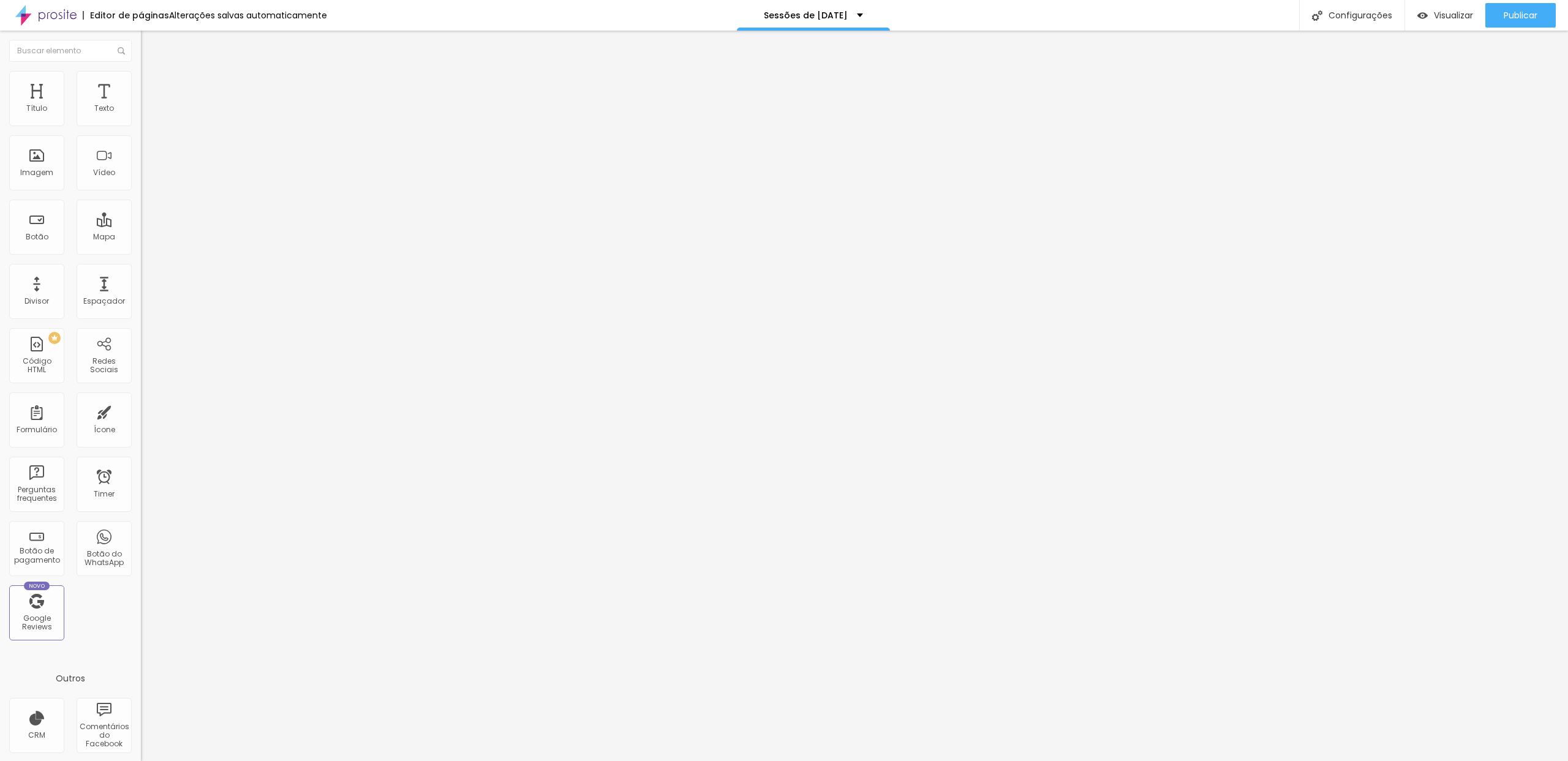
click at [141, 225] on input "range" at bounding box center [180, 230] width 79 height 10
click at [113, 299] on div "Espaçador" at bounding box center [104, 301] width 41 height 8
drag, startPoint x: 30, startPoint y: 121, endPoint x: 24, endPoint y: 127, distance: 8.5
click at [141, 120] on div "10 px Tamanho" at bounding box center [211, 170] width 141 height 174
click at [1527, 16] on span "Publicar" at bounding box center [1521, 15] width 34 height 10
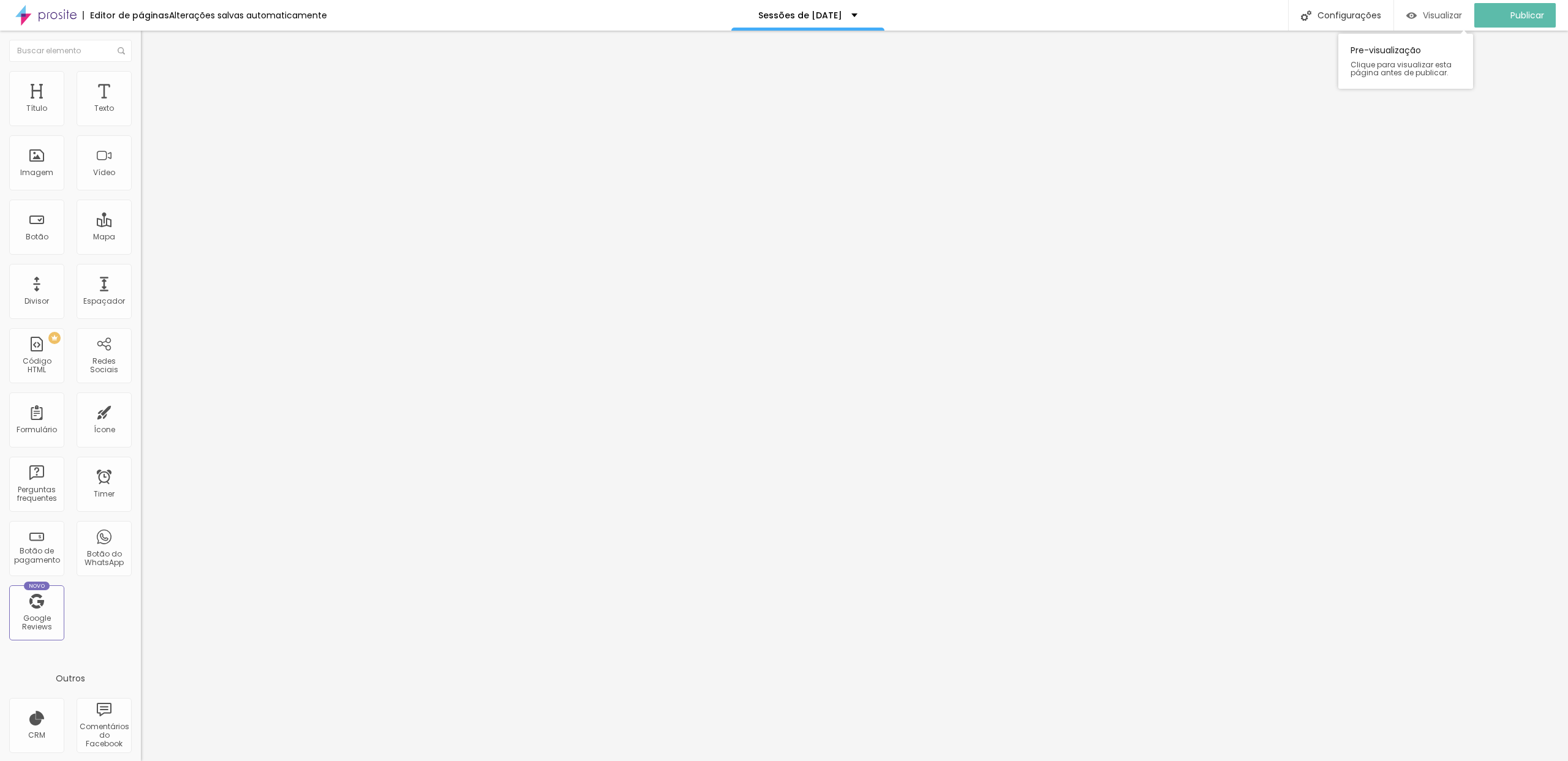
click at [1436, 14] on span "Visualizar" at bounding box center [1442, 15] width 40 height 10
click at [141, 105] on span "Formulário" at bounding box center [161, 99] width 40 height 10
click at [141, 124] on img at bounding box center [144, 127] width 8 height 8
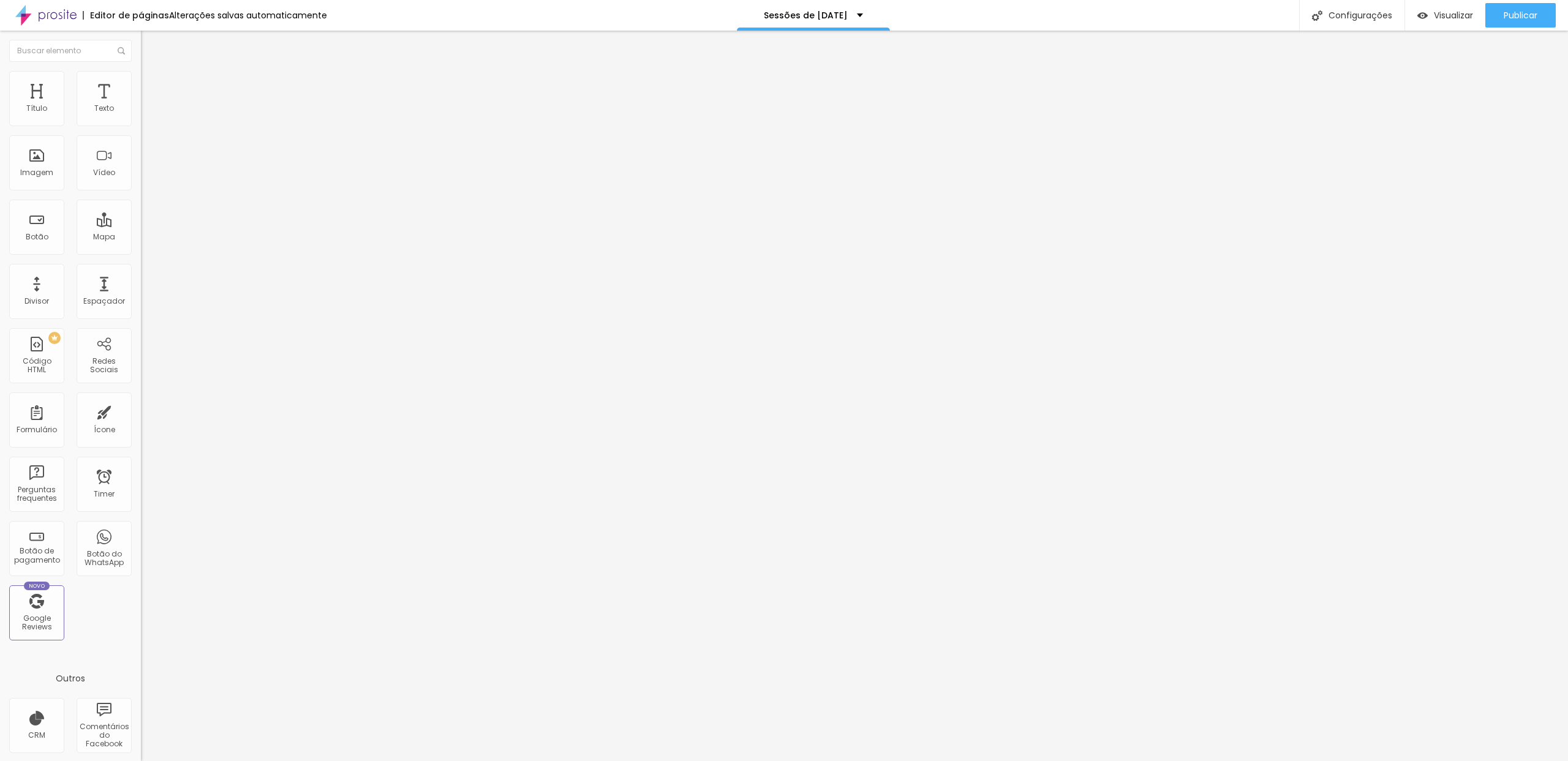
scroll to position [158, 0]
drag, startPoint x: 667, startPoint y: 442, endPoint x: 660, endPoint y: 447, distance: 8.6
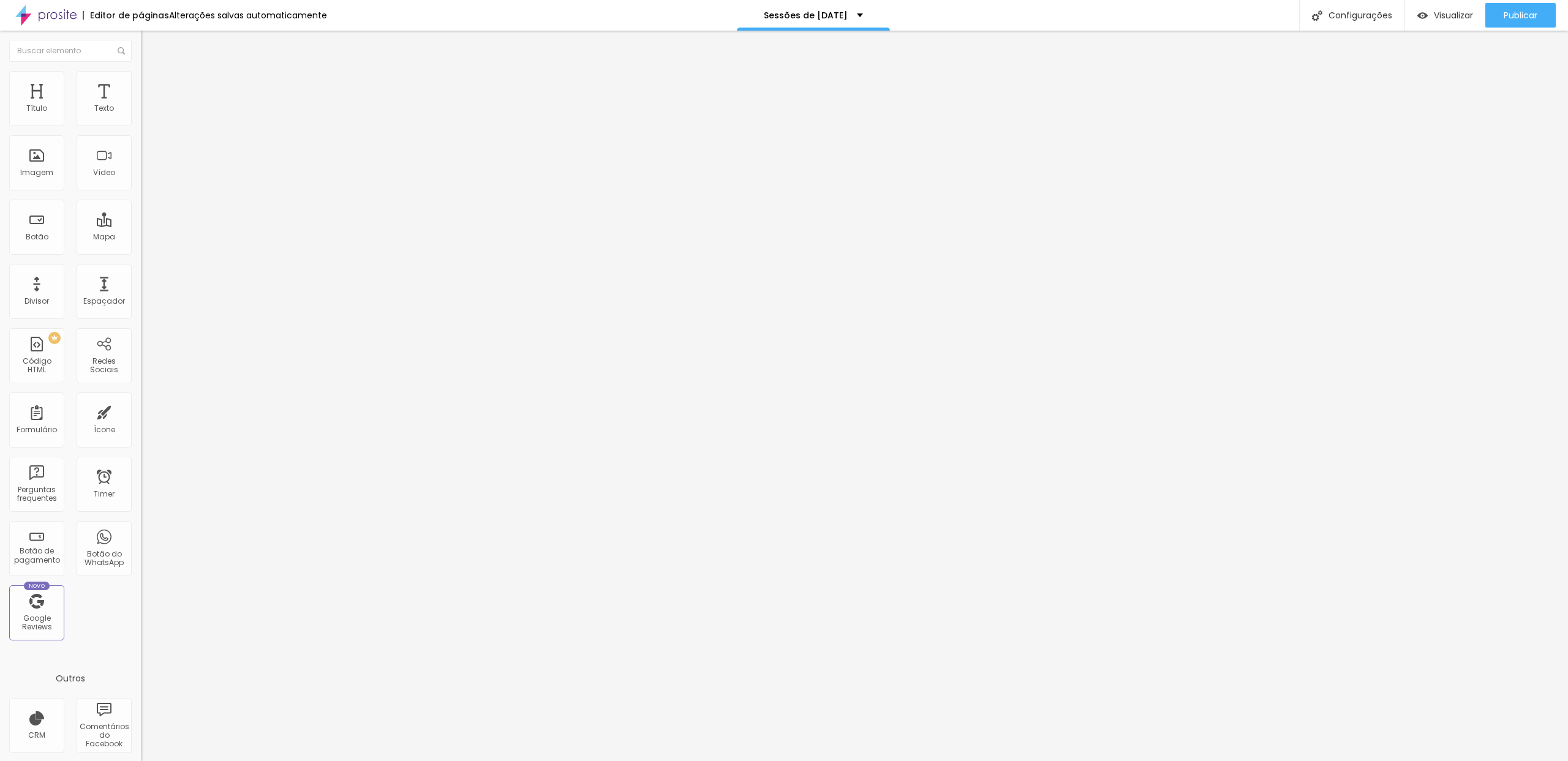
drag, startPoint x: 683, startPoint y: 523, endPoint x: 671, endPoint y: 527, distance: 12.6
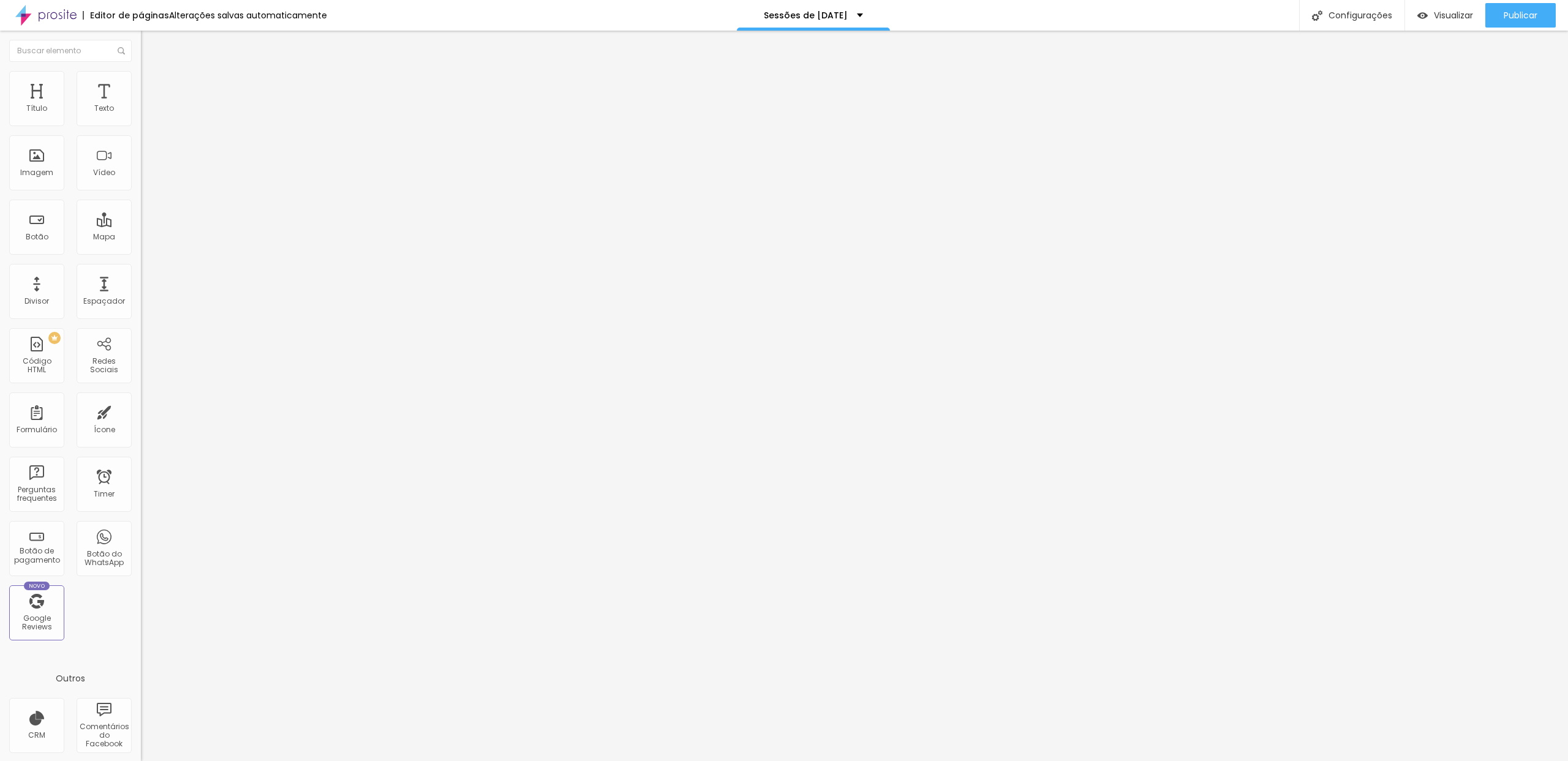
paste input "[DATE]"
drag, startPoint x: 670, startPoint y: 528, endPoint x: 736, endPoint y: 535, distance: 66.4
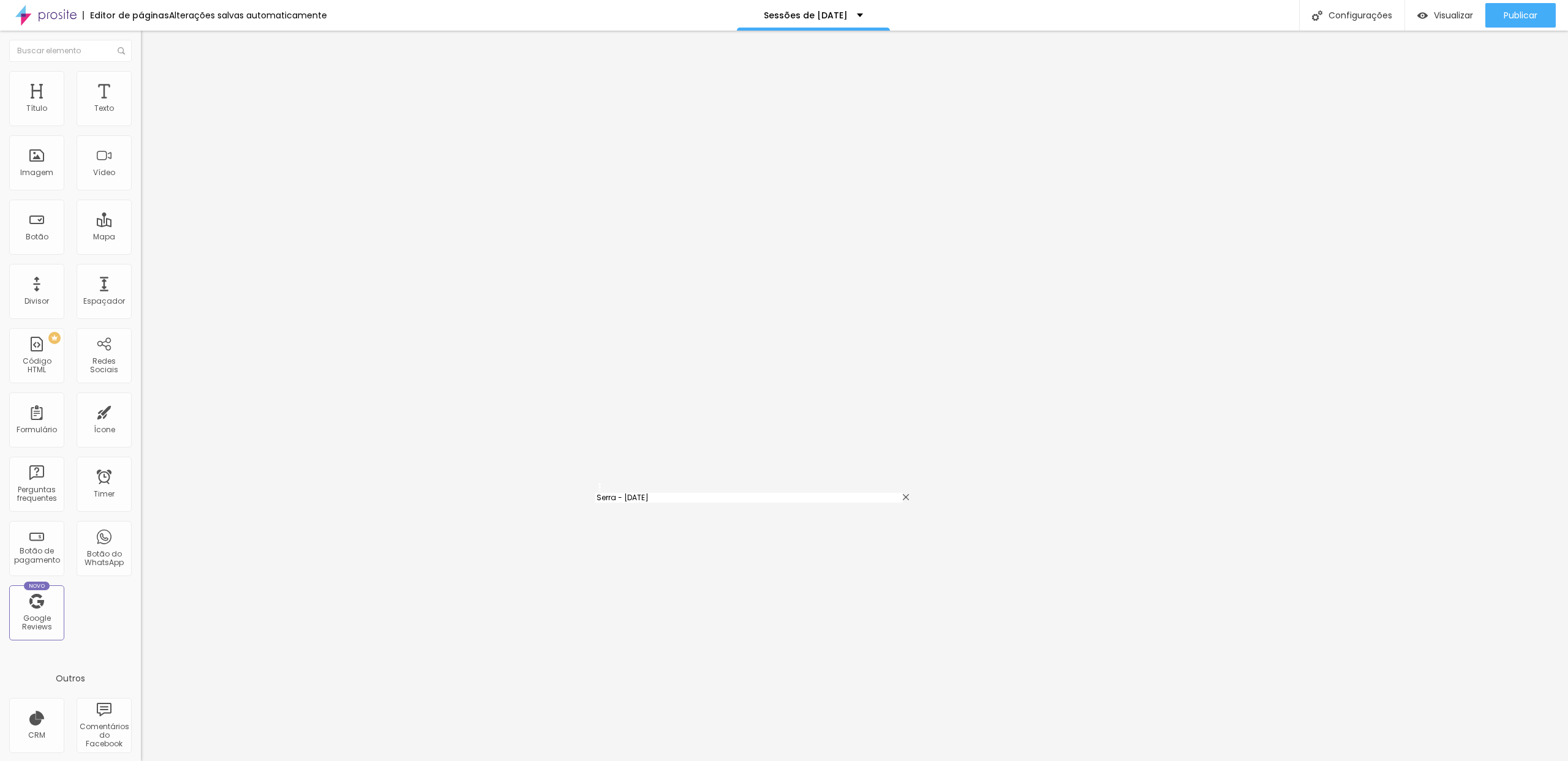
drag, startPoint x: 599, startPoint y: 533, endPoint x: 599, endPoint y: 496, distance: 37.0
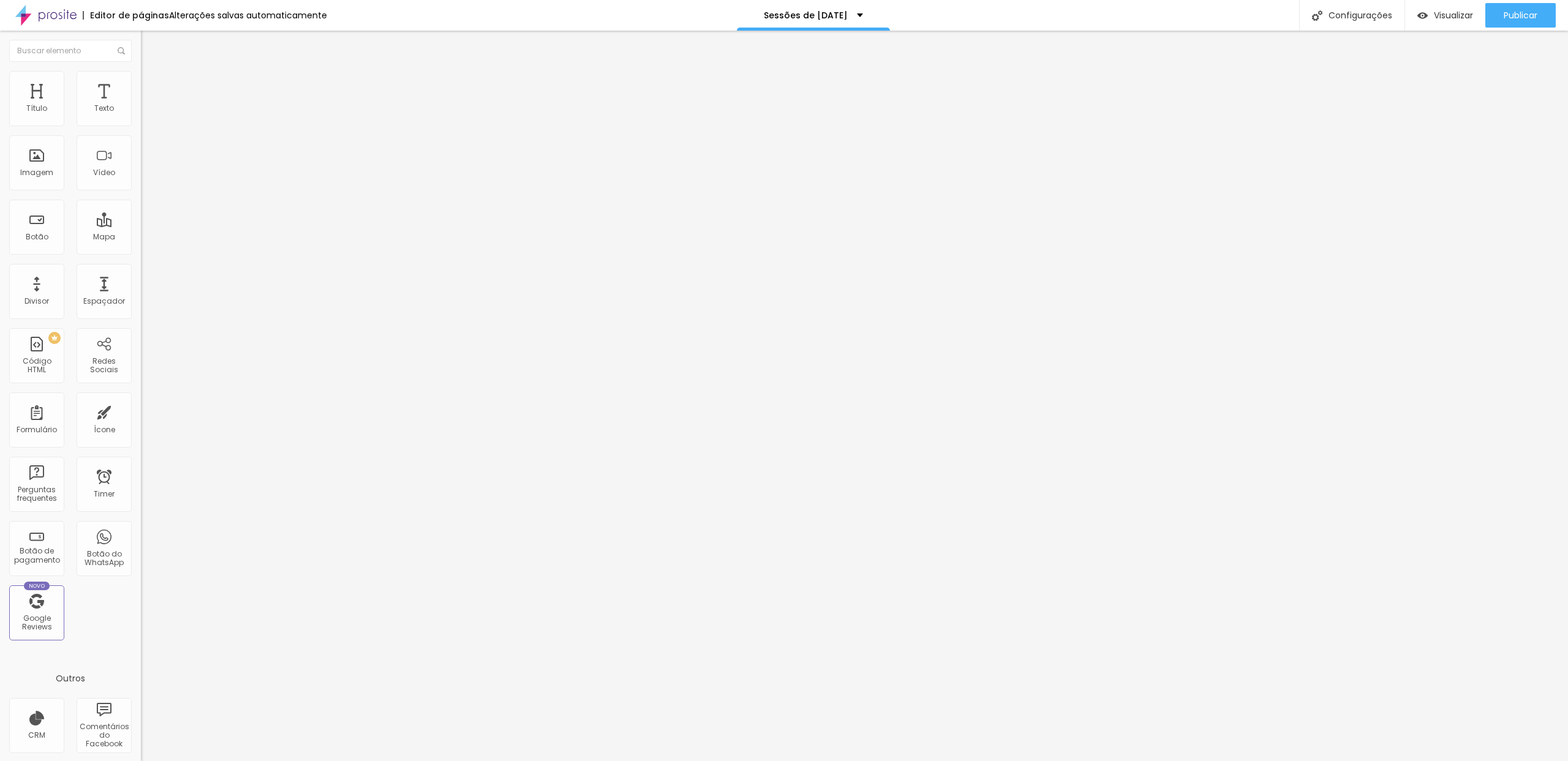
paste input "Serra - [DATE]"
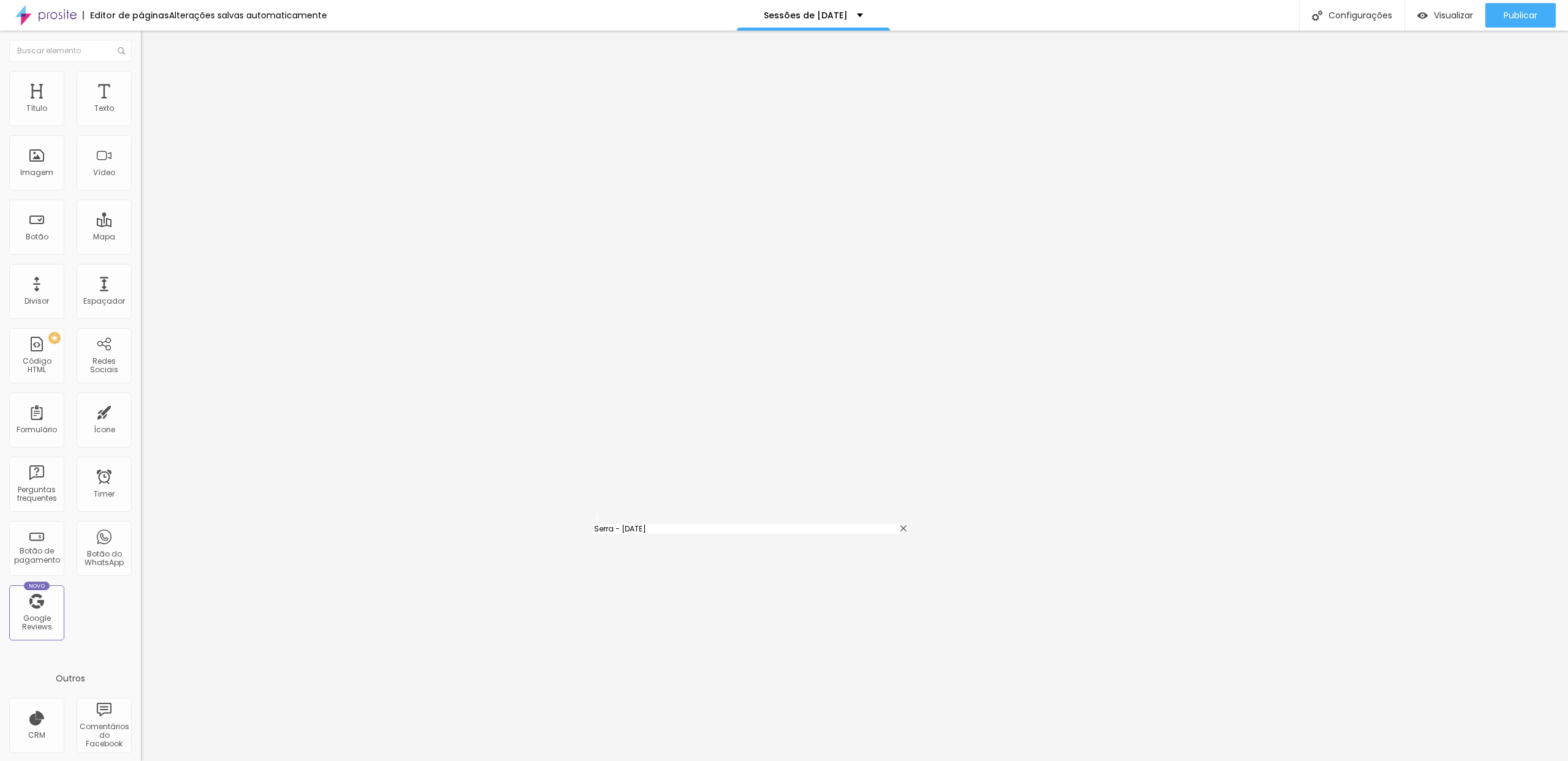
drag, startPoint x: 599, startPoint y: 555, endPoint x: 597, endPoint y: 524, distance: 31.1
drag, startPoint x: 661, startPoint y: 526, endPoint x: 671, endPoint y: 531, distance: 11.2
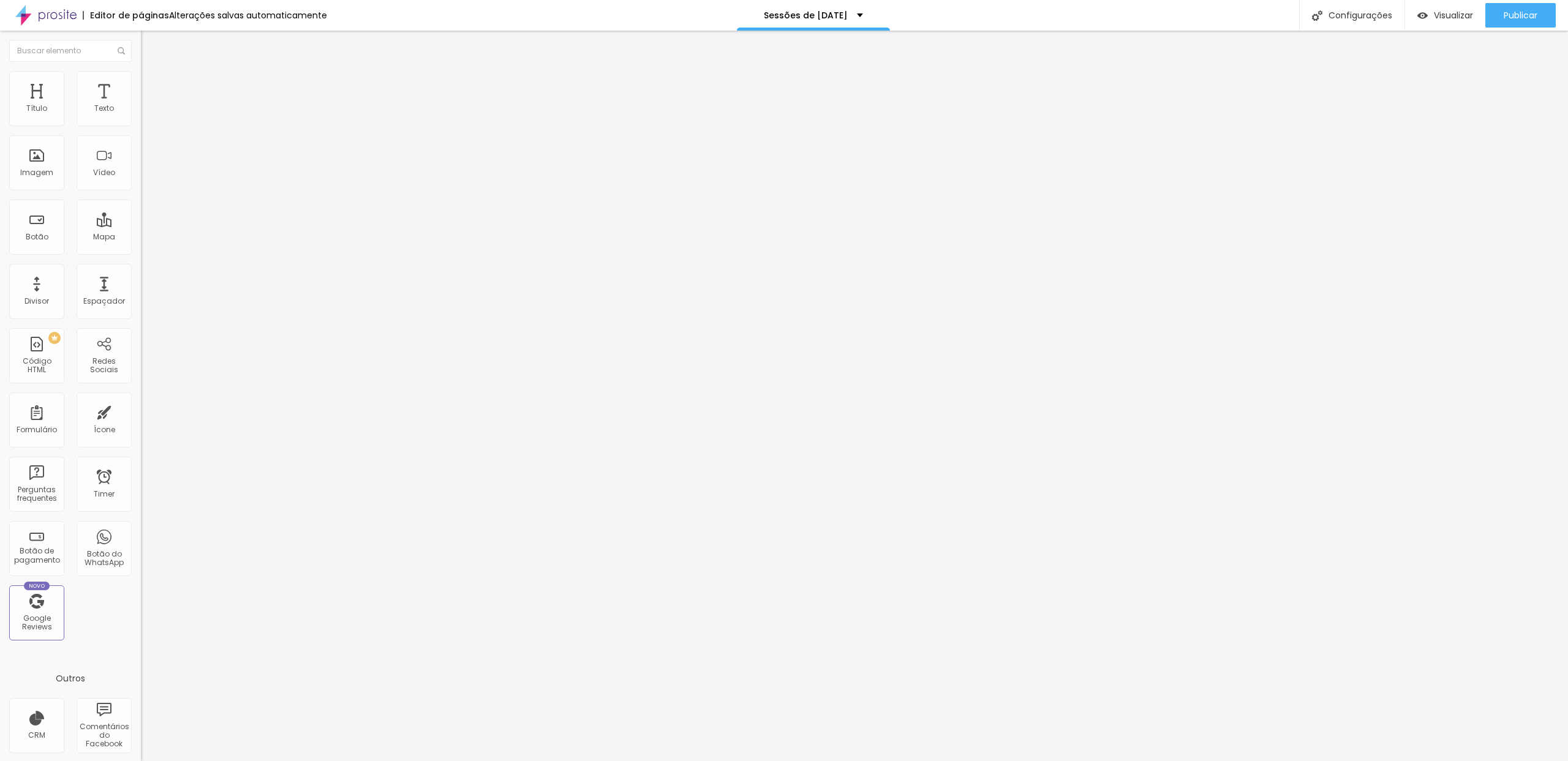
scroll to position [210, 0]
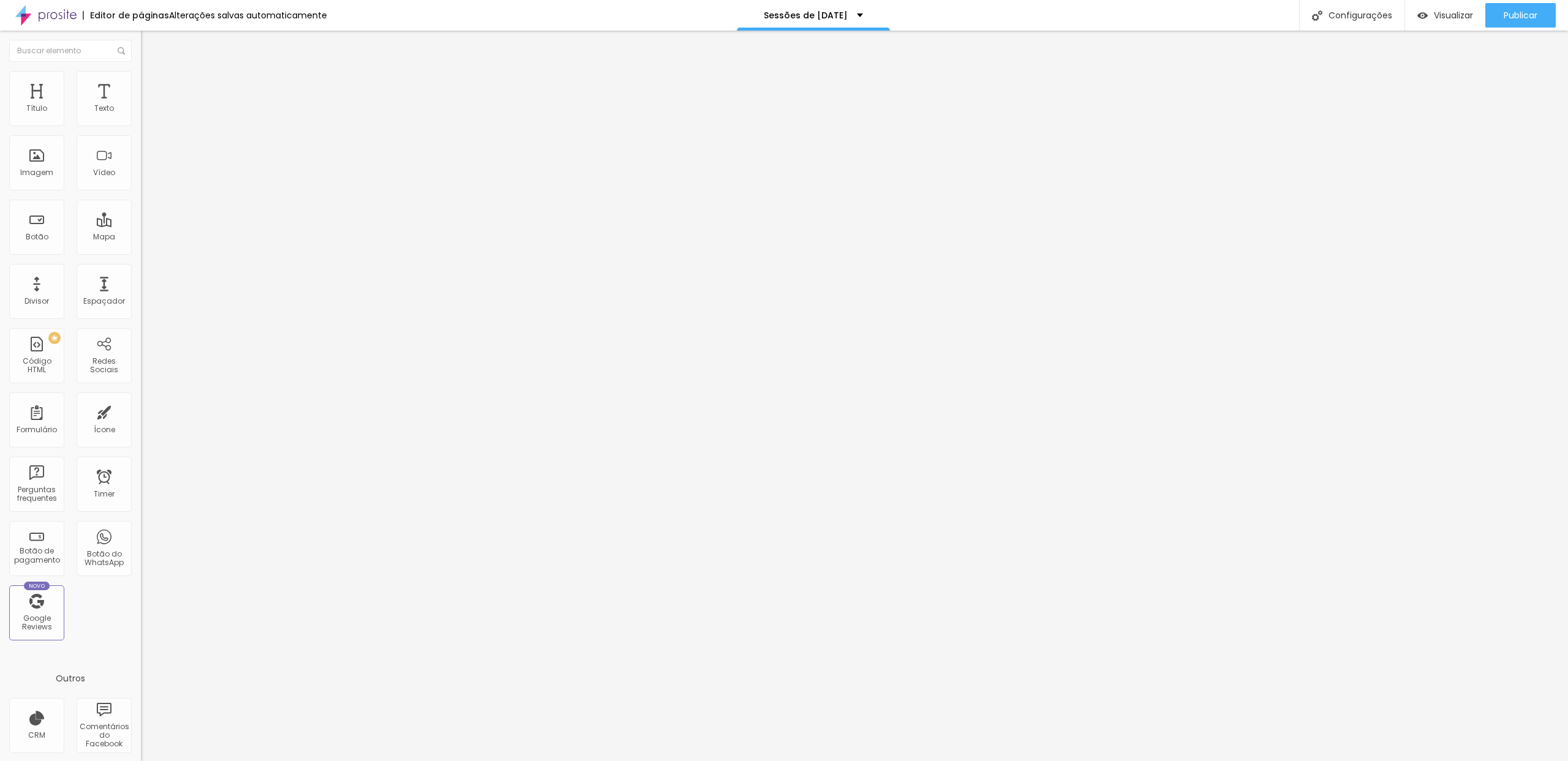
paste input "Serra - [DATE]"
drag, startPoint x: 658, startPoint y: 533, endPoint x: 713, endPoint y: 533, distance: 55.0
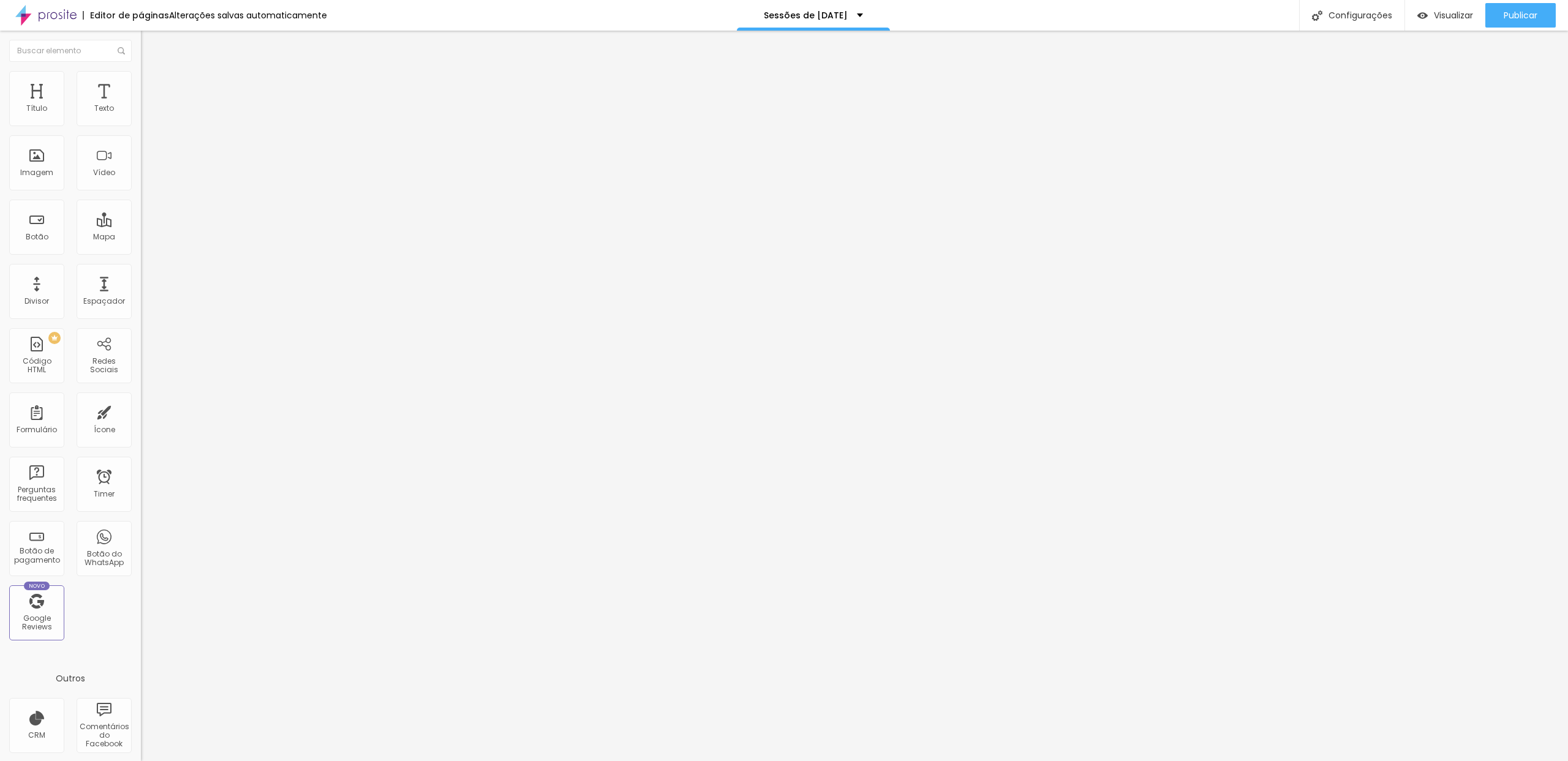
paste input "Serra - [DATE]"
drag, startPoint x: 600, startPoint y: 534, endPoint x: 601, endPoint y: 507, distance: 27.0
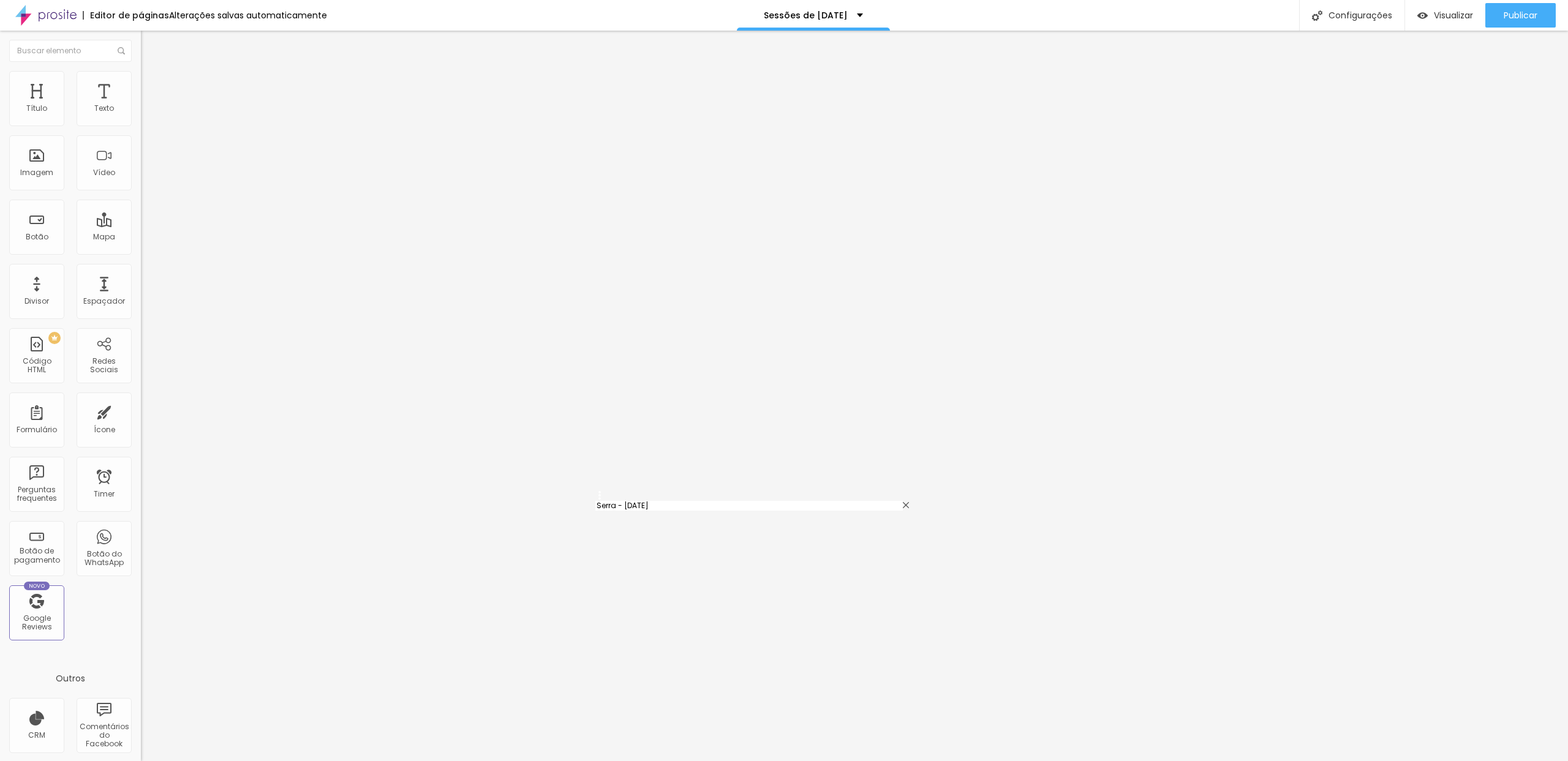
drag, startPoint x: 594, startPoint y: 565, endPoint x: 598, endPoint y: 533, distance: 32.2
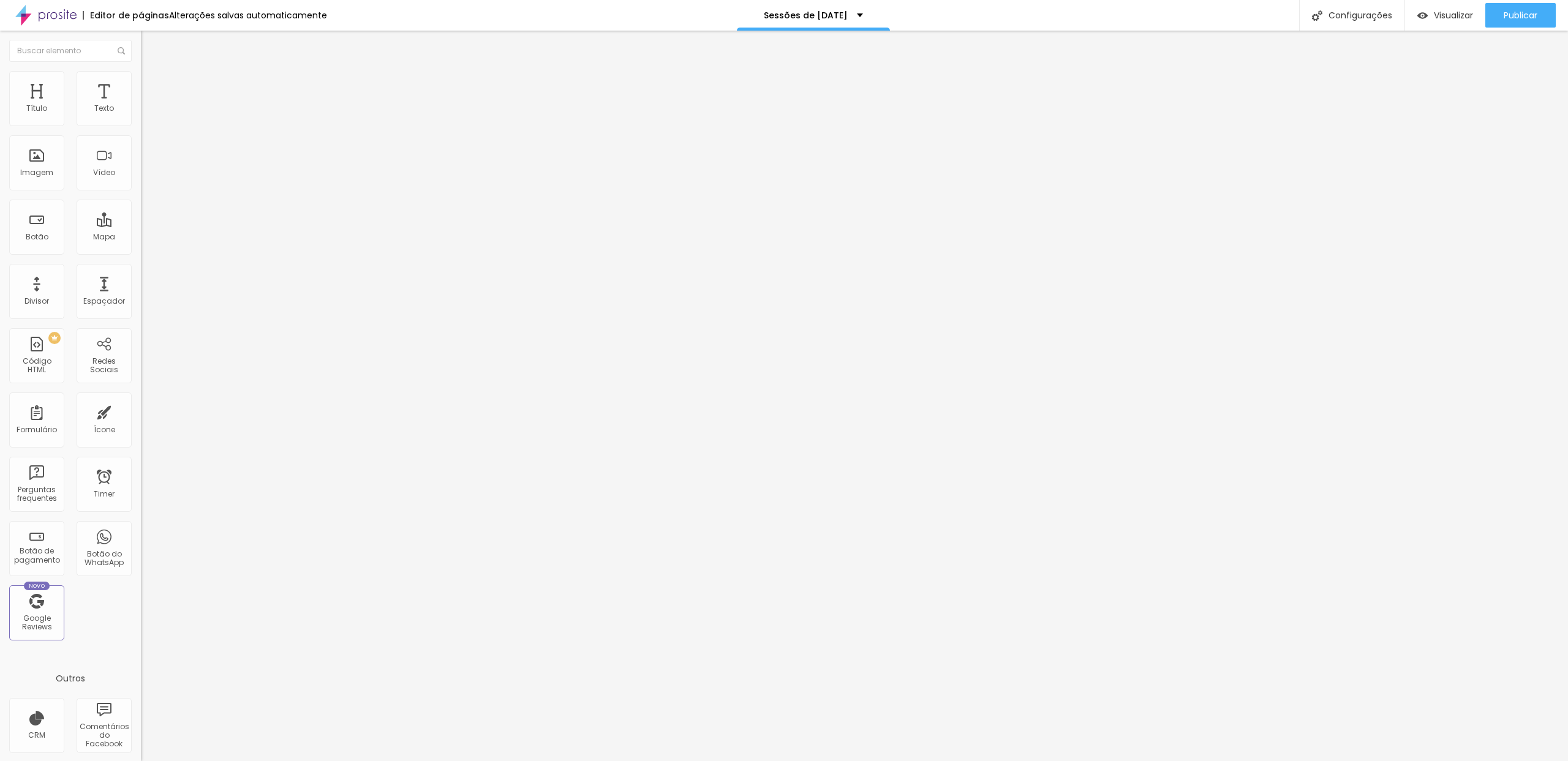
drag, startPoint x: 659, startPoint y: 457, endPoint x: 609, endPoint y: 471, distance: 51.9
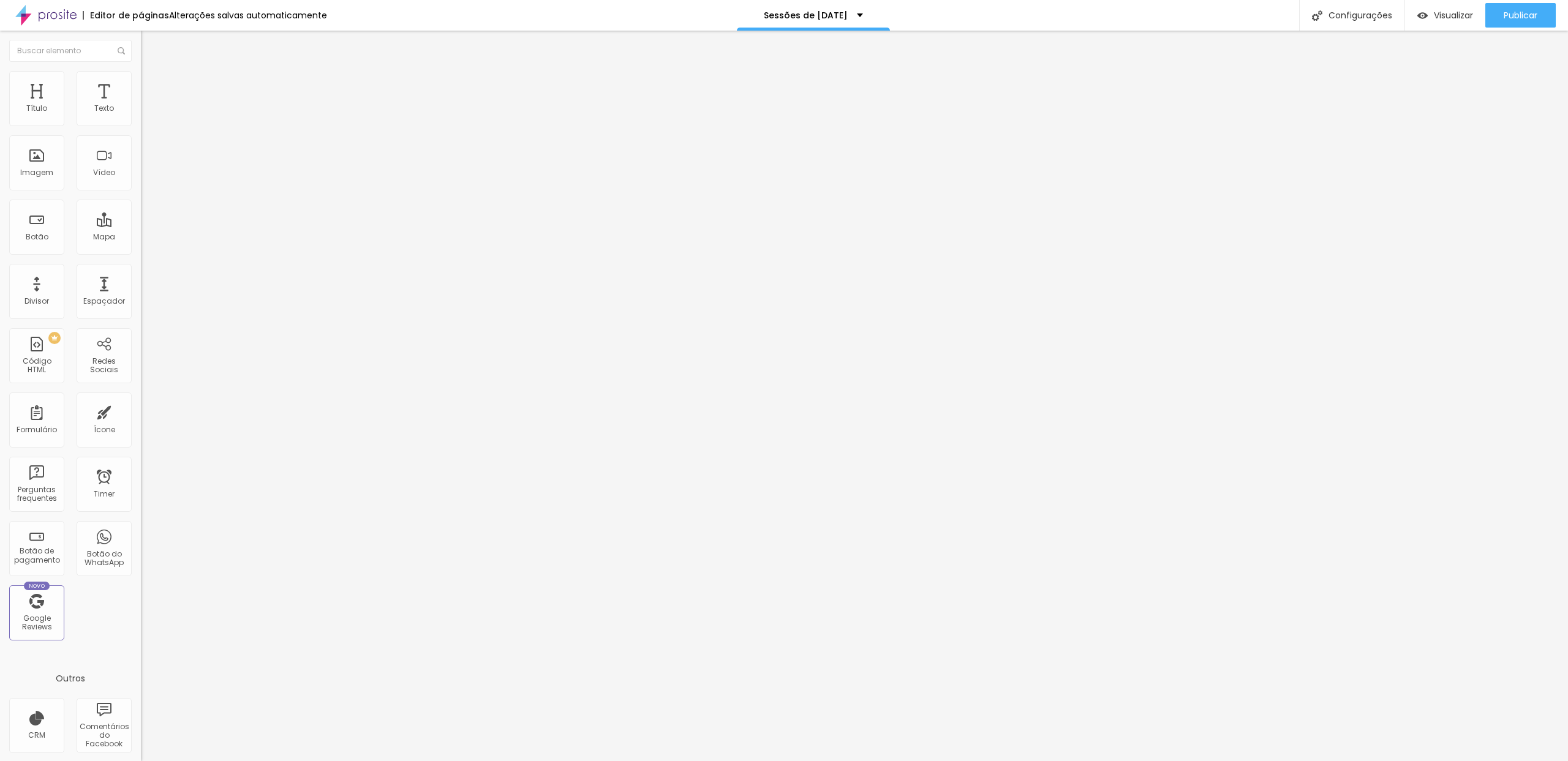
paste input "Estúdio -"
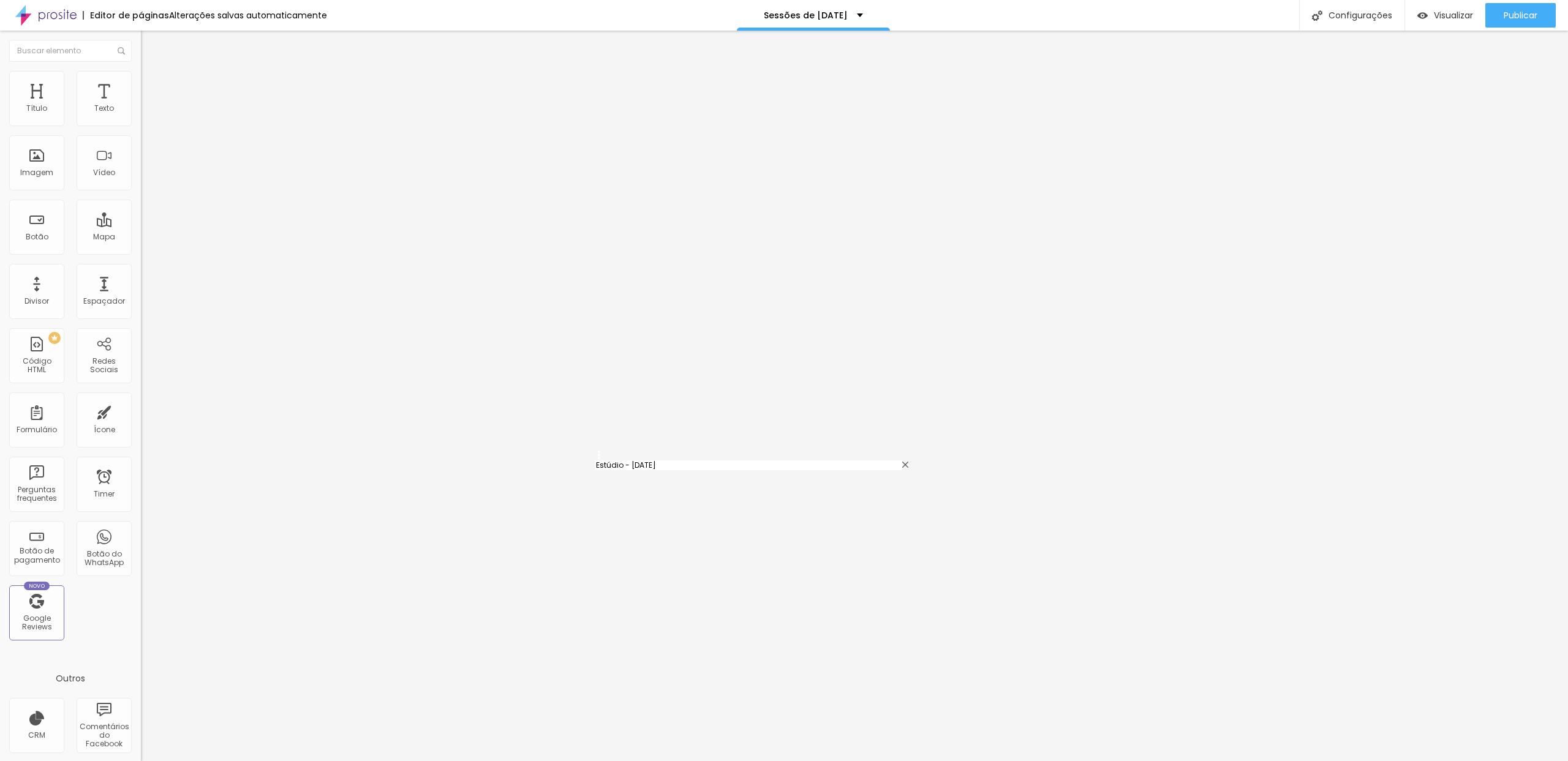
drag, startPoint x: 595, startPoint y: 481, endPoint x: 595, endPoint y: 455, distance: 26.0
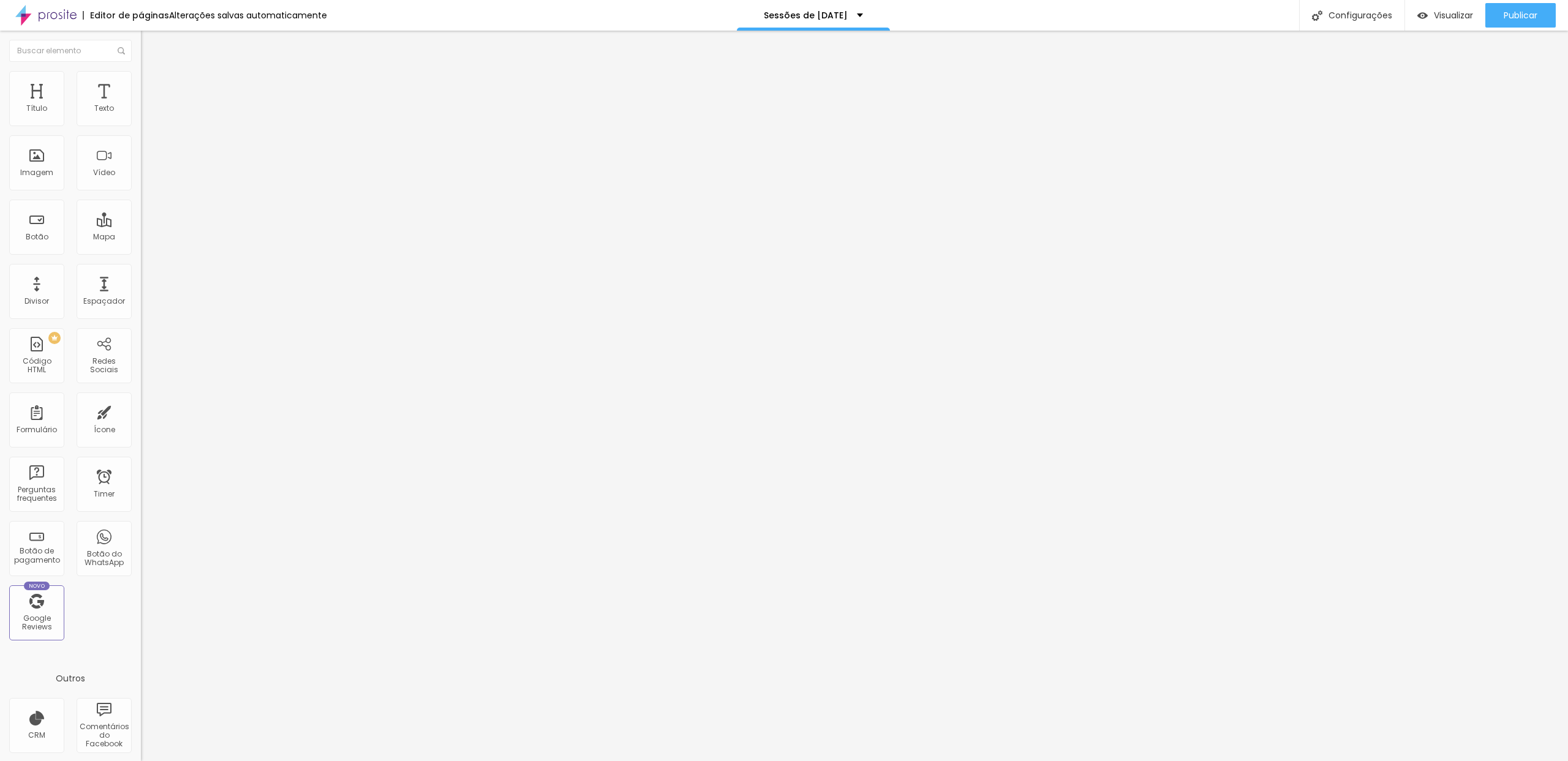
paste input "Estúdio - [DATE]"
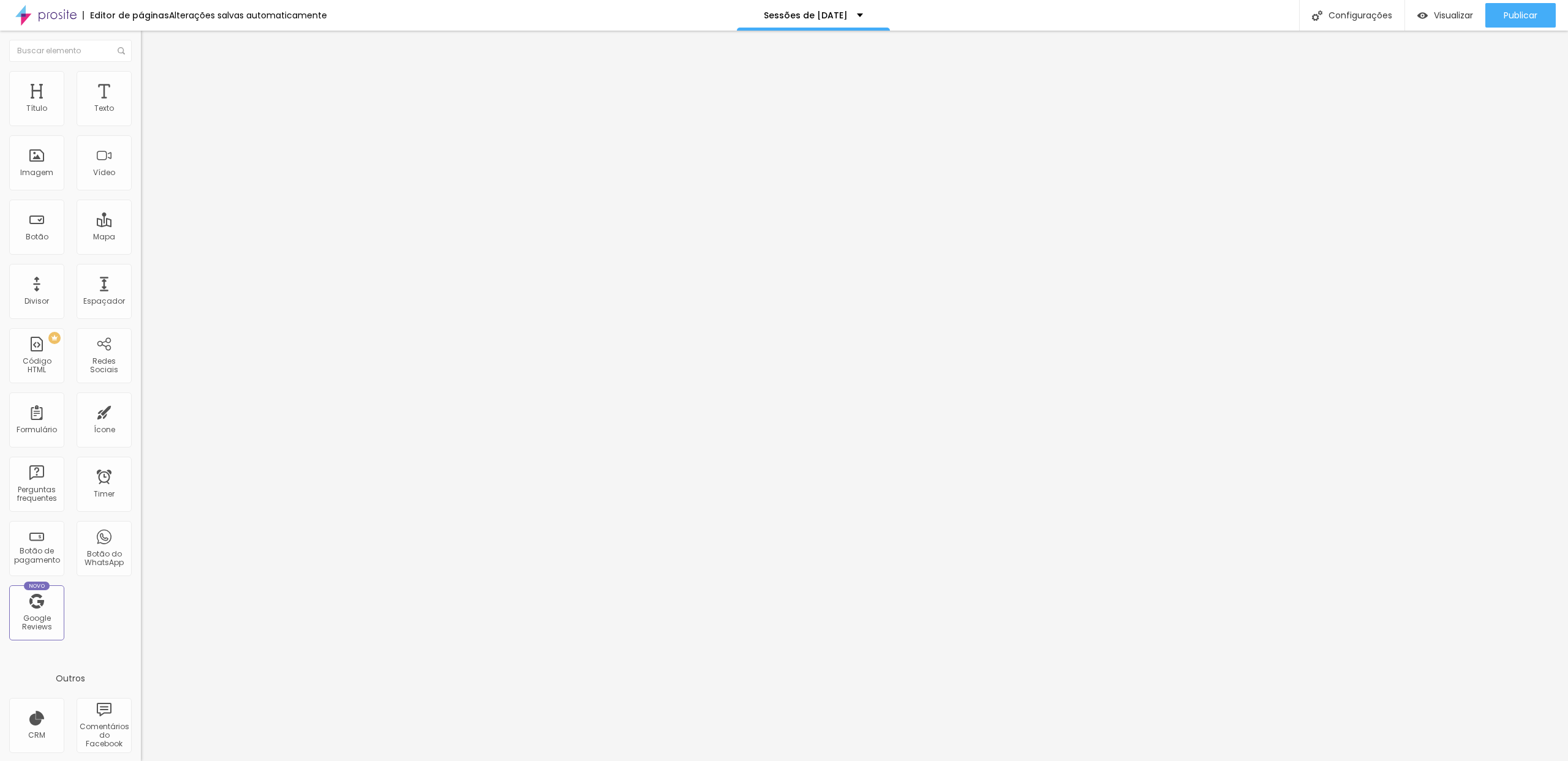
paste input "Estúdio - [DATE]"
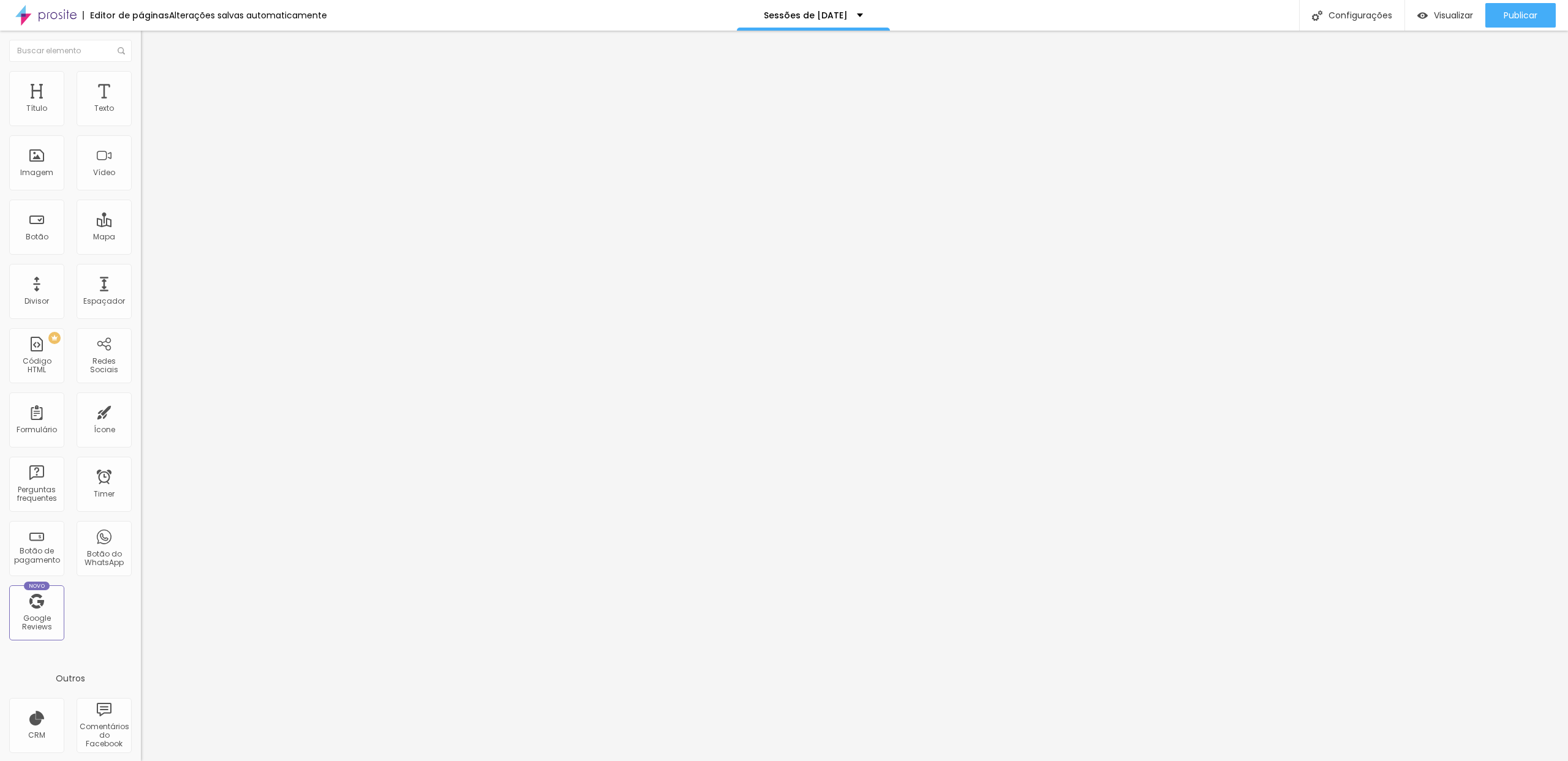
paste input "Estúdio - [DATE]"
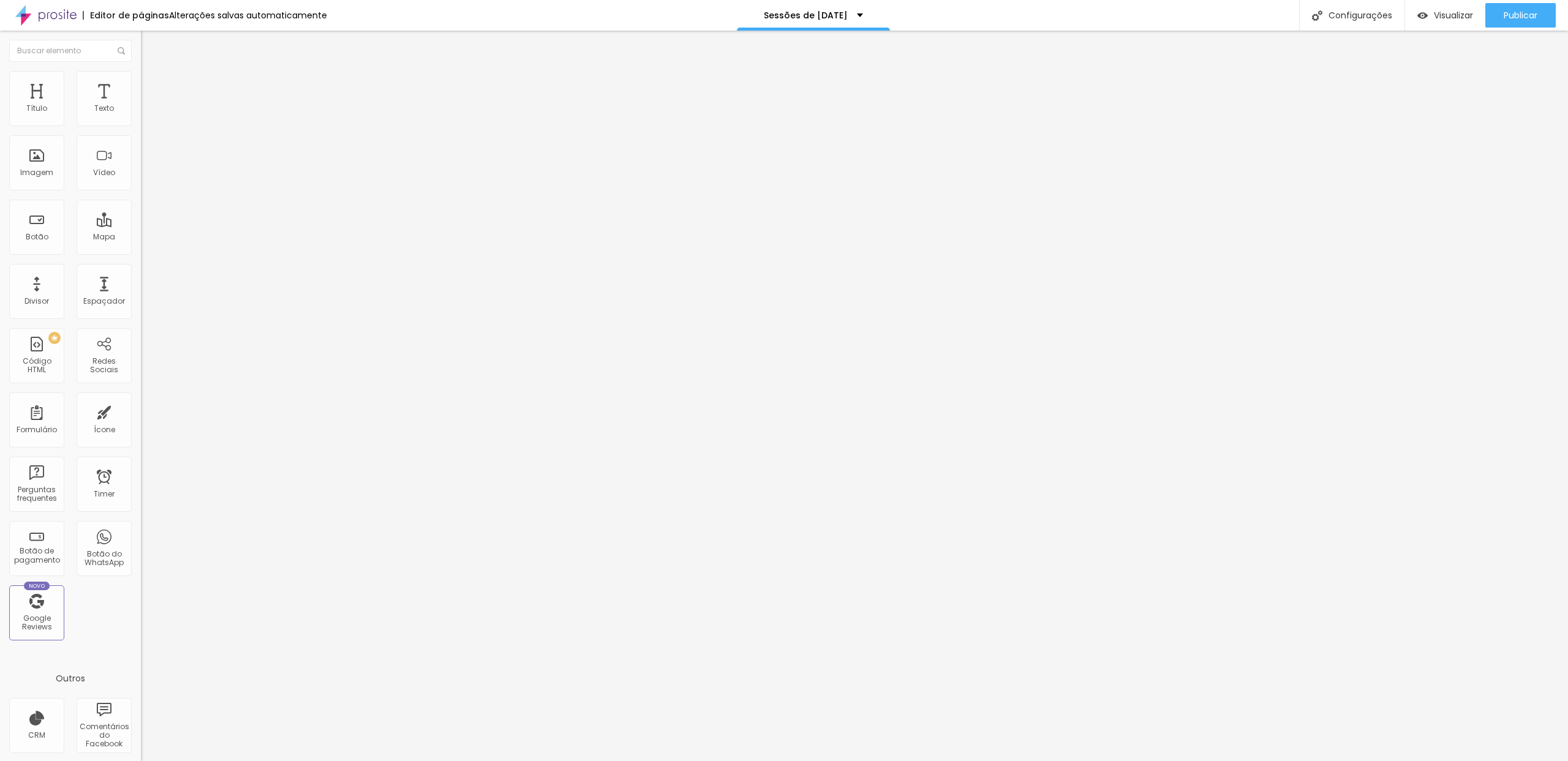
paste input "Estúdio - [DATE]"
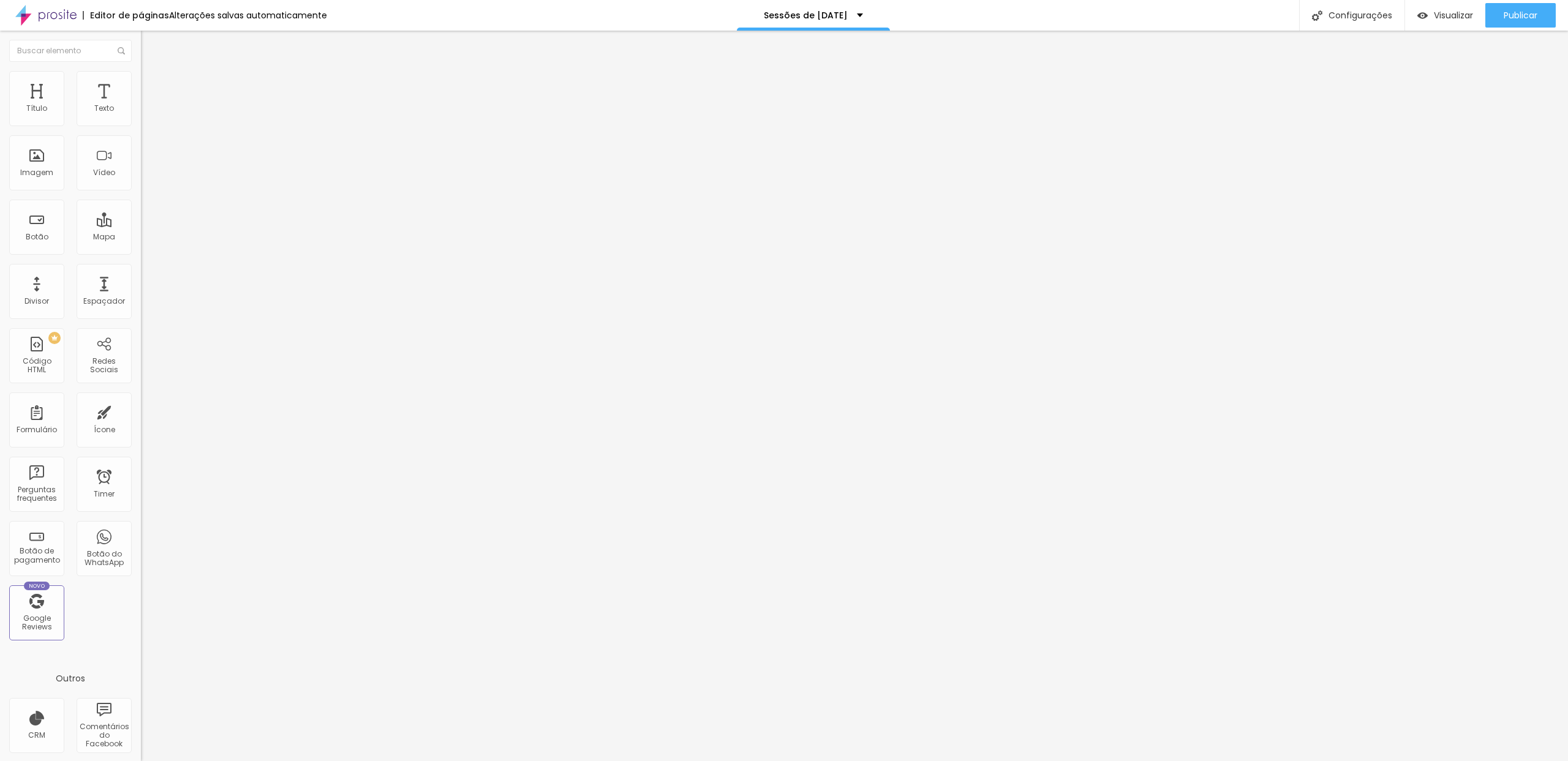
paste input "Estúdio - [DATE]"
drag, startPoint x: 669, startPoint y: 512, endPoint x: 688, endPoint y: 519, distance: 20.2
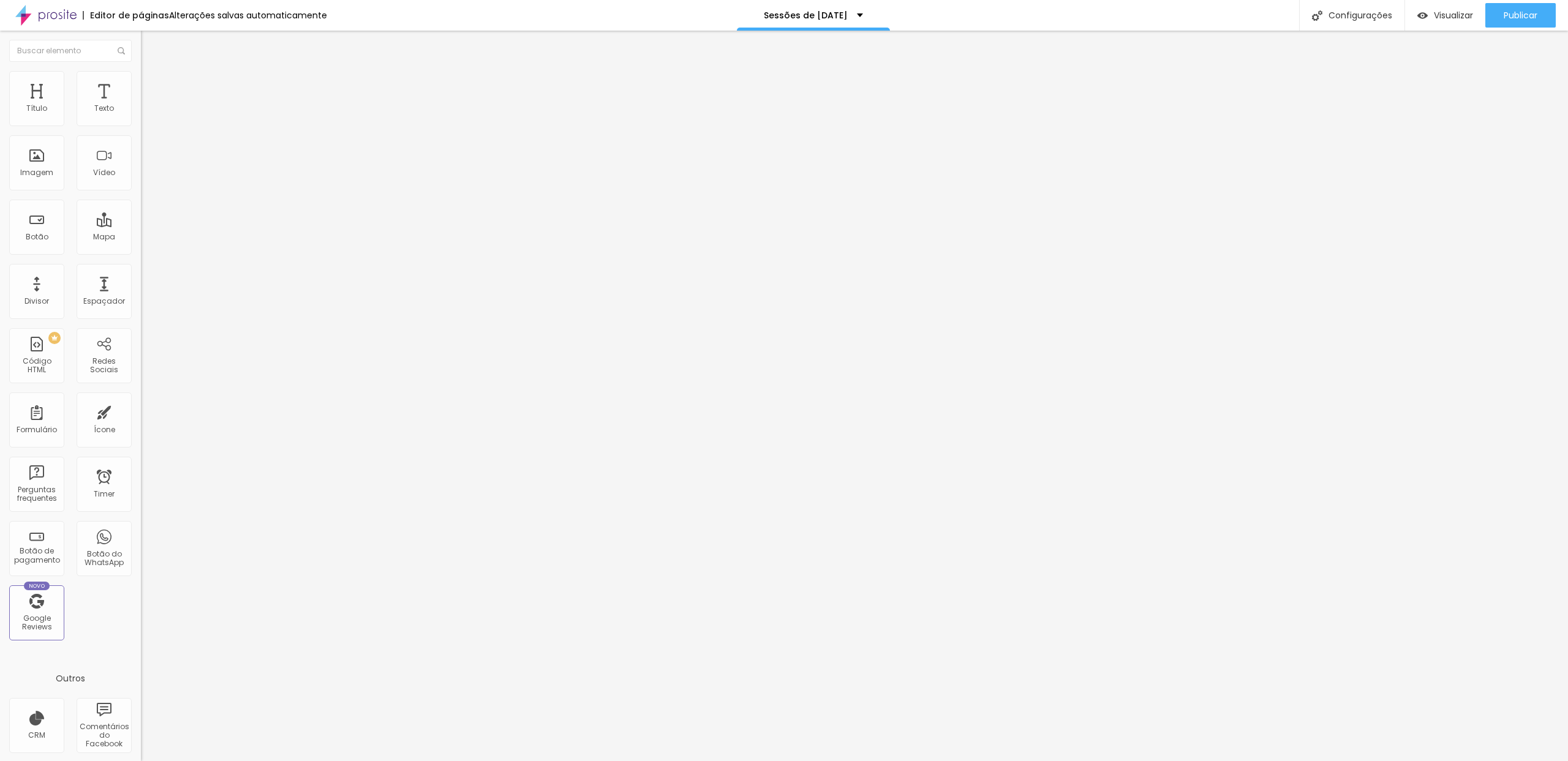
paste input "Estúdio - [DATE]"
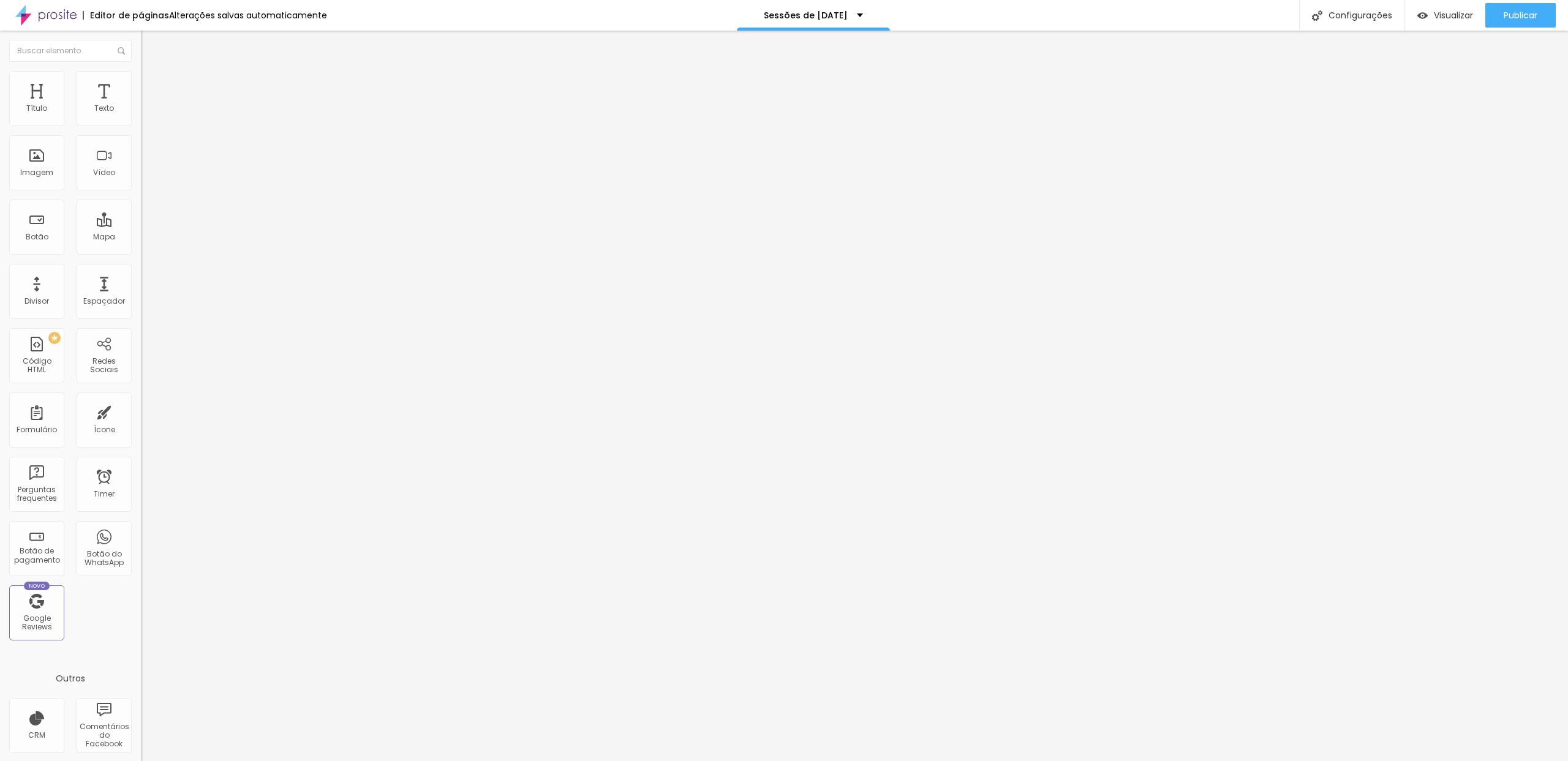
paste input "Estúdio - [DATE]"
drag, startPoint x: 663, startPoint y: 467, endPoint x: 733, endPoint y: 472, distance: 70.2
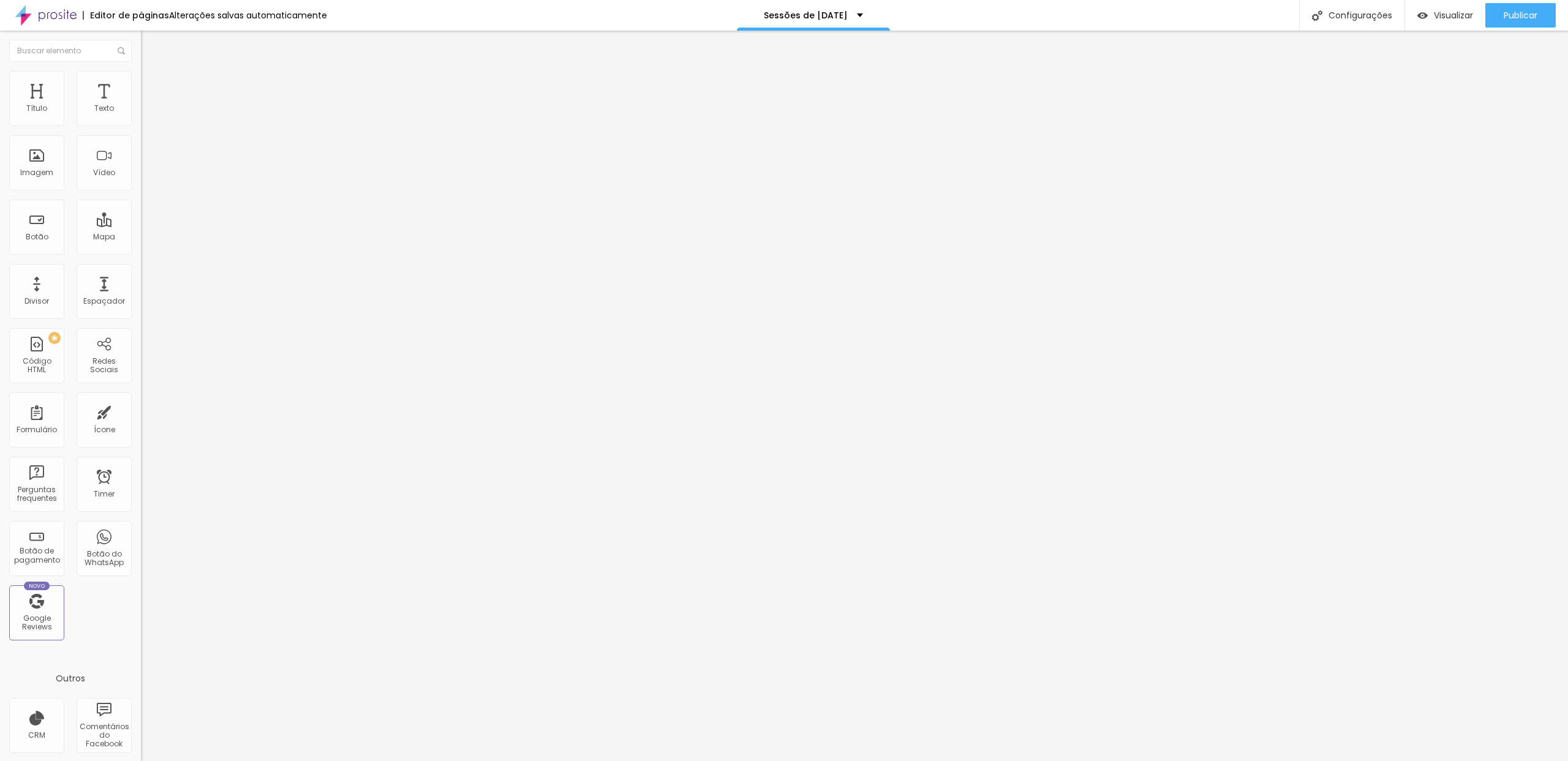
drag, startPoint x: 971, startPoint y: 590, endPoint x: 931, endPoint y: 580, distance: 41.2
click at [141, 124] on img at bounding box center [144, 127] width 8 height 8
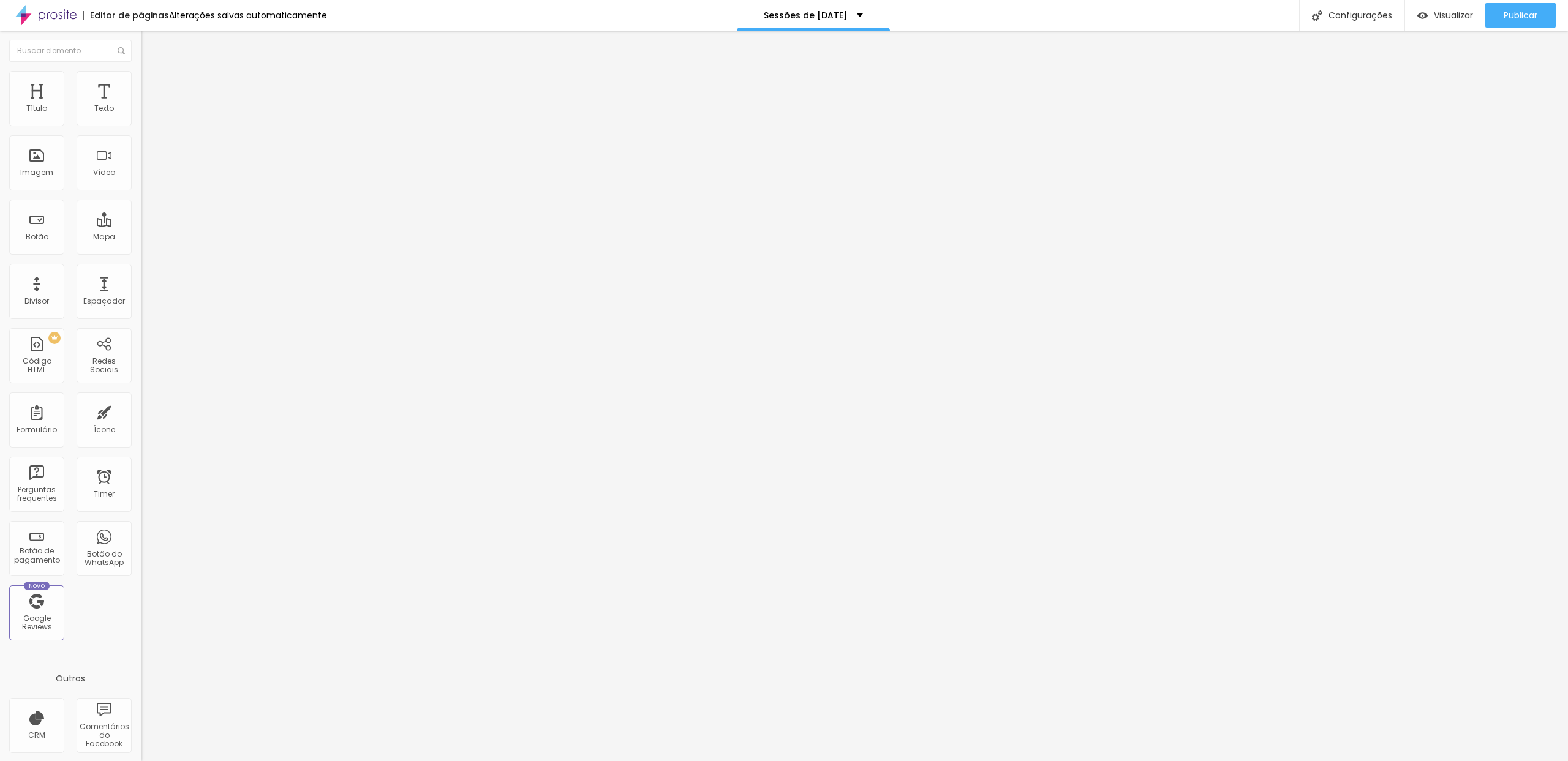
scroll to position [380, 0]
drag, startPoint x: 600, startPoint y: 330, endPoint x: 612, endPoint y: 533, distance: 203.4
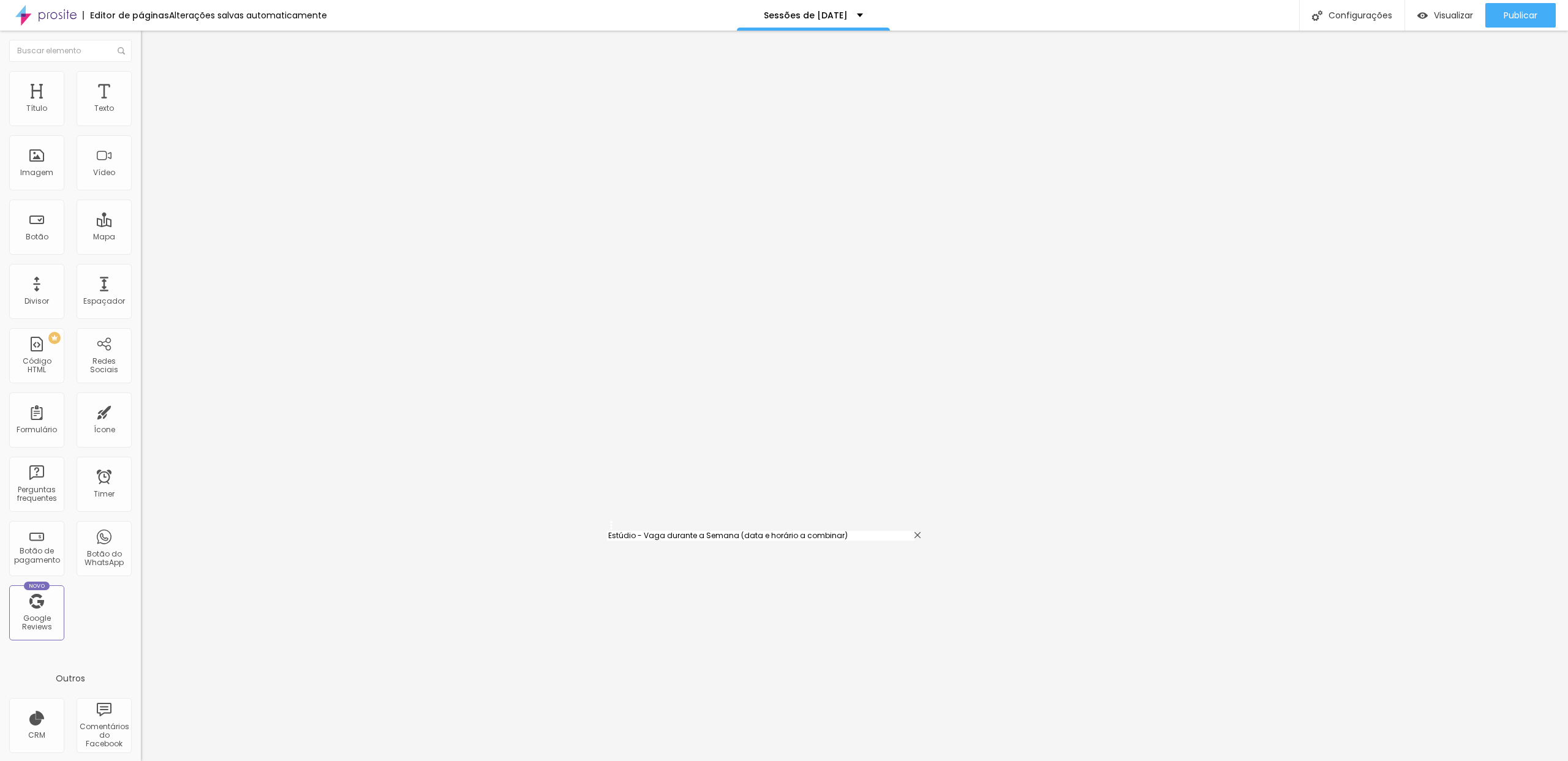
click at [1500, 26] on button "Publicar" at bounding box center [1521, 15] width 71 height 24
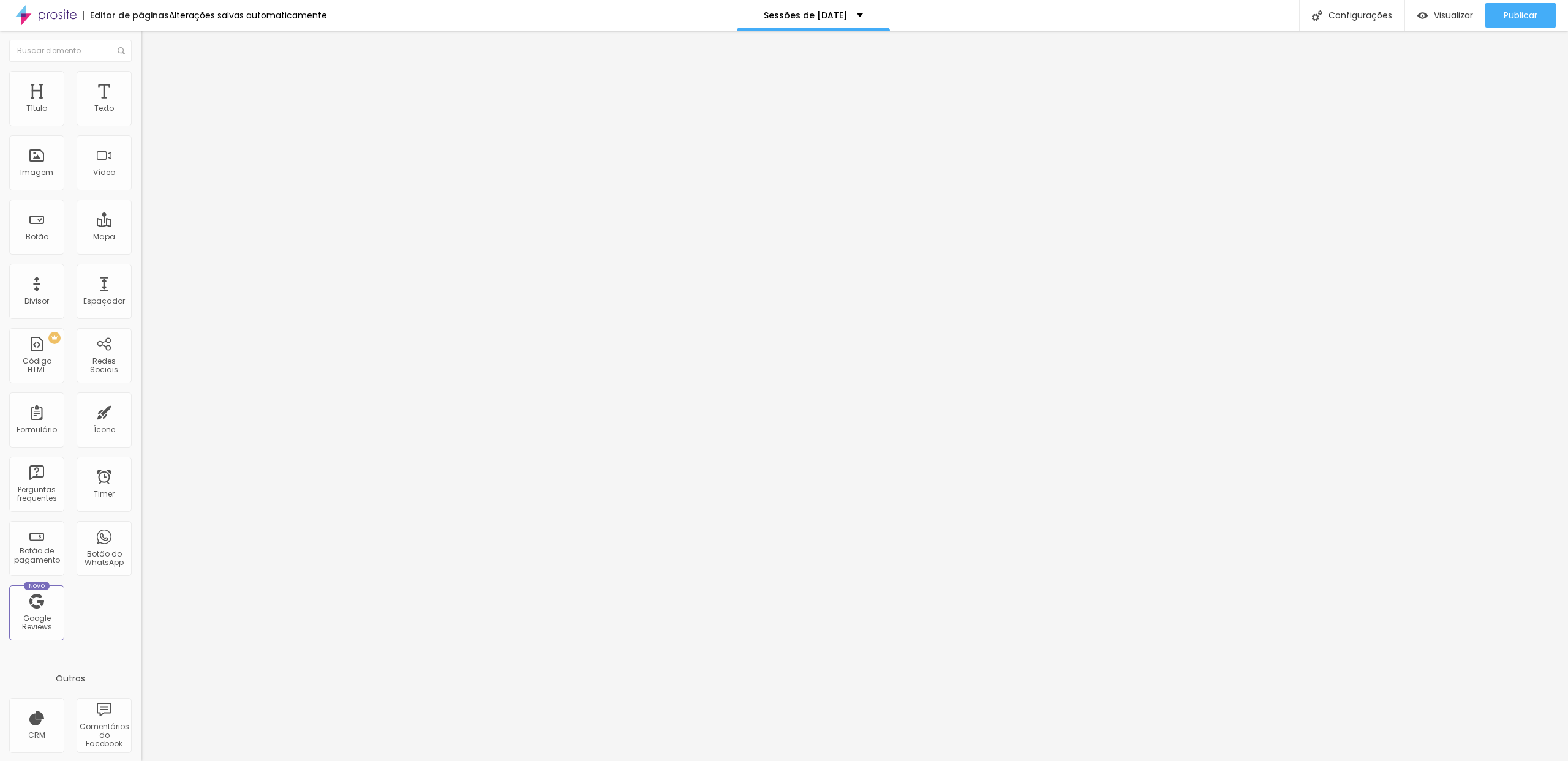
click at [141, 105] on span "Trocar imagem" at bounding box center [174, 100] width 67 height 10
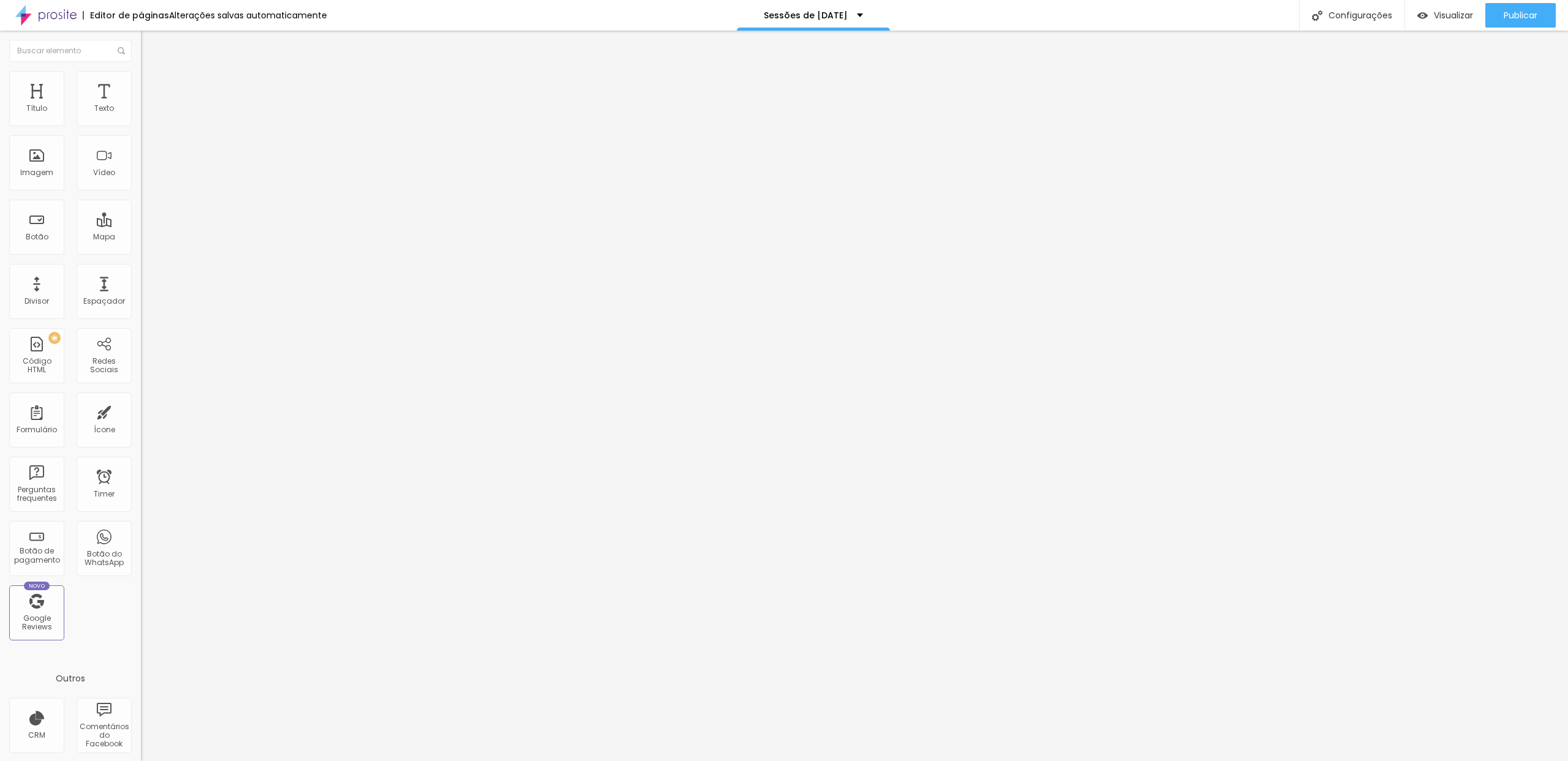
click at [141, 105] on span "Trocar imagem" at bounding box center [174, 100] width 67 height 10
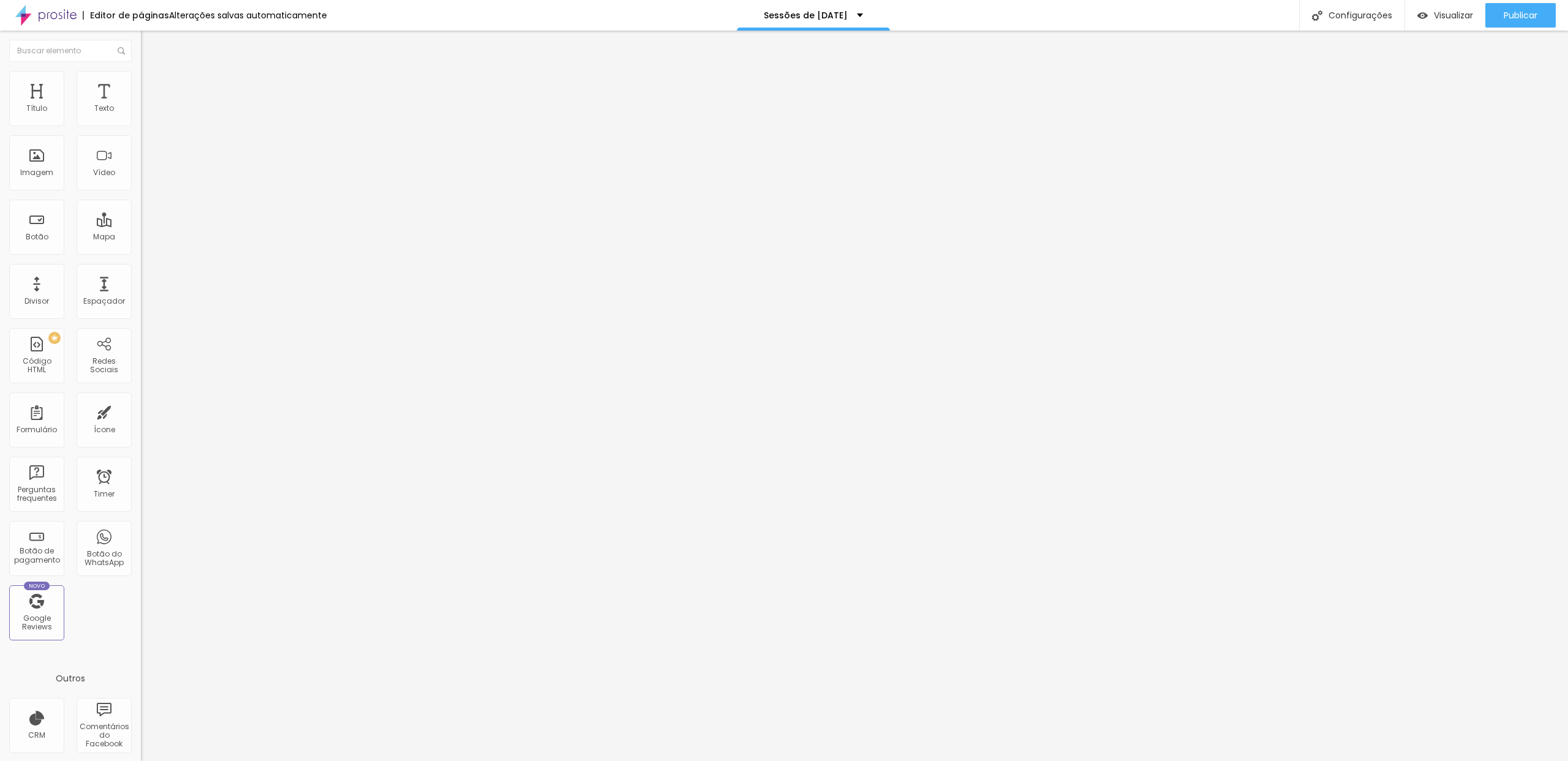
click at [141, 105] on span "Trocar imagem" at bounding box center [174, 100] width 67 height 10
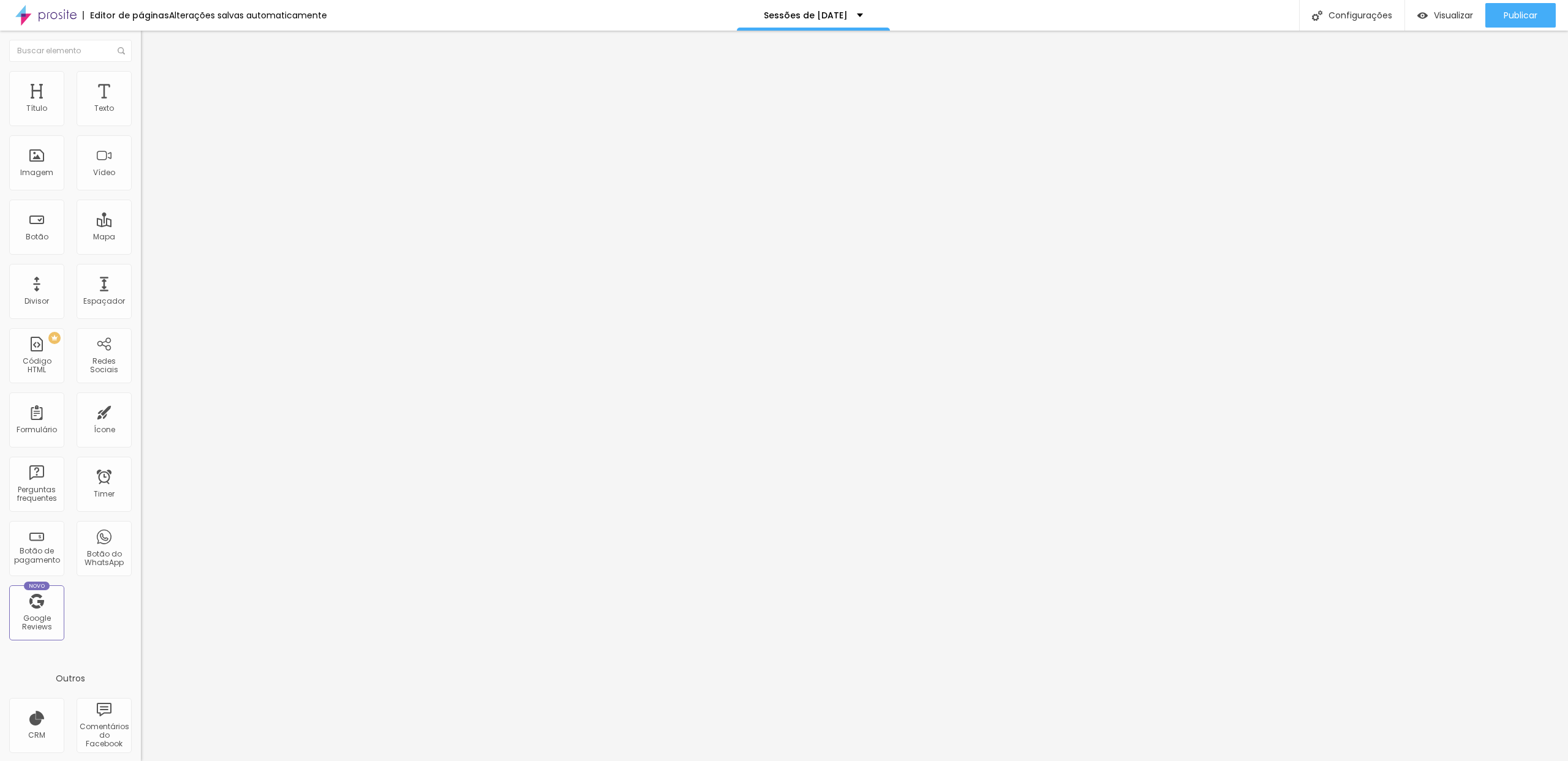
click at [141, 103] on img at bounding box center [144, 99] width 8 height 8
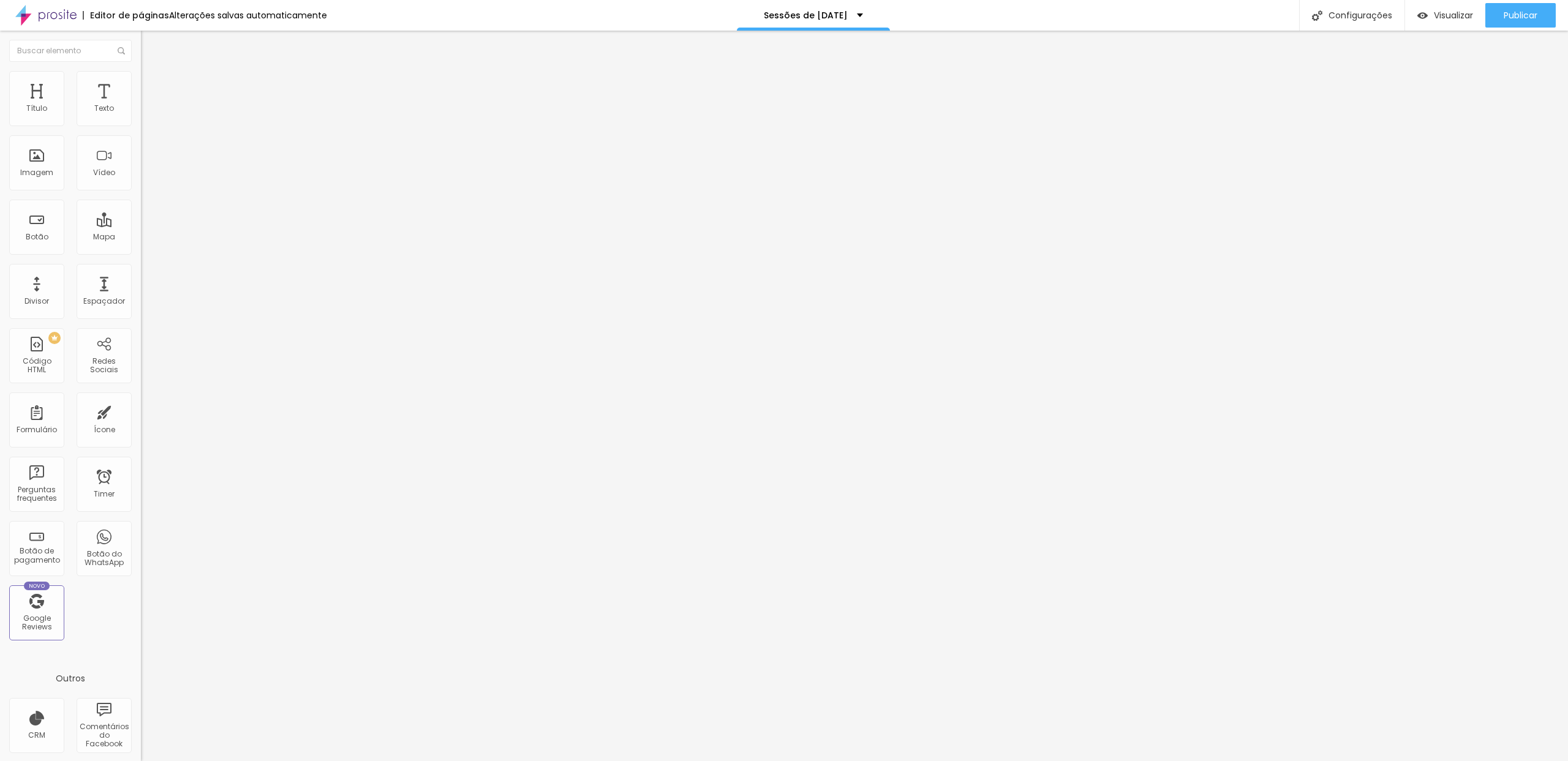
click at [141, 105] on span "Trocar imagem" at bounding box center [174, 100] width 67 height 10
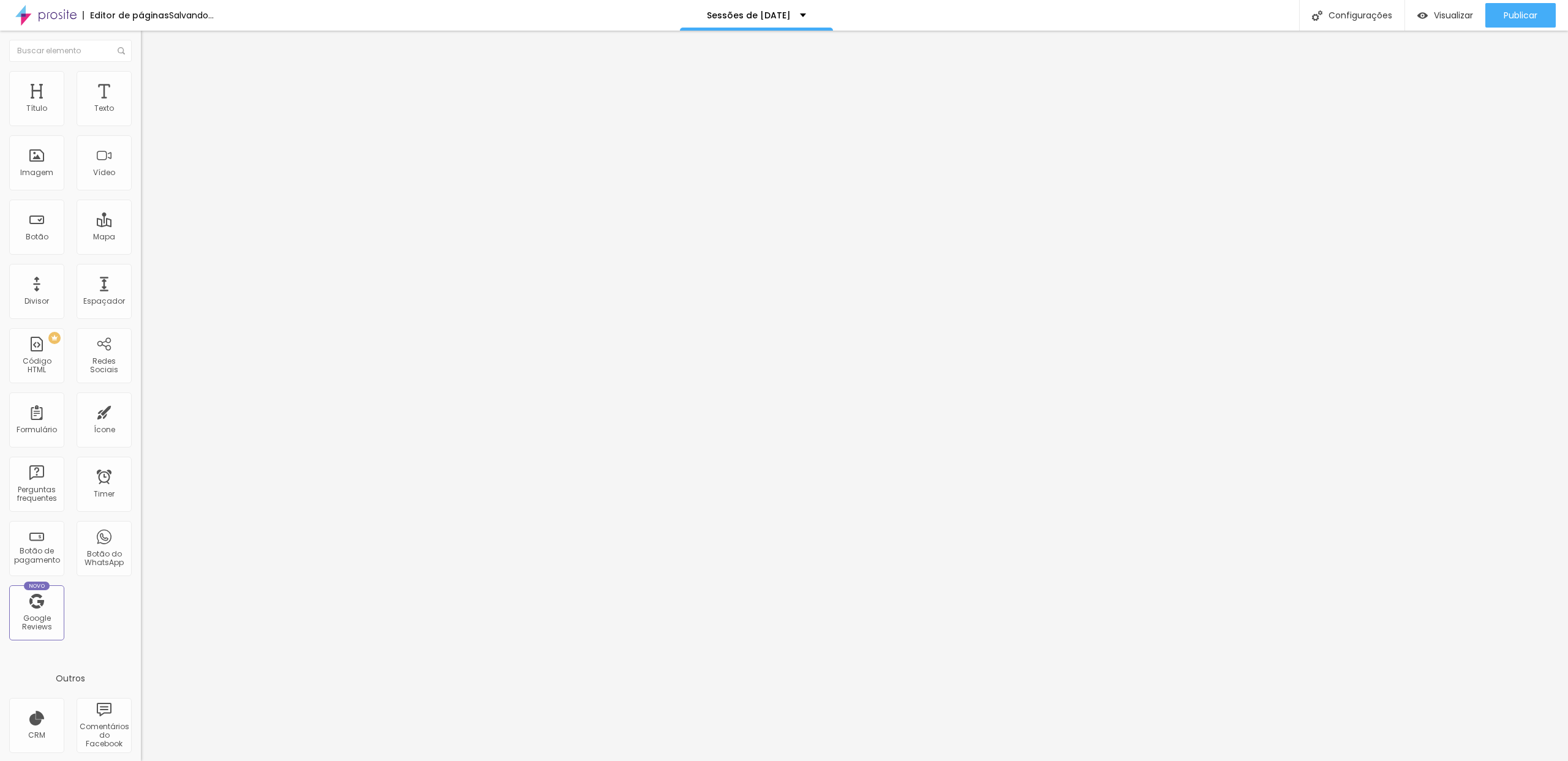
click at [141, 105] on span "Trocar imagem" at bounding box center [174, 100] width 67 height 10
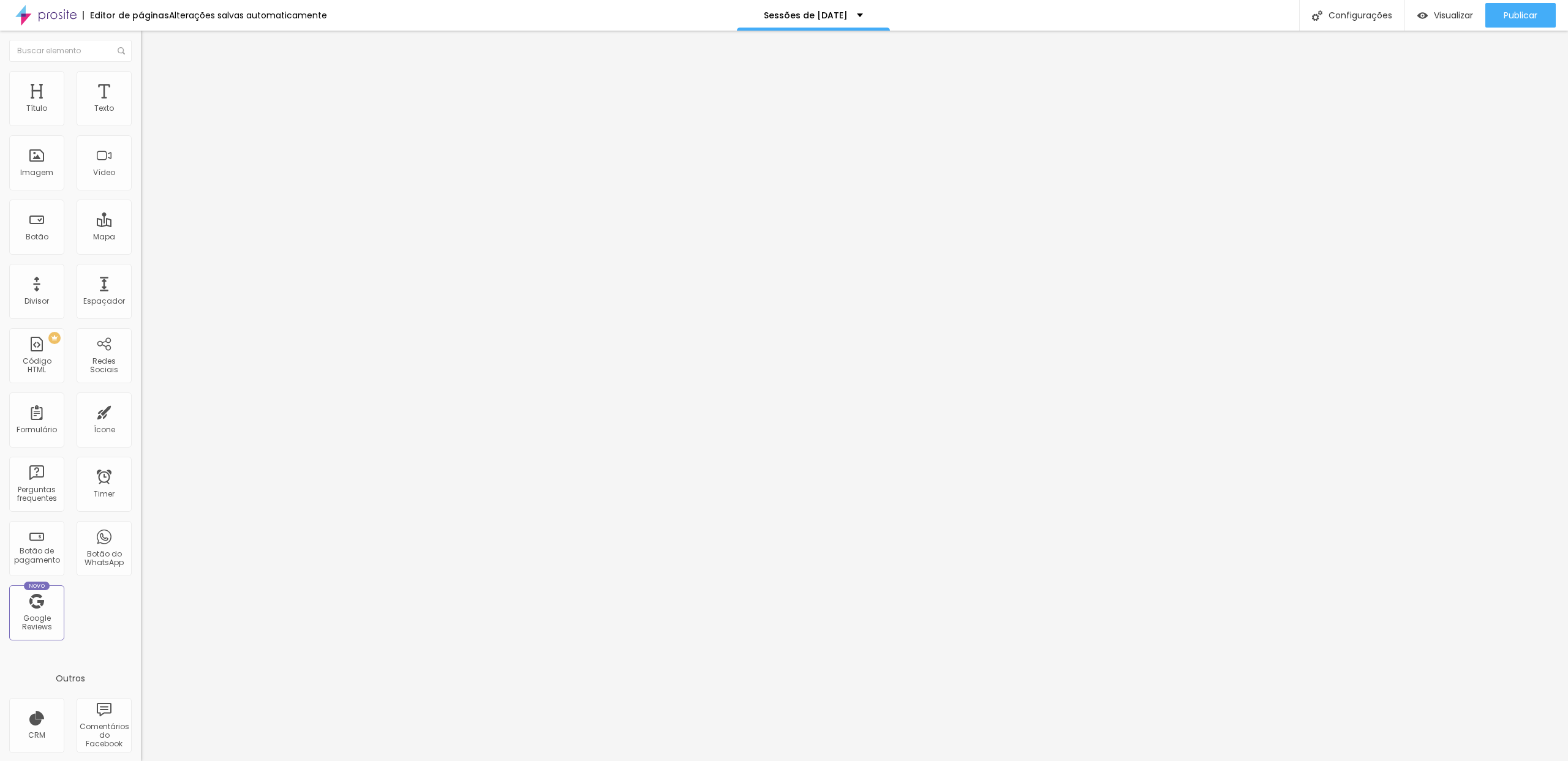
click at [141, 105] on span "Trocar imagem" at bounding box center [174, 100] width 67 height 10
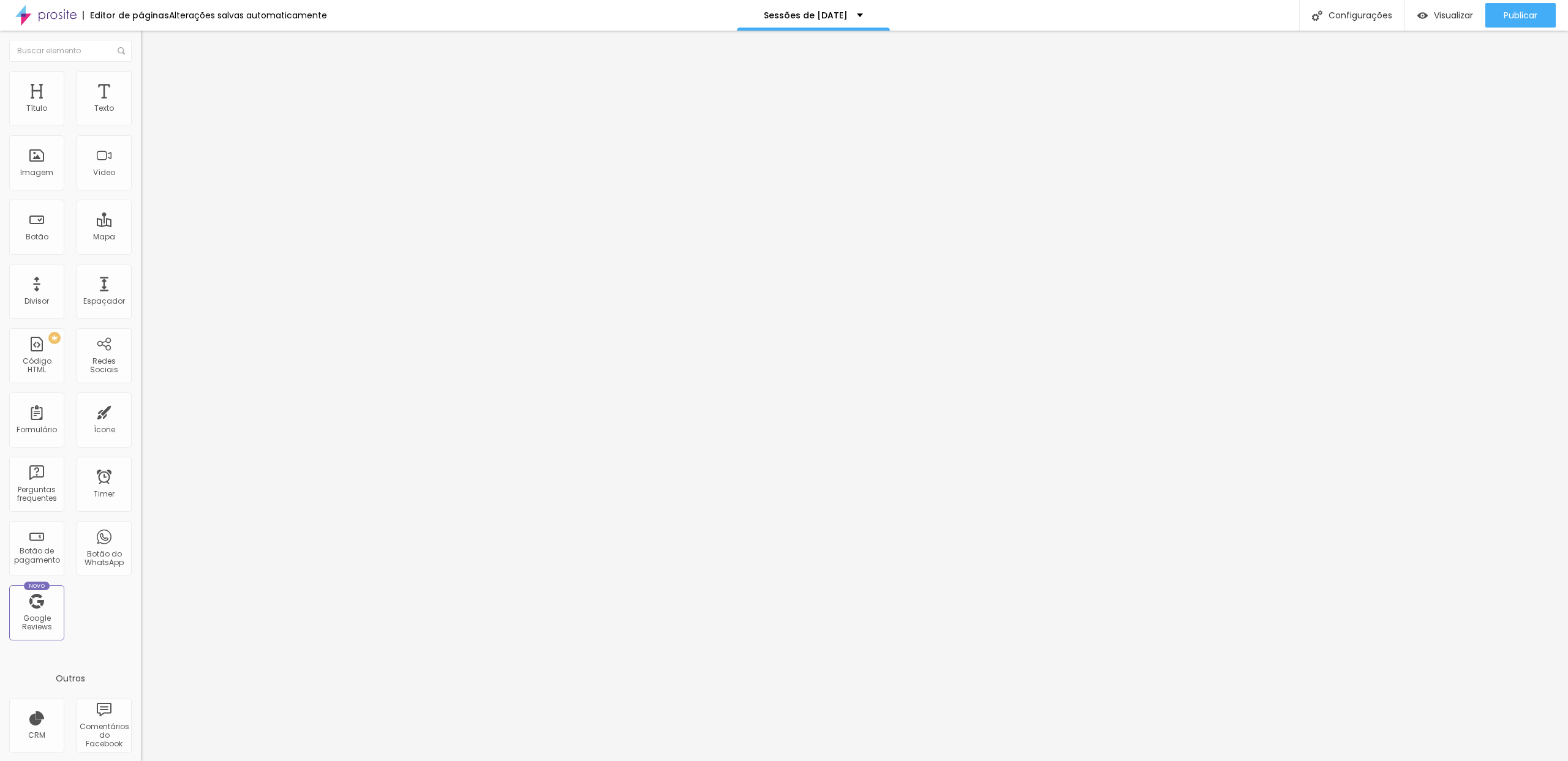
drag, startPoint x: 150, startPoint y: 190, endPoint x: 222, endPoint y: 236, distance: 85.4
click at [141, 105] on span "Trocar imagem" at bounding box center [174, 100] width 67 height 10
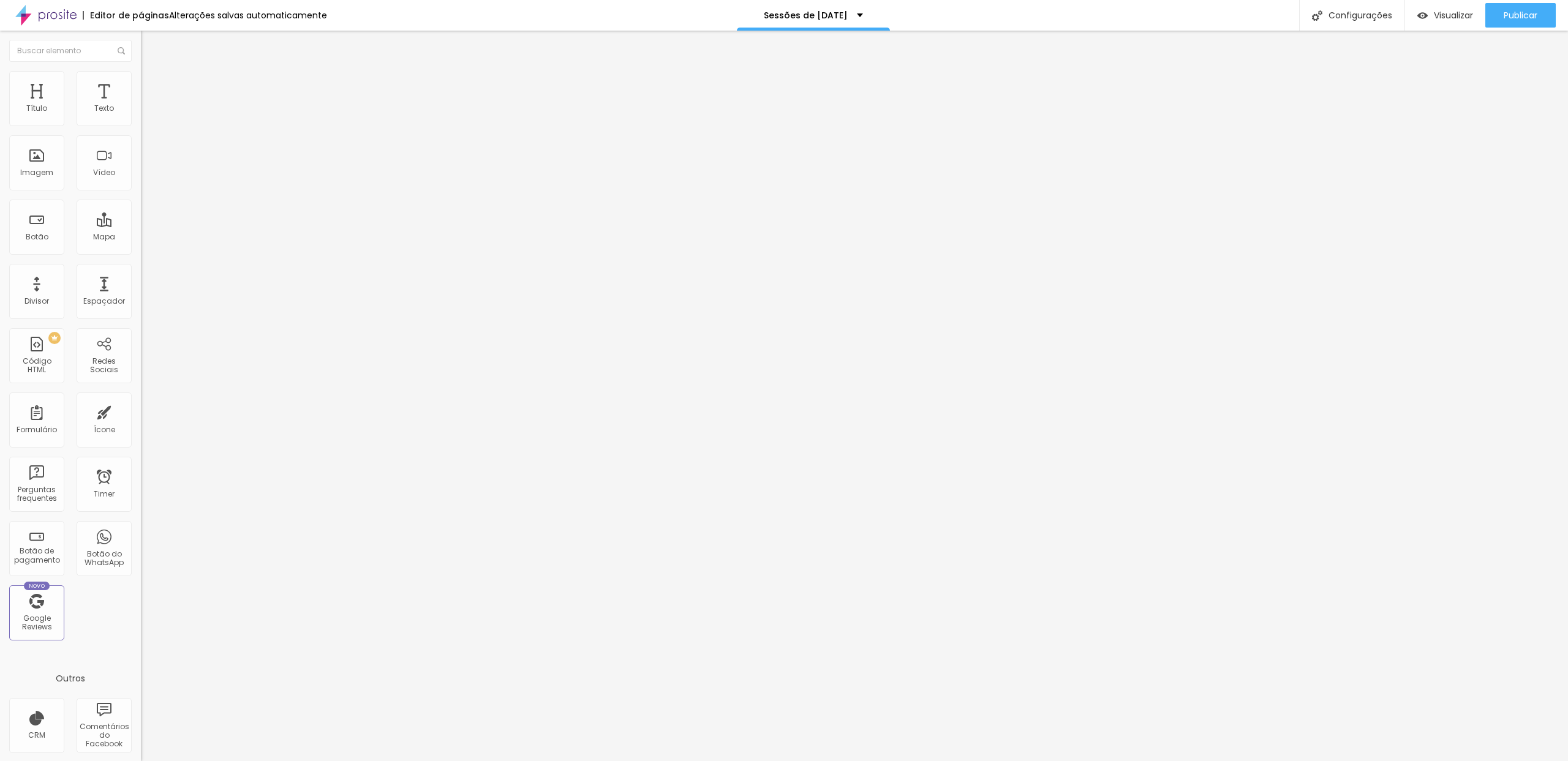
drag, startPoint x: 82, startPoint y: 186, endPoint x: 77, endPoint y: 180, distance: 7.8
click at [141, 105] on div "Trocar imagem" at bounding box center [211, 99] width 141 height 8
click at [141, 105] on span "Trocar imagem" at bounding box center [174, 100] width 67 height 10
drag, startPoint x: 465, startPoint y: 217, endPoint x: 570, endPoint y: 299, distance: 133.2
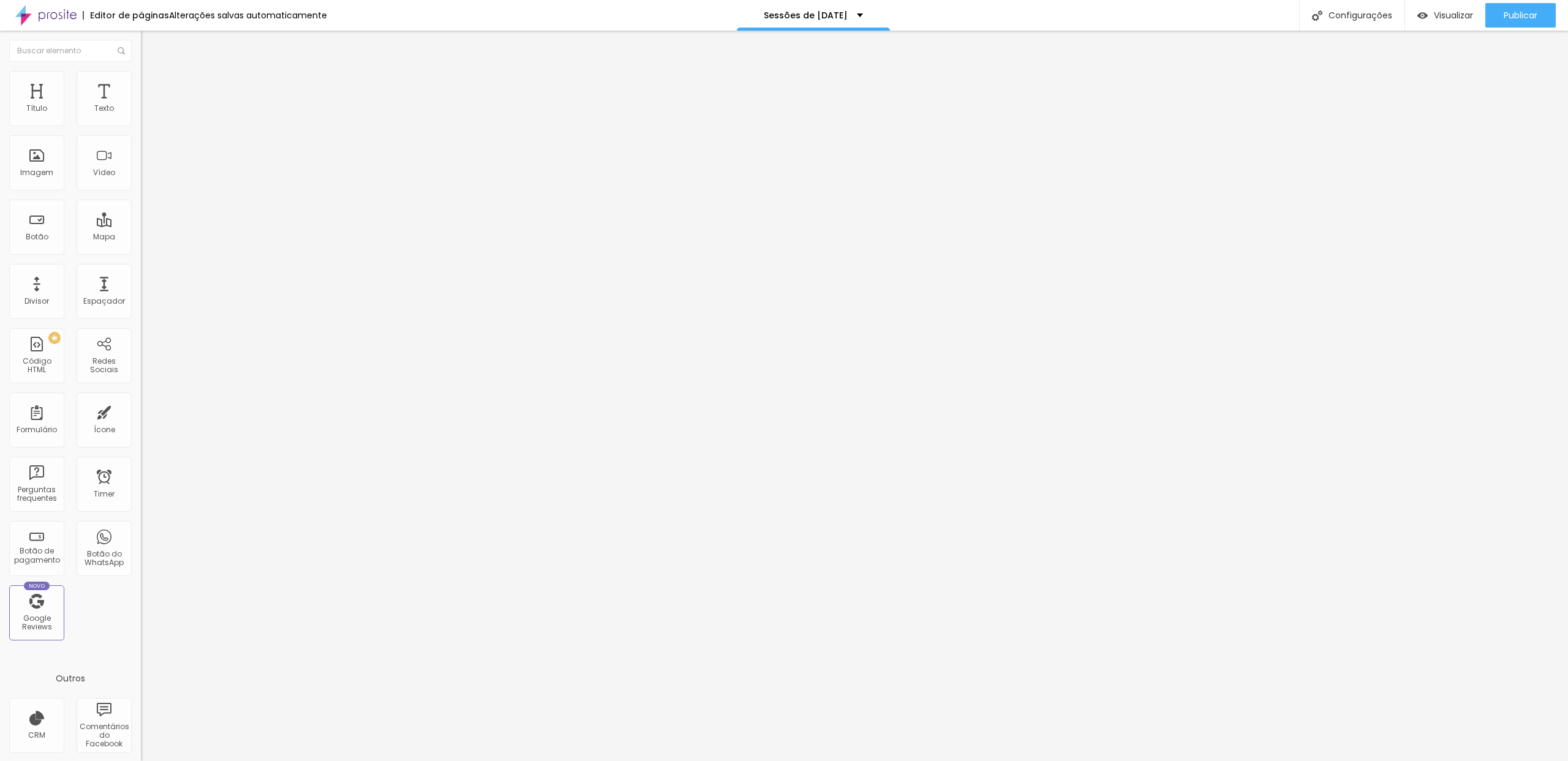
click at [141, 105] on span "Trocar imagem" at bounding box center [174, 100] width 67 height 10
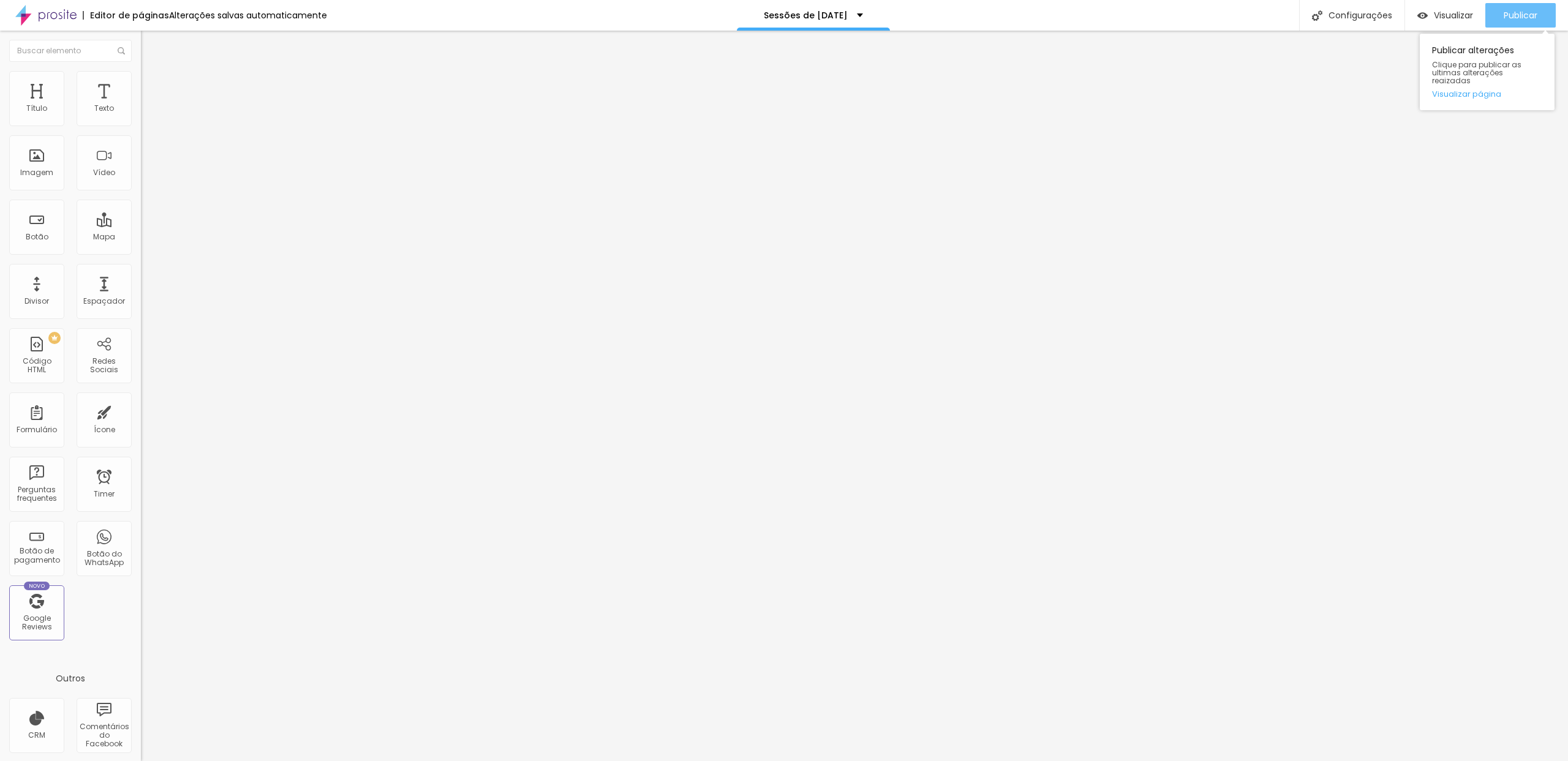
click at [1541, 8] on button "Publicar" at bounding box center [1521, 15] width 71 height 24
click at [1463, 24] on div "Visualizar" at bounding box center [1446, 15] width 56 height 24
click at [1496, 19] on button "Publicar" at bounding box center [1521, 15] width 71 height 24
click at [1458, 15] on span "Visualizar" at bounding box center [1442, 15] width 40 height 10
